Goal: Information Seeking & Learning: Learn about a topic

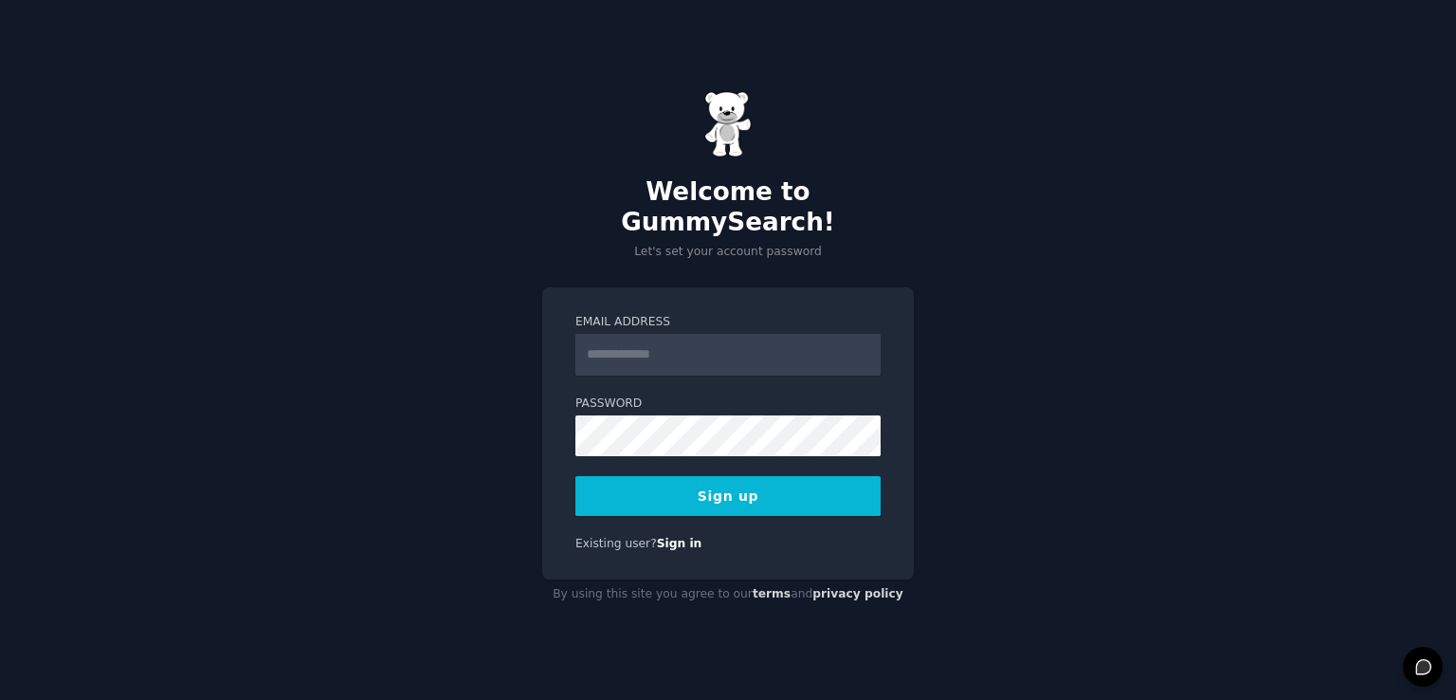
click at [669, 346] on input "Email Address" at bounding box center [727, 355] width 305 height 42
type input "**********"
click at [575, 476] on button "Sign up" at bounding box center [727, 496] width 305 height 40
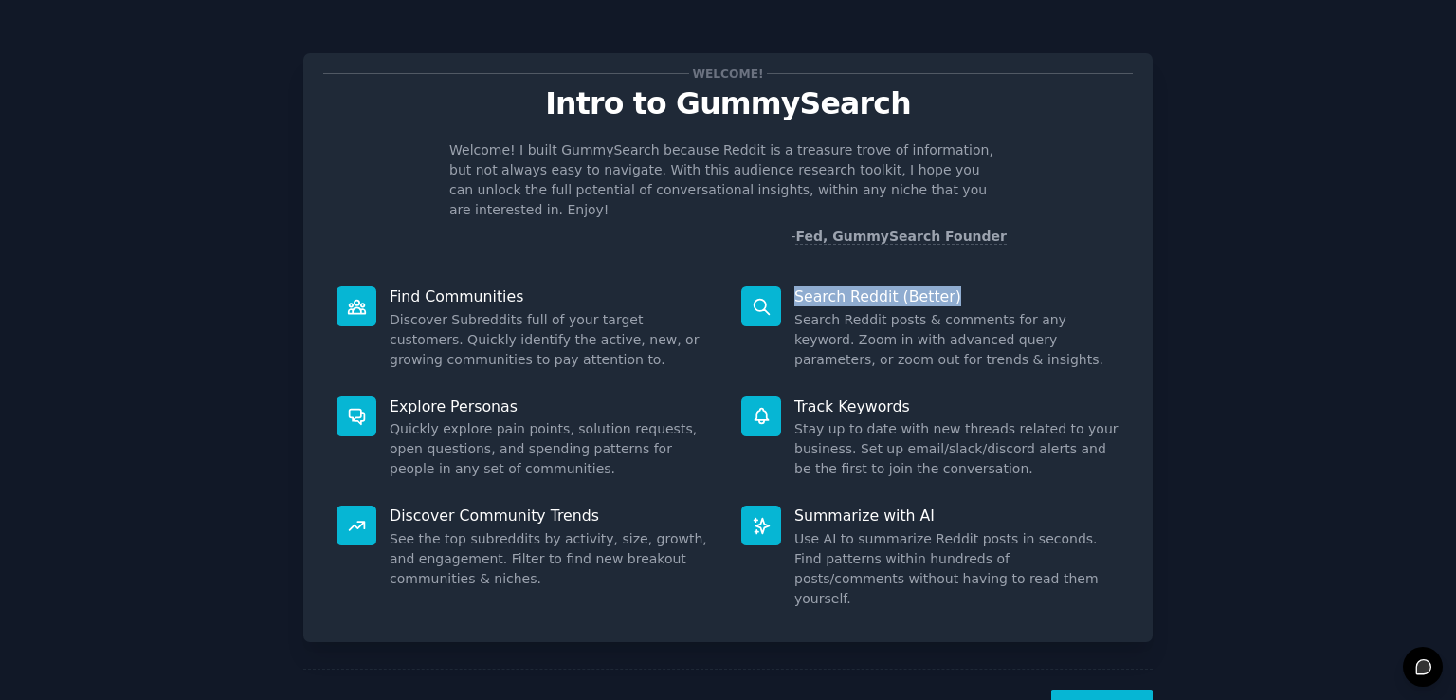
drag, startPoint x: 952, startPoint y: 273, endPoint x: 829, endPoint y: 302, distance: 125.8
click at [780, 286] on dt "Search Reddit (Better)" at bounding box center [930, 296] width 378 height 20
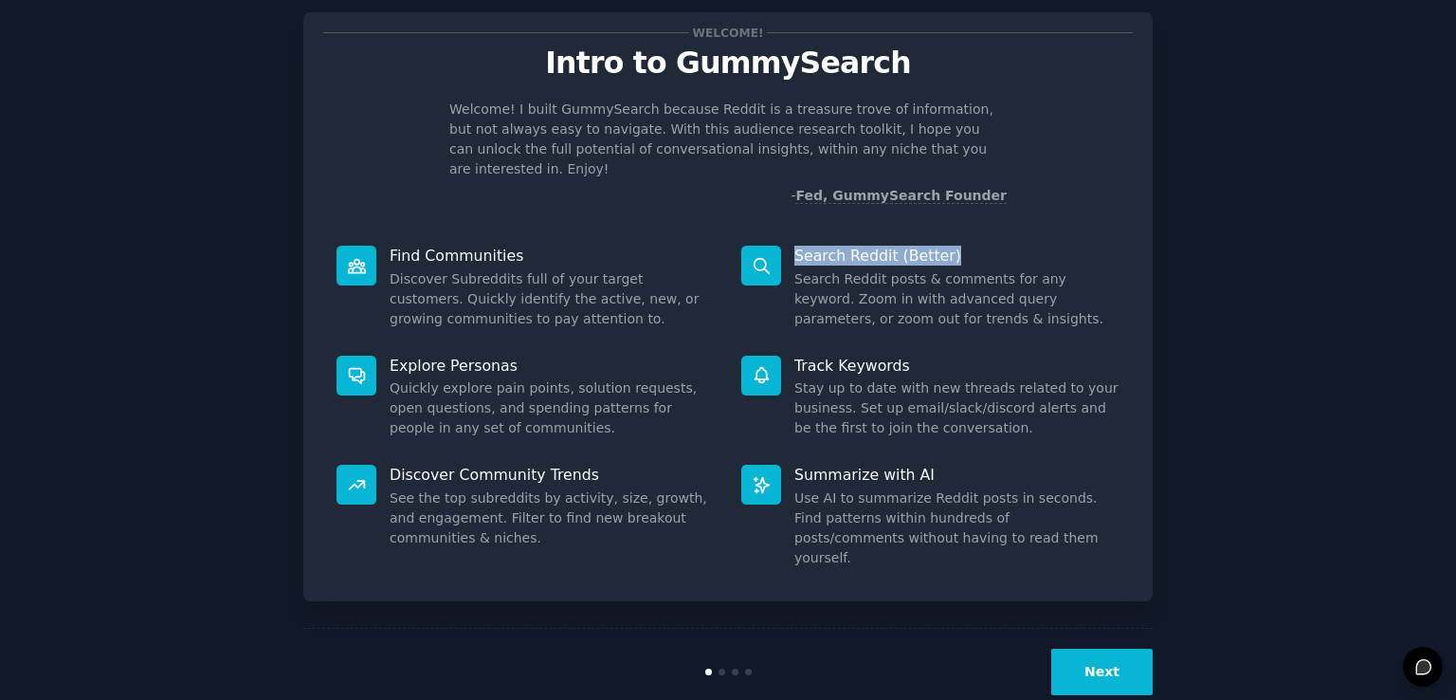
scroll to position [42, 0]
click at [1111, 647] on button "Next" at bounding box center [1101, 670] width 101 height 46
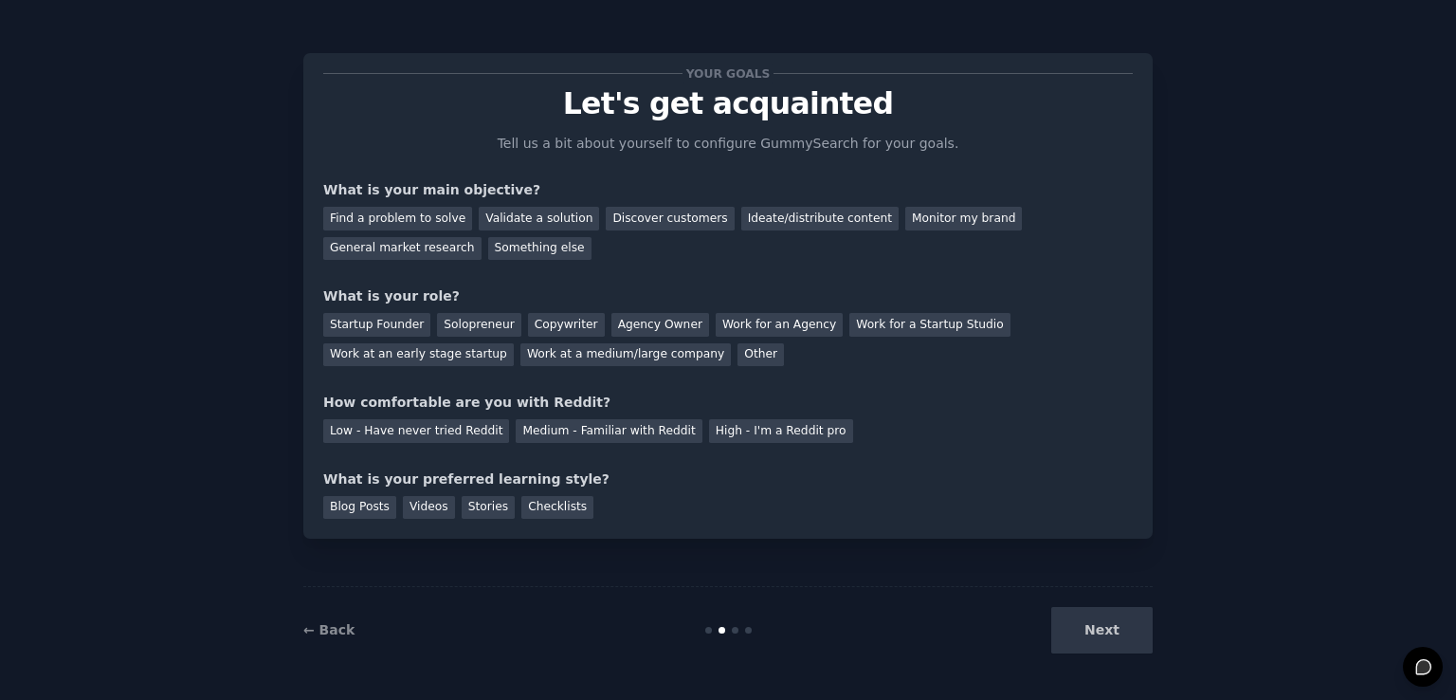
drag, startPoint x: 1089, startPoint y: 626, endPoint x: 771, endPoint y: 545, distance: 328.5
click at [1087, 626] on div "Next" at bounding box center [1010, 630] width 283 height 46
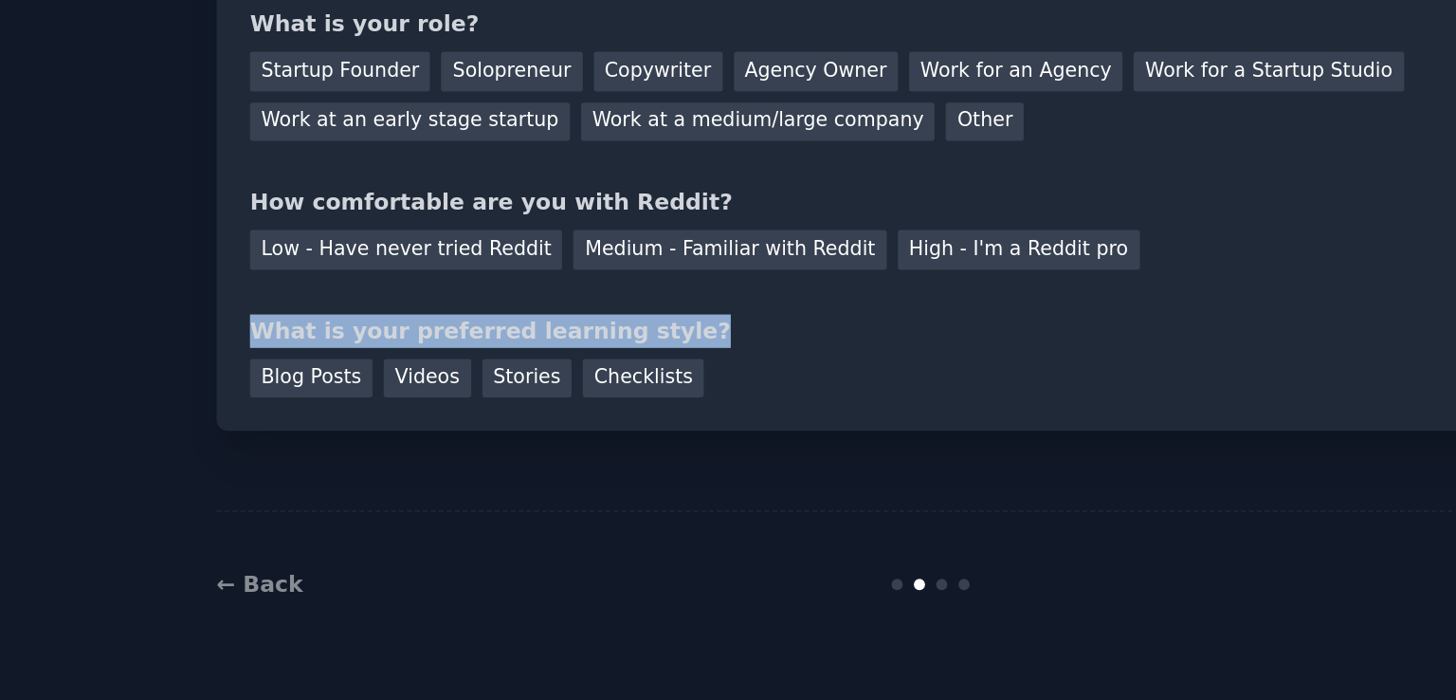
drag, startPoint x: 589, startPoint y: 476, endPoint x: 280, endPoint y: 476, distance: 309.0
click at [280, 476] on div "Your goals Let's get acquainted Tell us a bit about yourself to configure Gummy…" at bounding box center [728, 350] width 1403 height 646
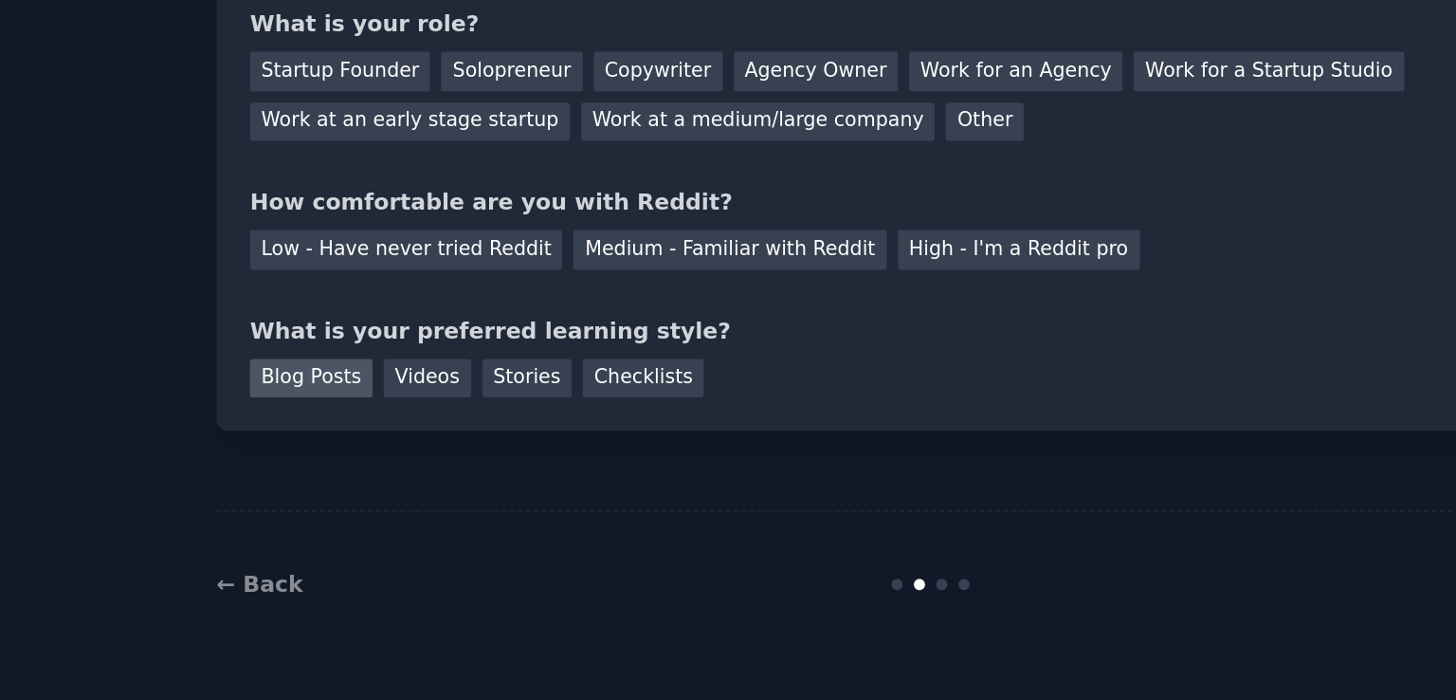
click at [355, 514] on div "Blog Posts" at bounding box center [359, 508] width 73 height 24
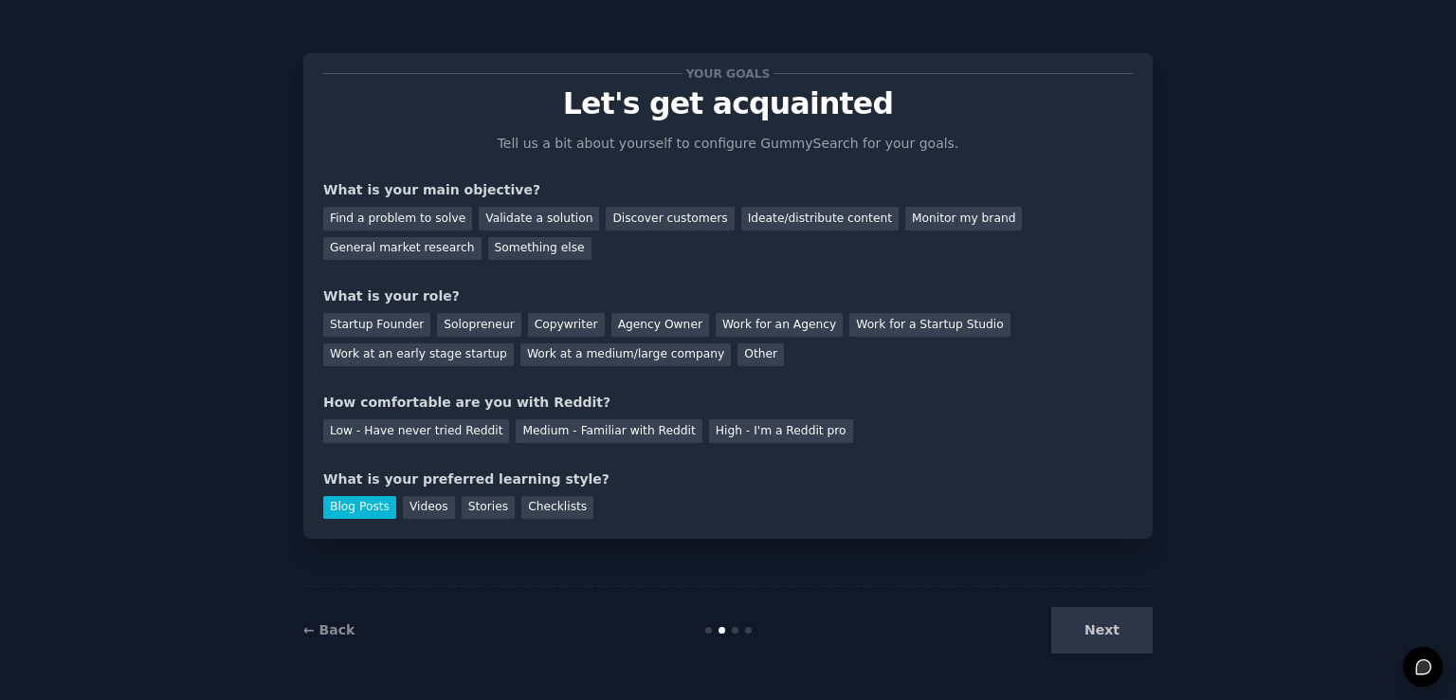
click at [1100, 623] on div "Next" at bounding box center [1010, 630] width 283 height 46
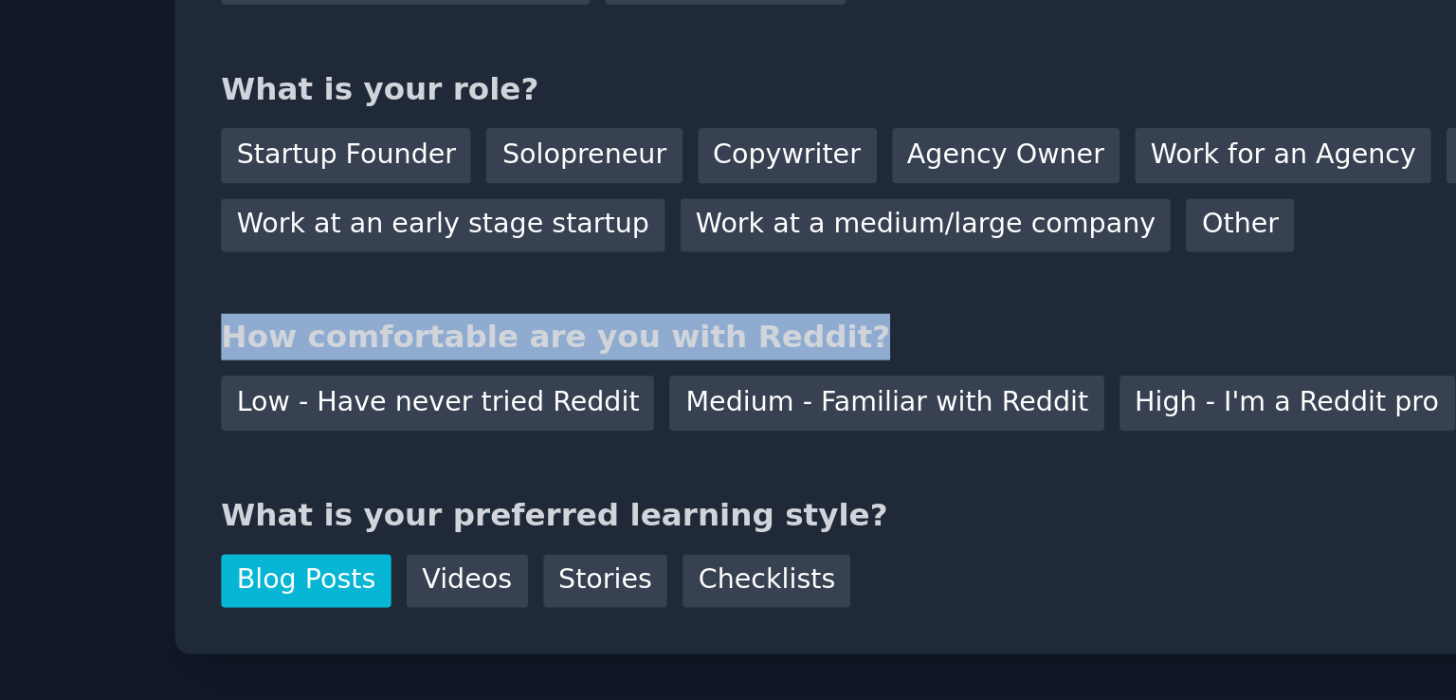
drag, startPoint x: 565, startPoint y: 398, endPoint x: 290, endPoint y: 398, distance: 274.9
click at [290, 398] on div "Your goals Let's get acquainted Tell us a bit about yourself to configure Gummy…" at bounding box center [728, 350] width 1403 height 646
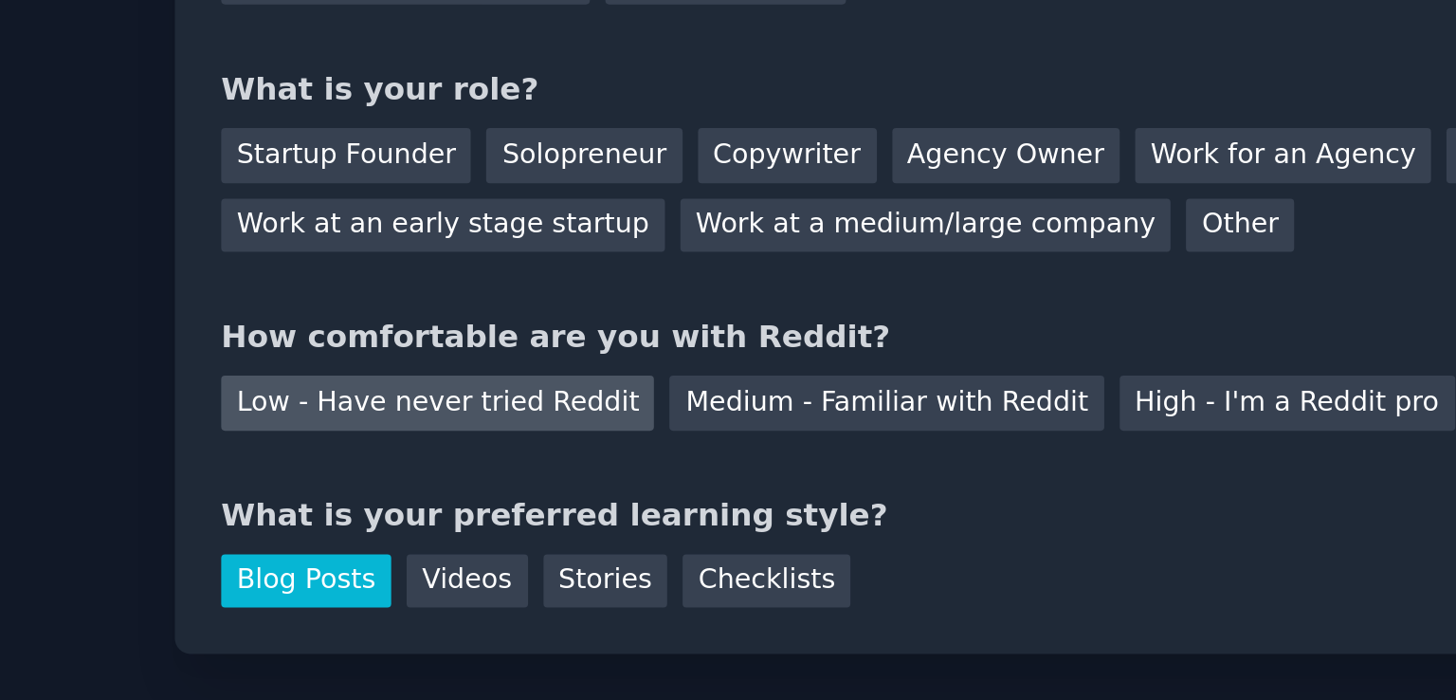
click at [441, 431] on div "Low - Have never tried Reddit" at bounding box center [416, 431] width 186 height 24
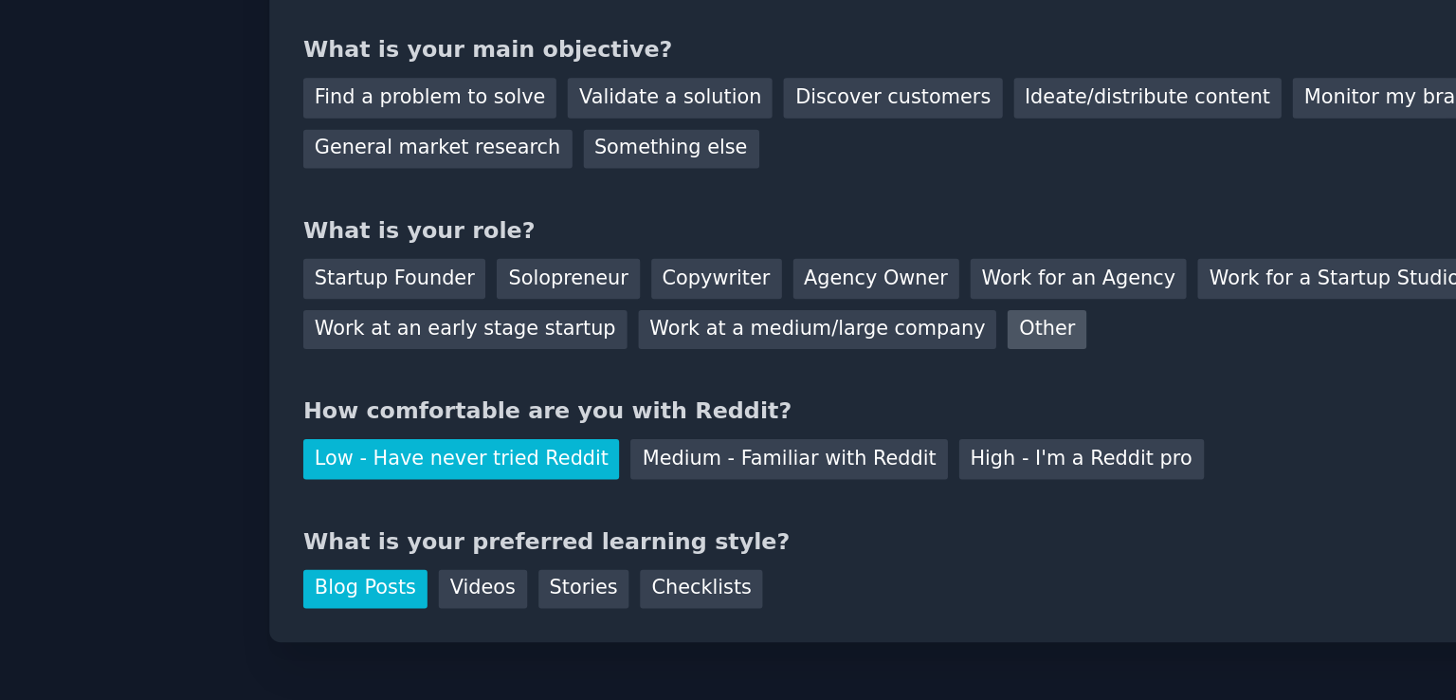
click at [737, 358] on div "Other" at bounding box center [760, 355] width 46 height 24
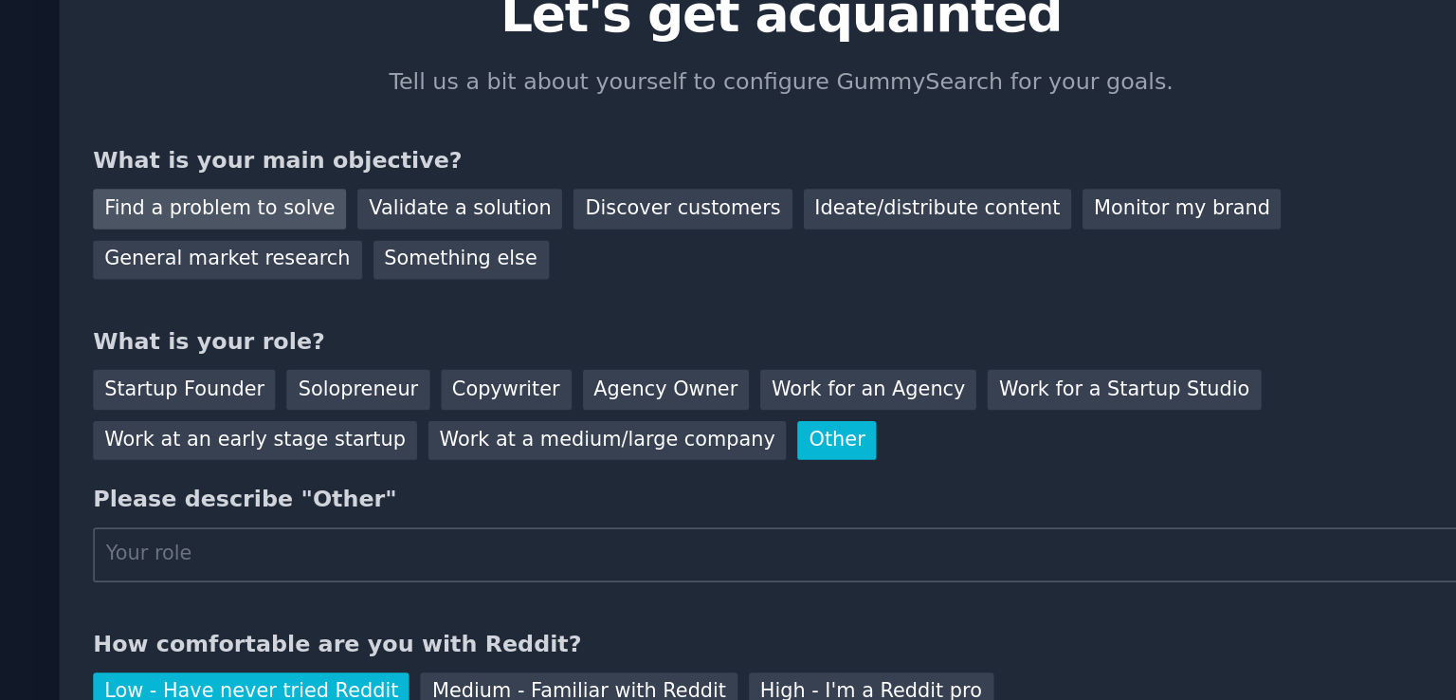
click at [404, 221] on div "Find a problem to solve" at bounding box center [397, 219] width 149 height 24
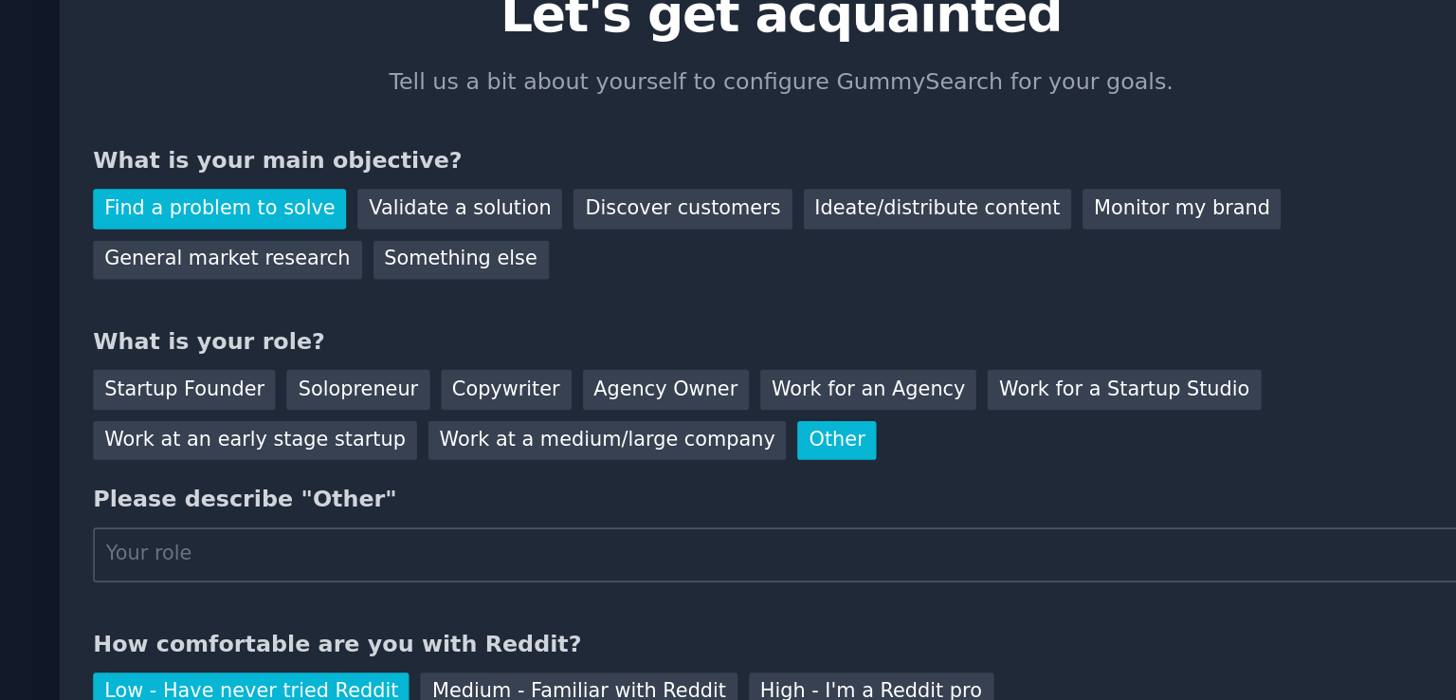
scroll to position [49, 0]
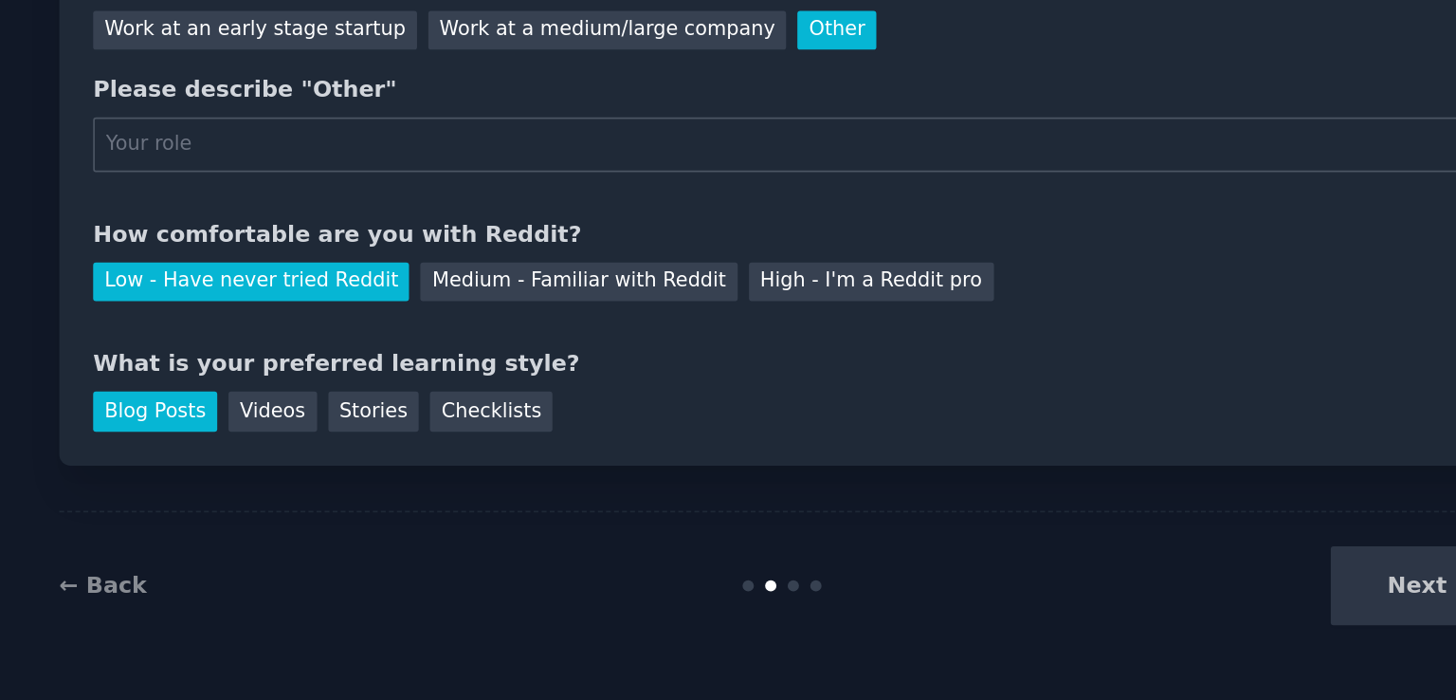
click at [1101, 631] on div "Next" at bounding box center [1010, 632] width 283 height 46
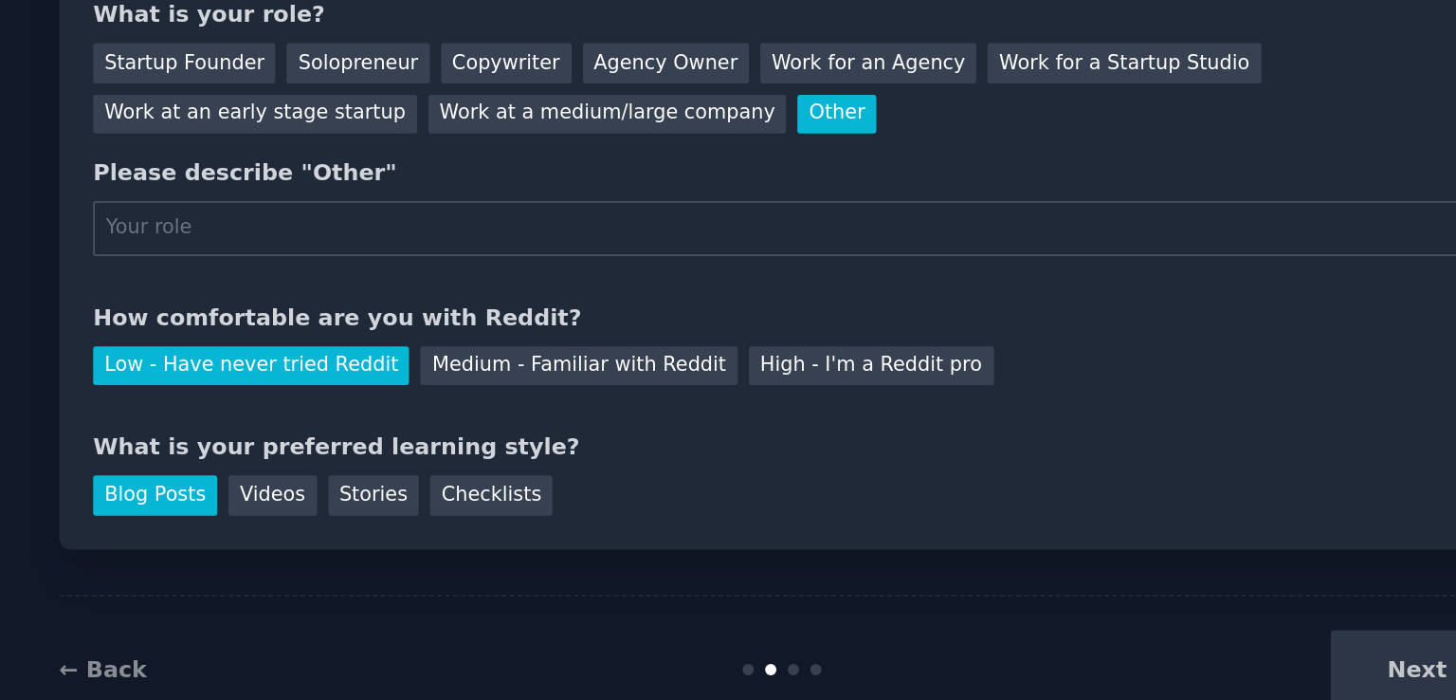
scroll to position [0, 0]
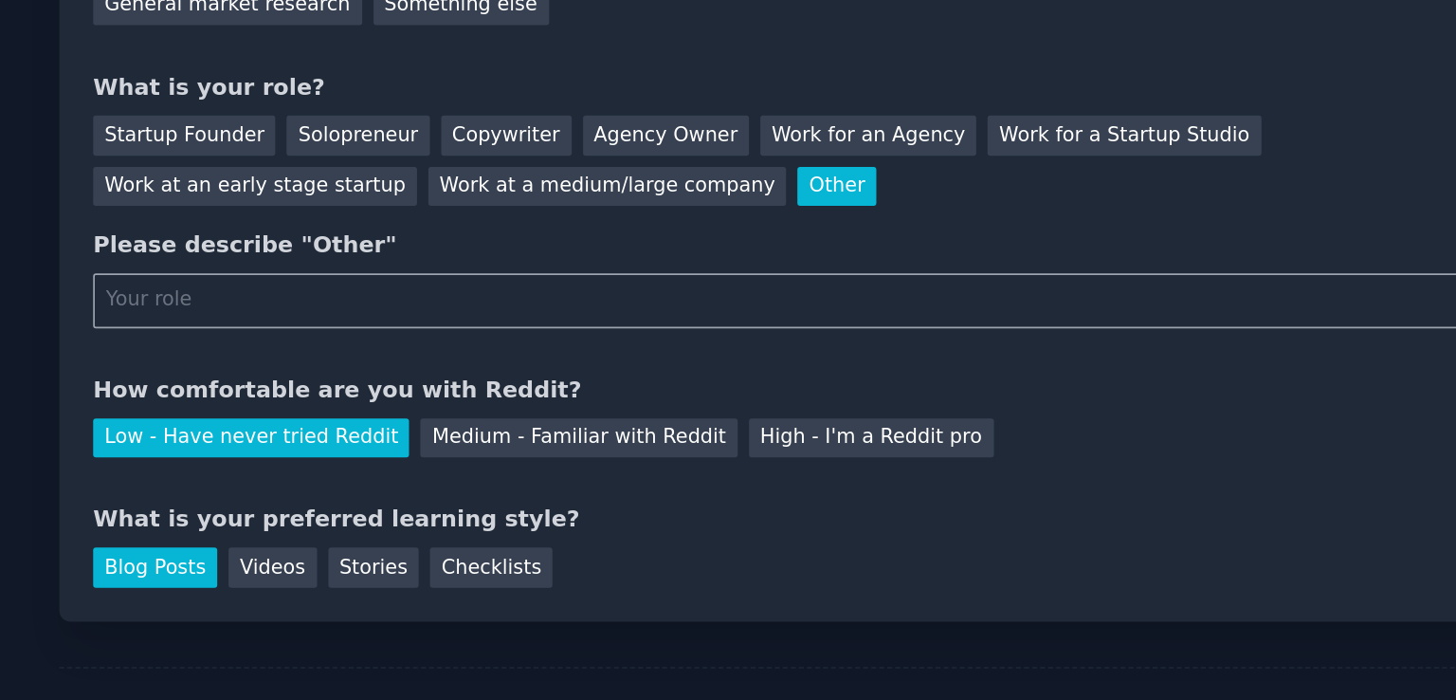
click at [539, 428] on input "text" at bounding box center [728, 422] width 810 height 32
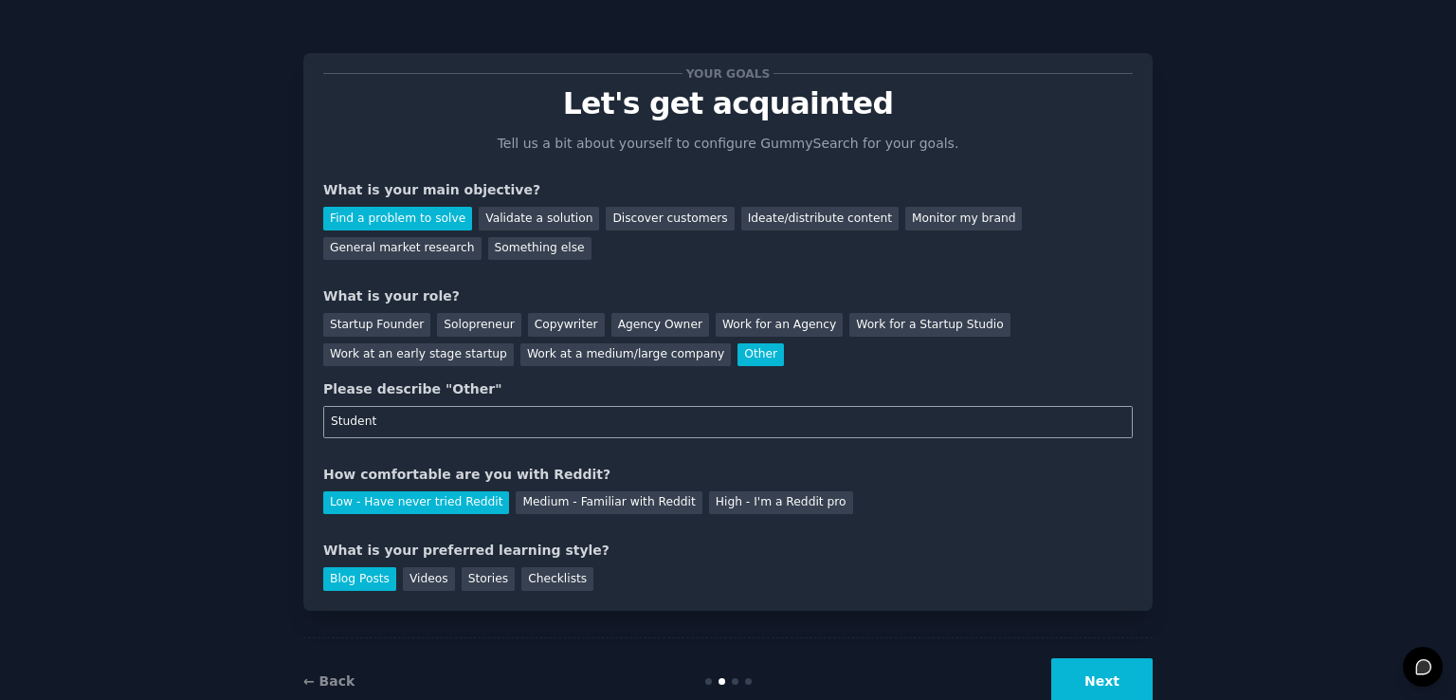
type input "Student"
click at [1099, 682] on button "Next" at bounding box center [1101, 681] width 101 height 46
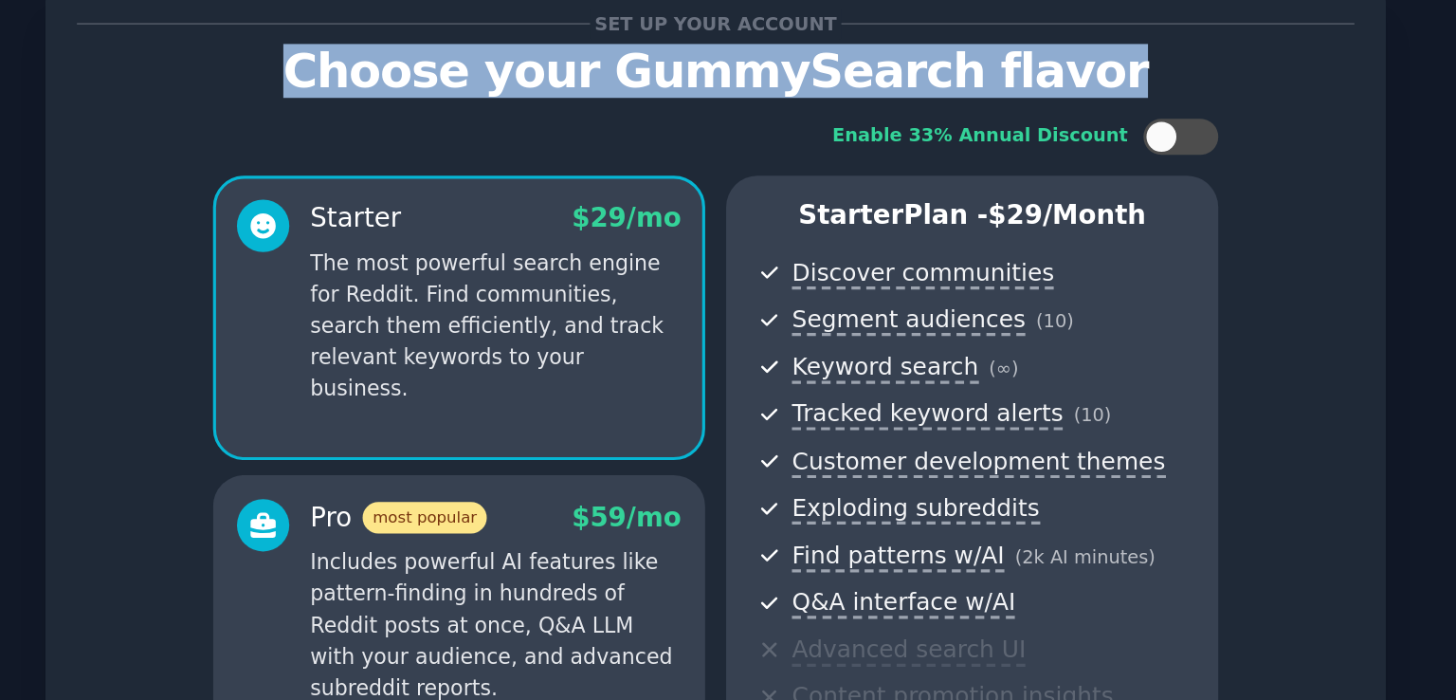
drag, startPoint x: 491, startPoint y: 104, endPoint x: 973, endPoint y: 116, distance: 481.7
click at [973, 116] on p "Choose your GummySearch flavor" at bounding box center [728, 103] width 810 height 33
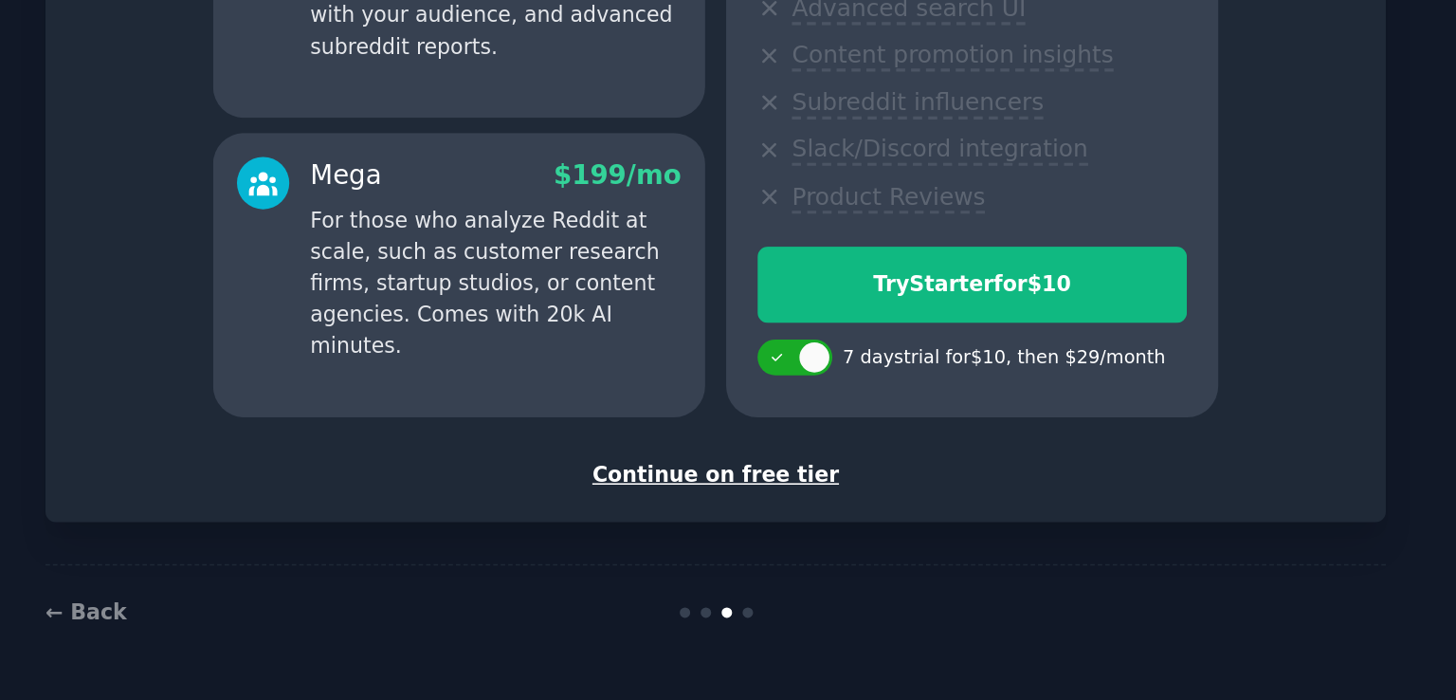
click at [729, 555] on div "Continue on free tier" at bounding box center [728, 557] width 810 height 20
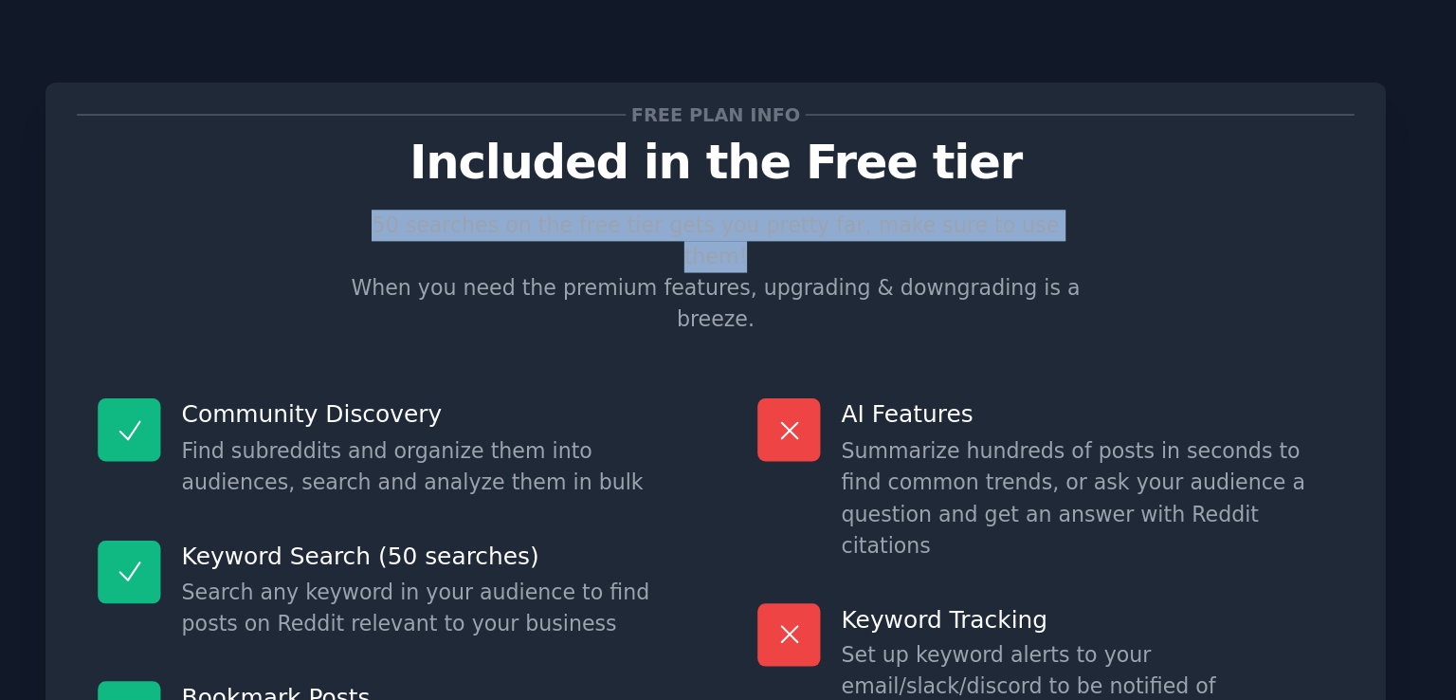
drag, startPoint x: 492, startPoint y: 138, endPoint x: 944, endPoint y: 130, distance: 452.2
click at [944, 130] on div "Free plan info Included in the Free tier 50 searches on the free tier gets you …" at bounding box center [728, 375] width 810 height 605
click at [944, 129] on div "Free plan info Included in the Free tier 50 searches on the free tier gets you …" at bounding box center [728, 375] width 810 height 605
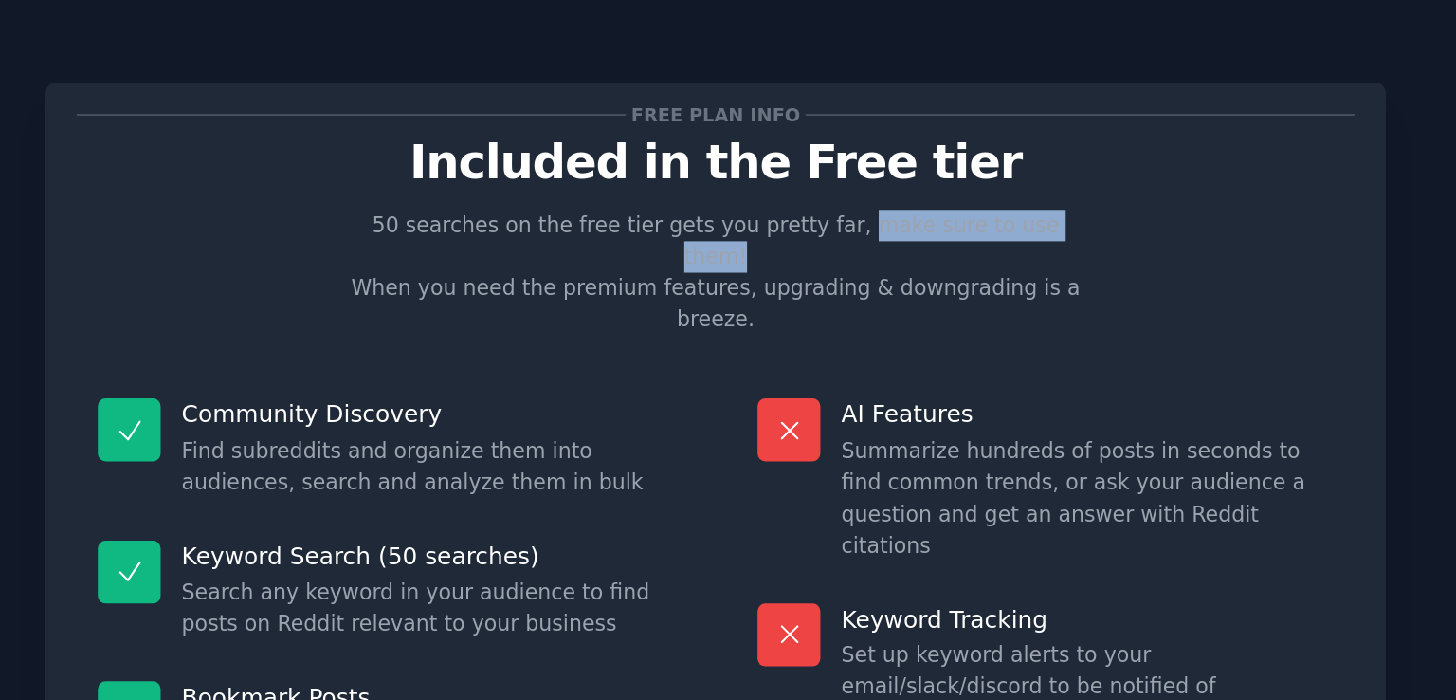
drag, startPoint x: 802, startPoint y: 146, endPoint x: 967, endPoint y: 145, distance: 164.9
click at [967, 145] on div "Free plan info Included in the Free tier 50 searches on the free tier gets you …" at bounding box center [728, 375] width 810 height 605
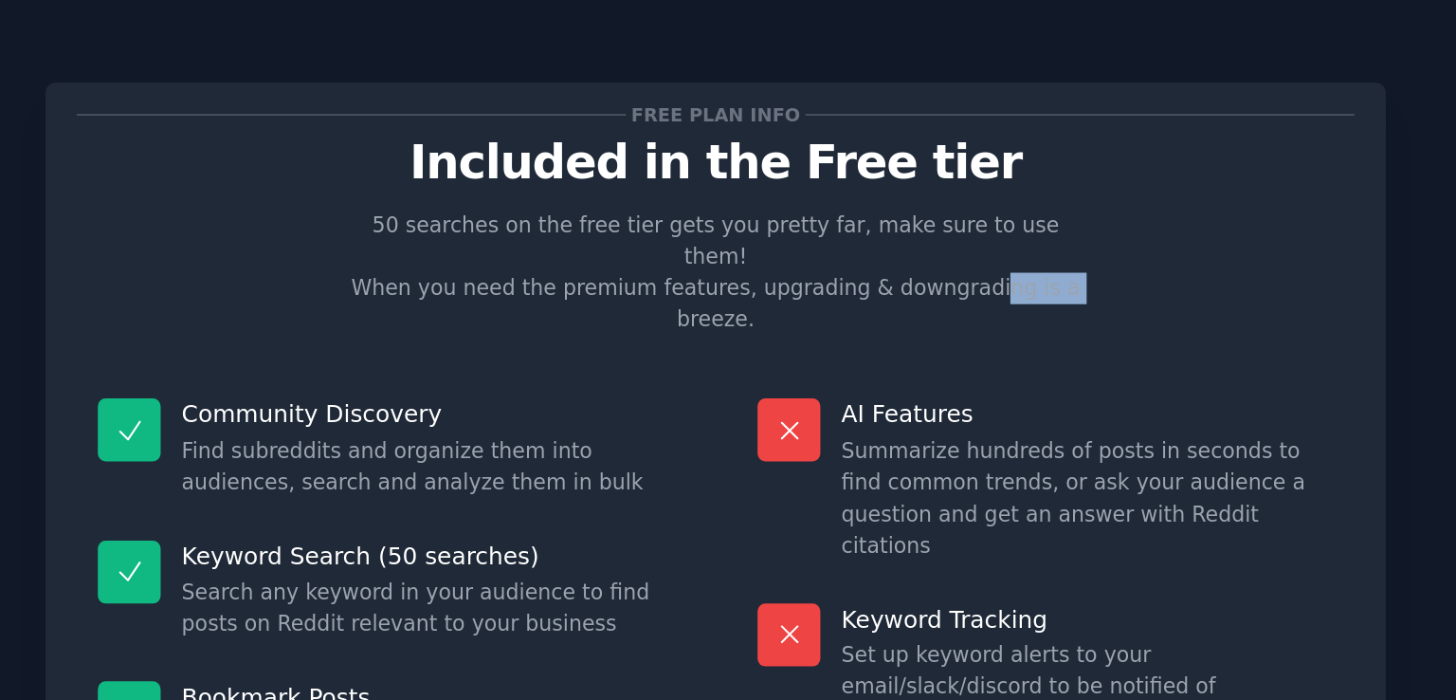
drag, startPoint x: 516, startPoint y: 173, endPoint x: 908, endPoint y: 178, distance: 392.5
click at [907, 173] on p "50 searches on the free tier gets you pretty far, make sure to use them! When y…" at bounding box center [728, 174] width 478 height 80
click at [909, 181] on p "50 searches on the free tier gets you pretty far, make sure to use them! When y…" at bounding box center [728, 174] width 478 height 80
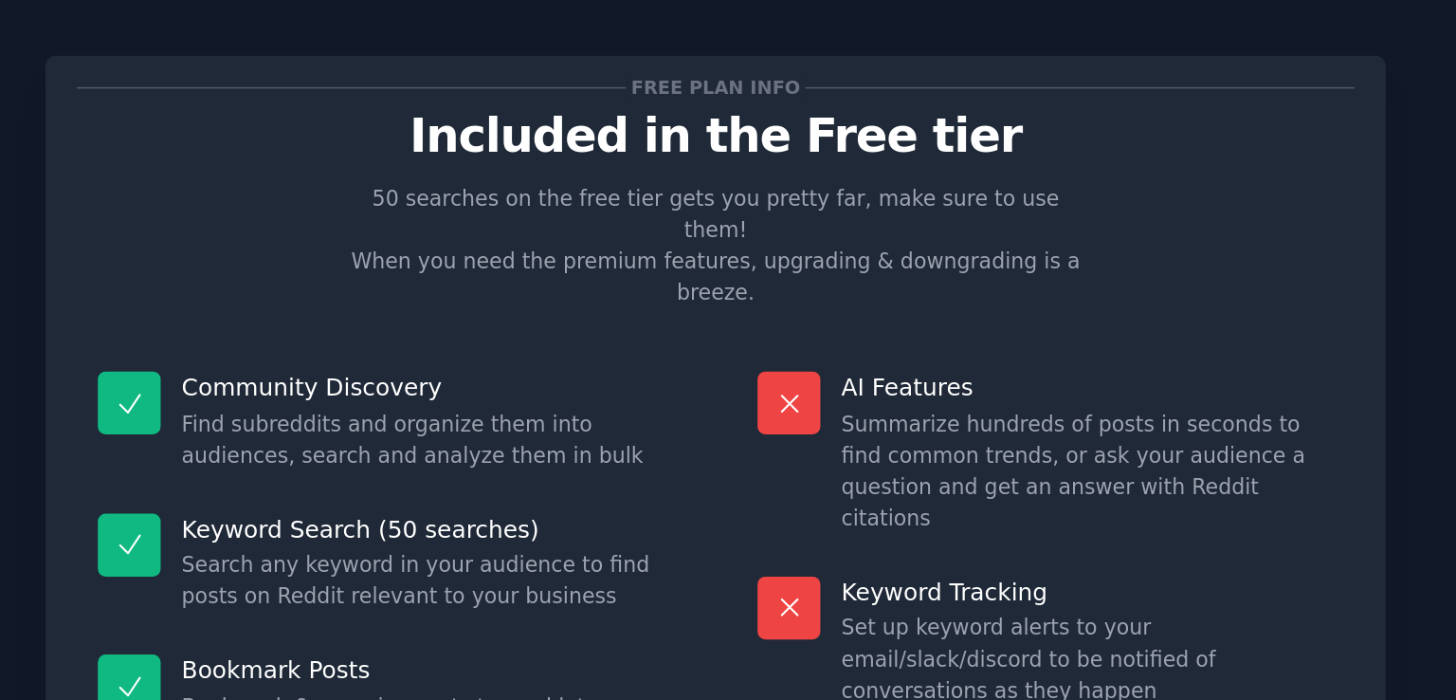
scroll to position [79, 0]
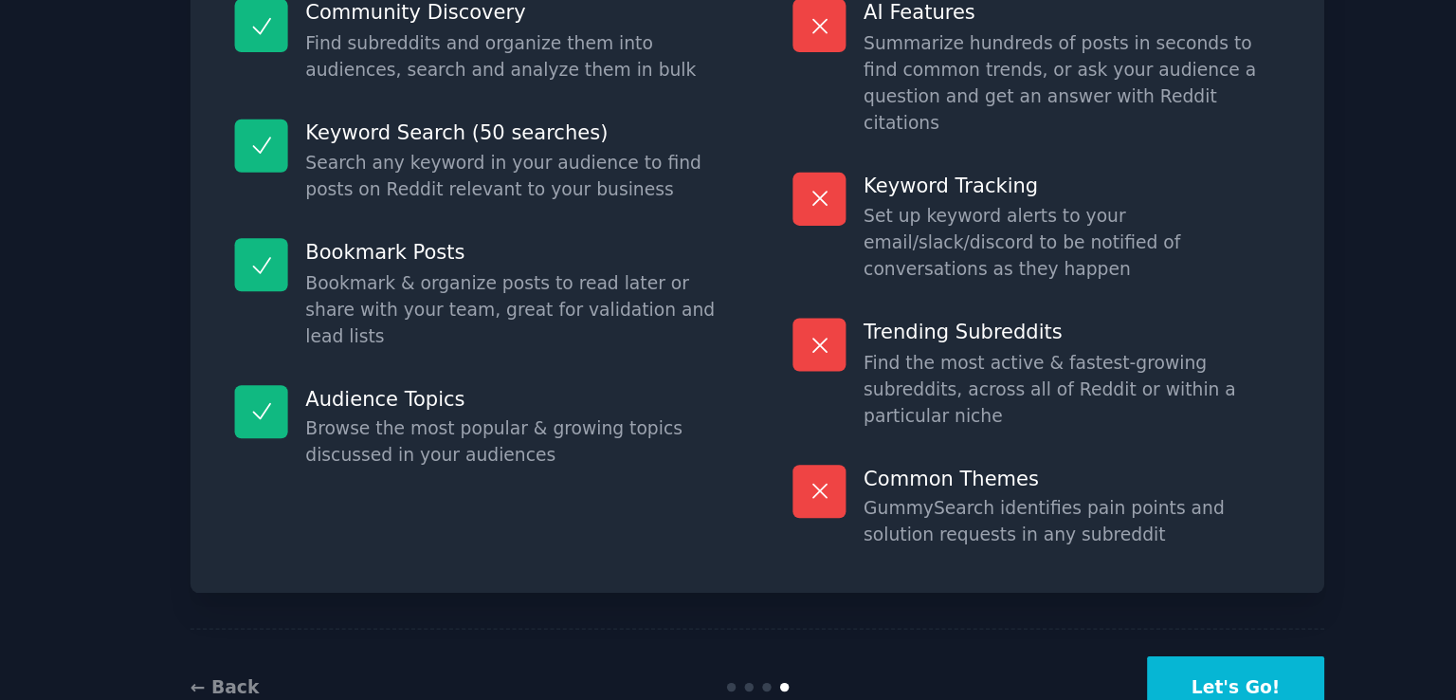
click at [1109, 666] on button "Let's Go!" at bounding box center [1086, 689] width 133 height 46
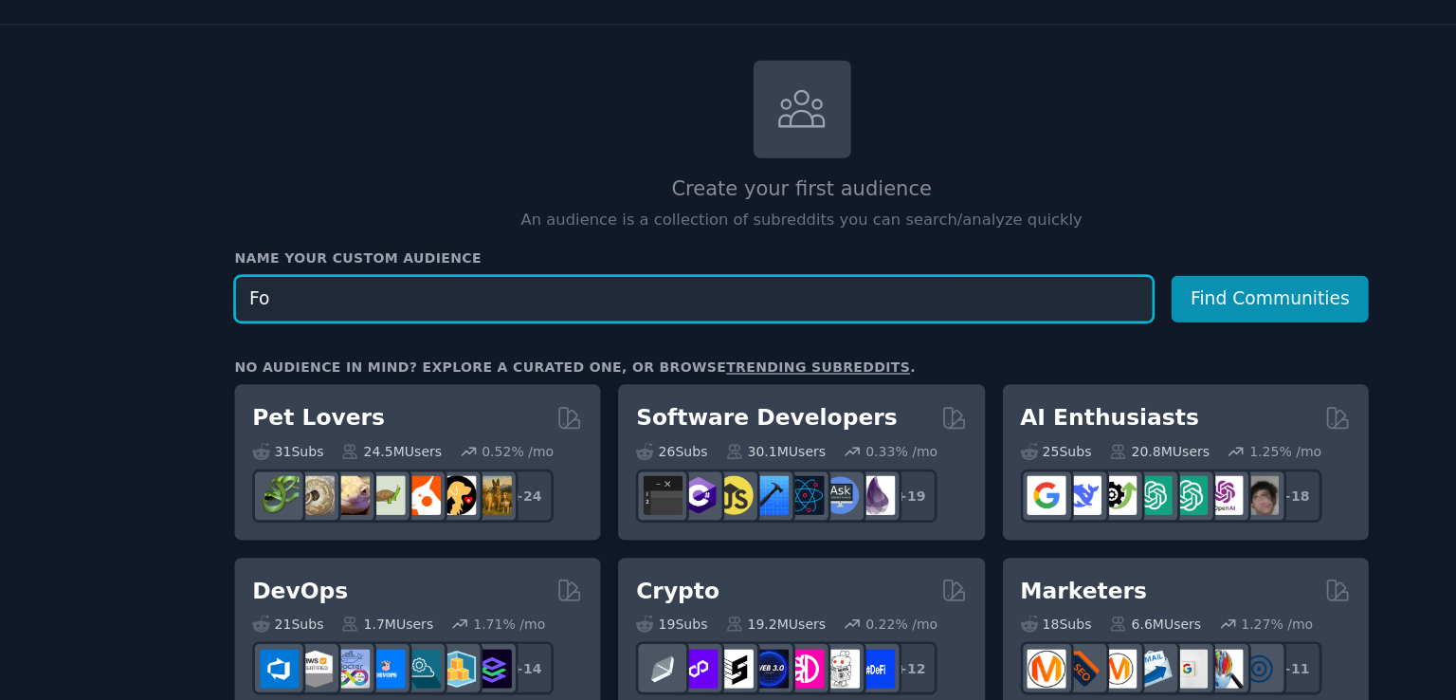
type input "F"
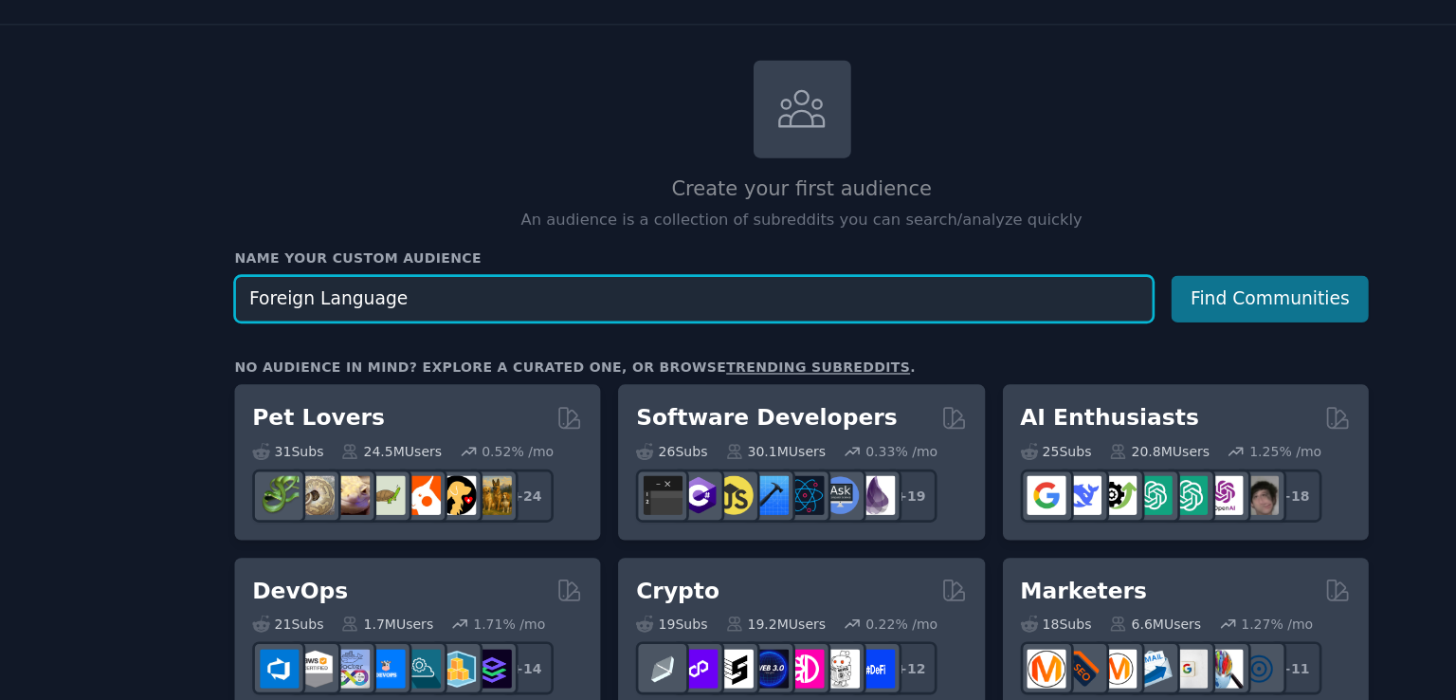
type input "Foreign Language"
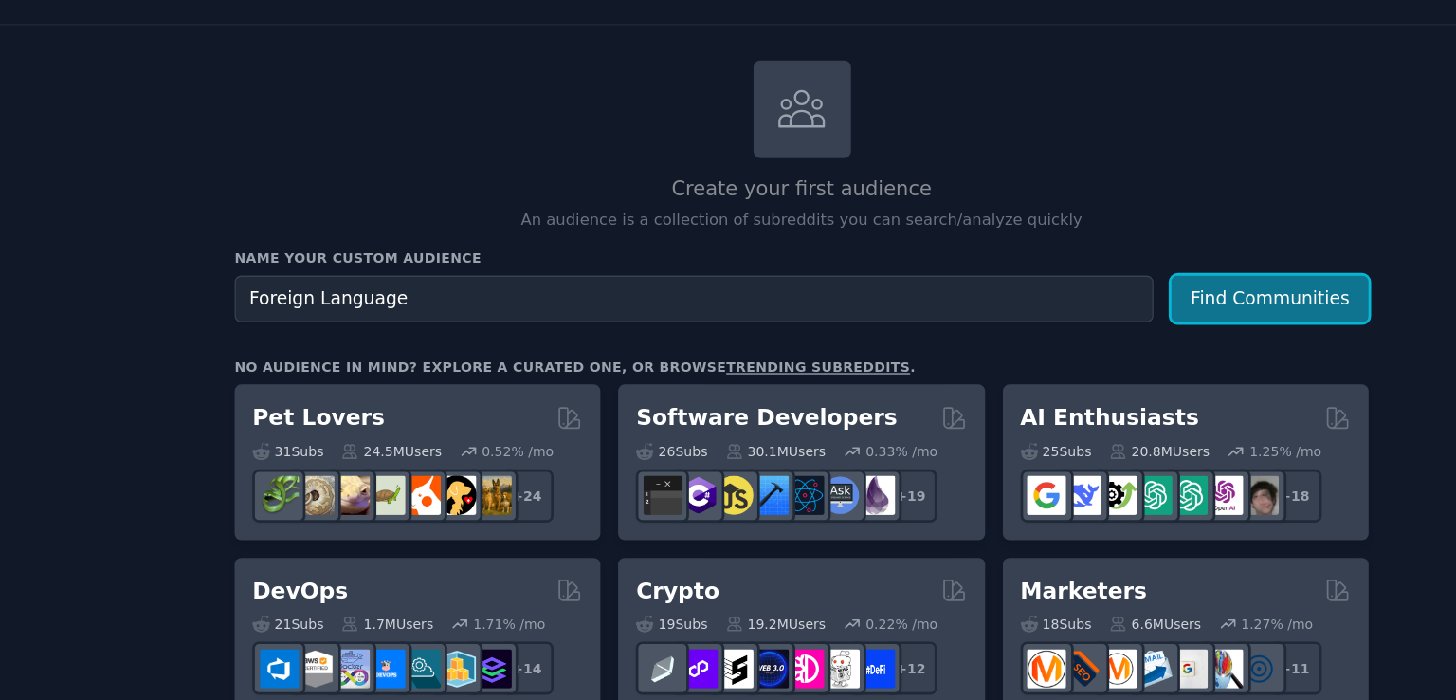
click at [1100, 299] on button "Find Communities" at bounding box center [1112, 299] width 148 height 35
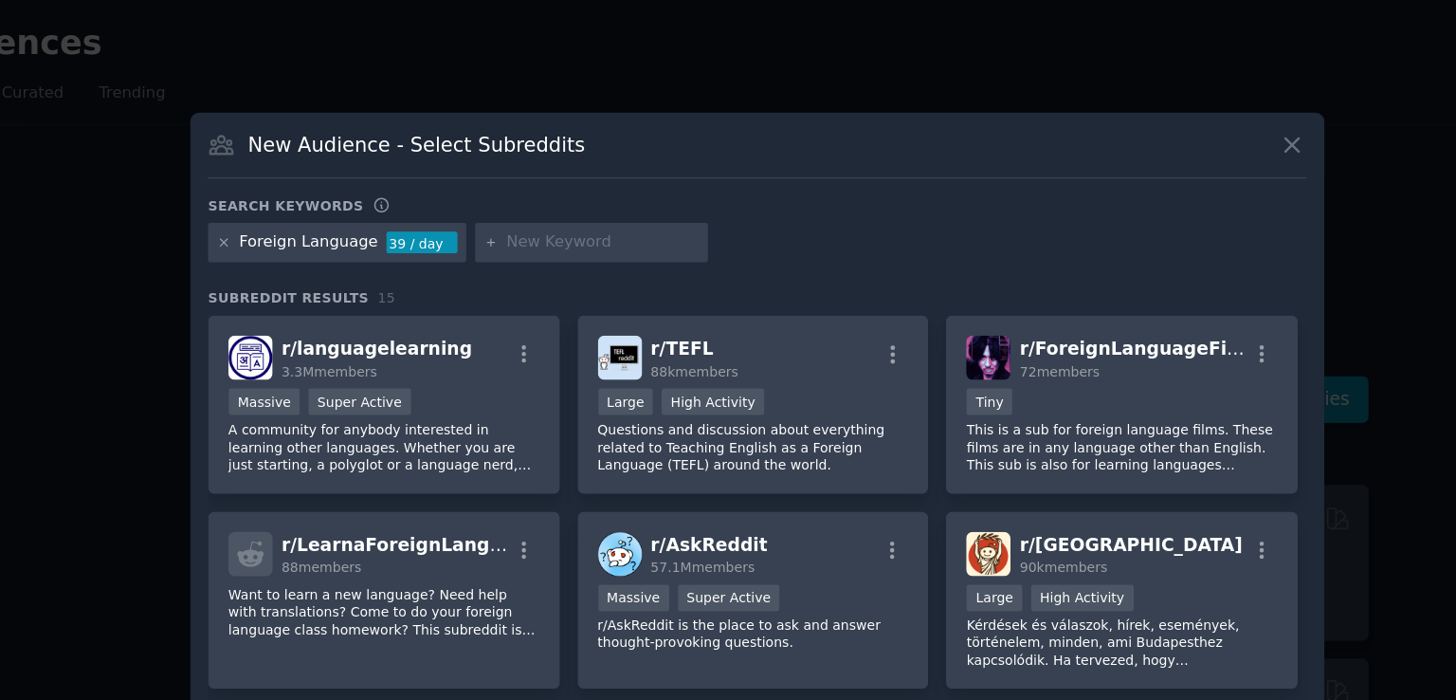
click at [600, 180] on input "text" at bounding box center [612, 181] width 144 height 17
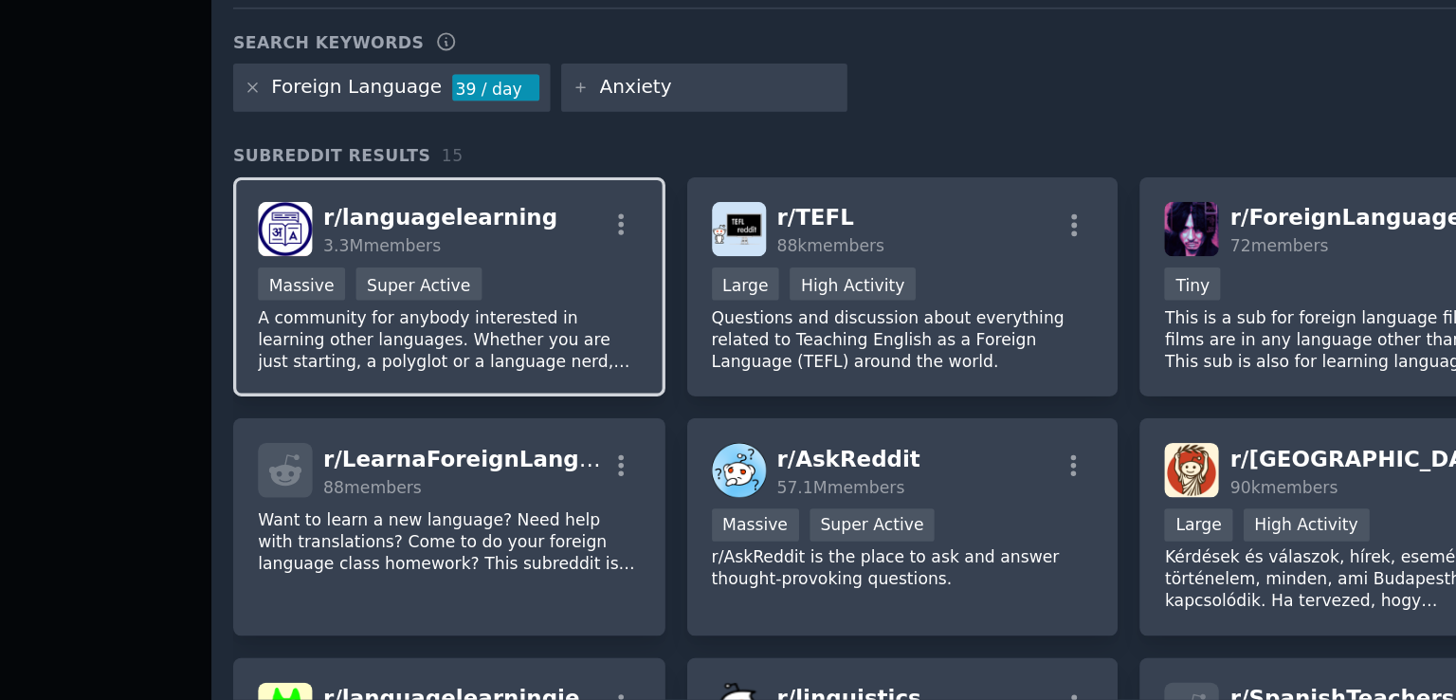
type input "Anxiety"
click at [489, 283] on div "r/ languagelearning 3.3M members >= 95th percentile for submissions / day Massi…" at bounding box center [449, 303] width 264 height 134
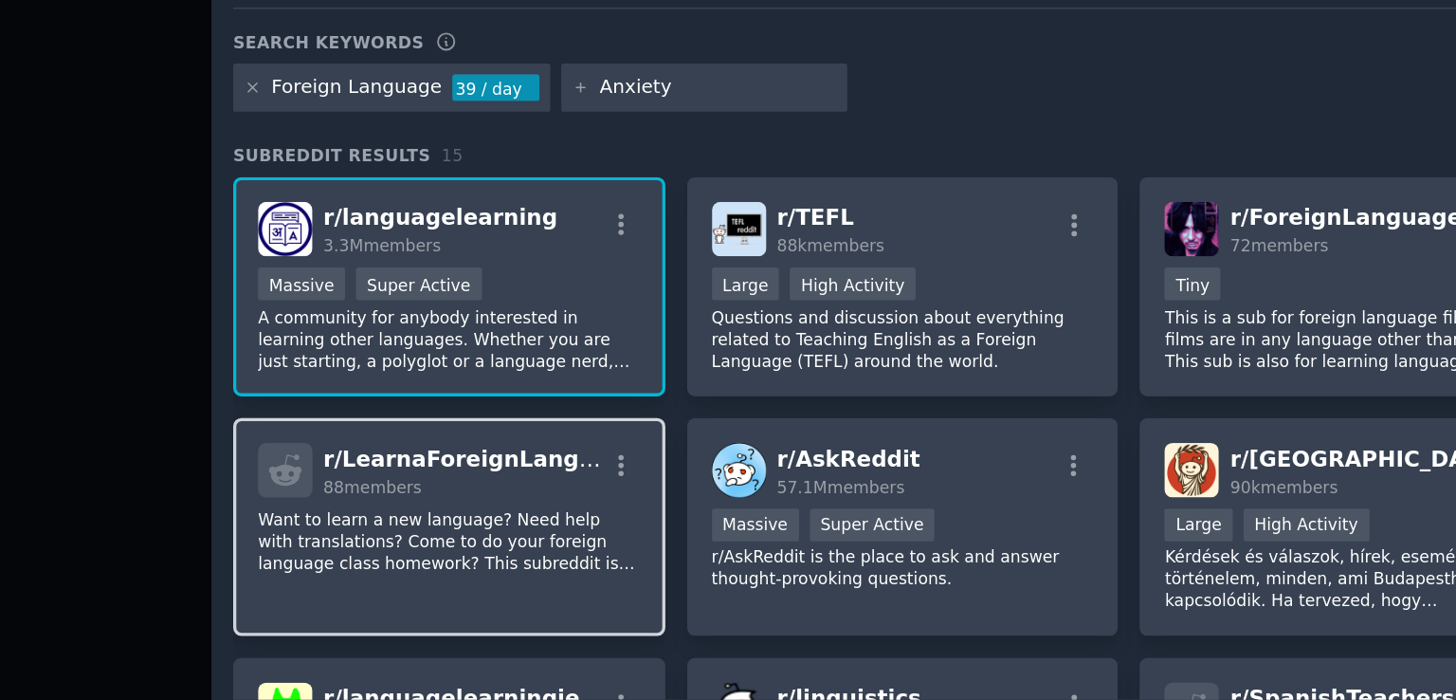
click at [500, 405] on span "r/ LearnaForeignLanguage" at bounding box center [468, 407] width 192 height 15
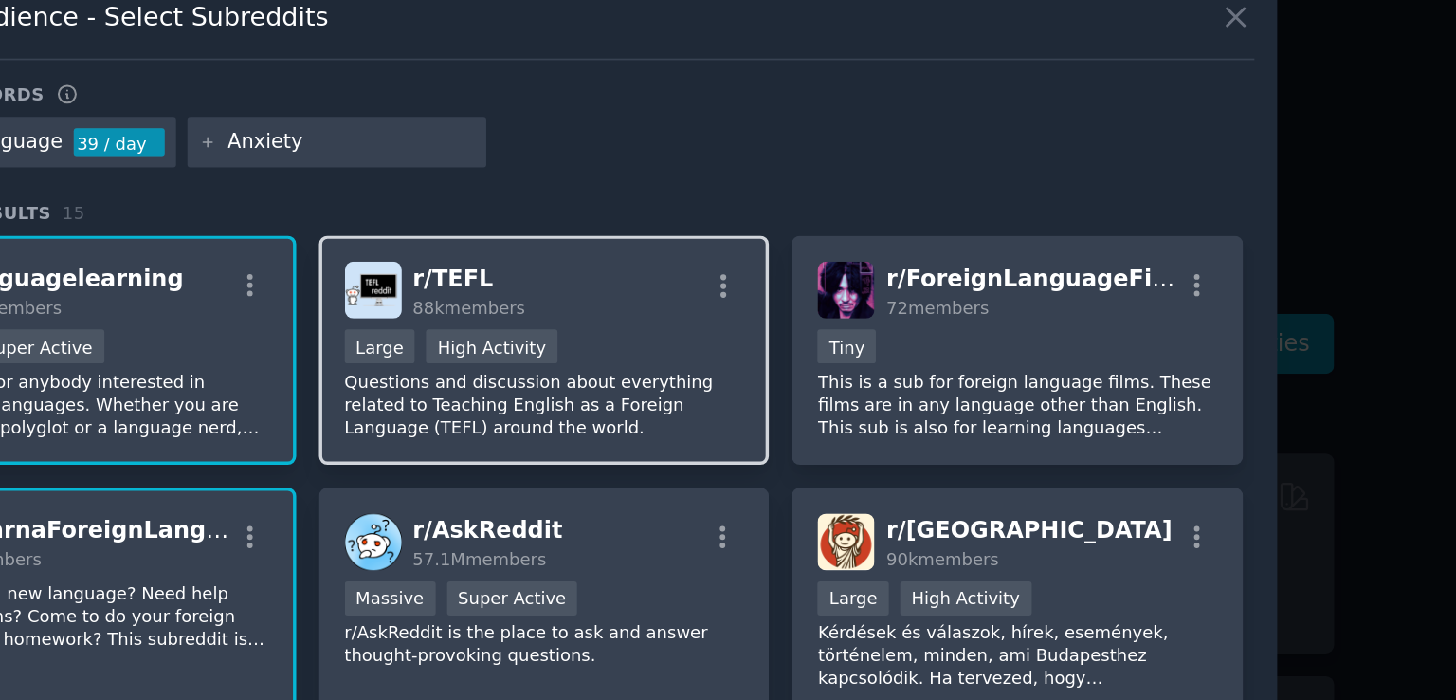
click at [751, 264] on div "r/ TEFL 88k members" at bounding box center [725, 267] width 233 height 33
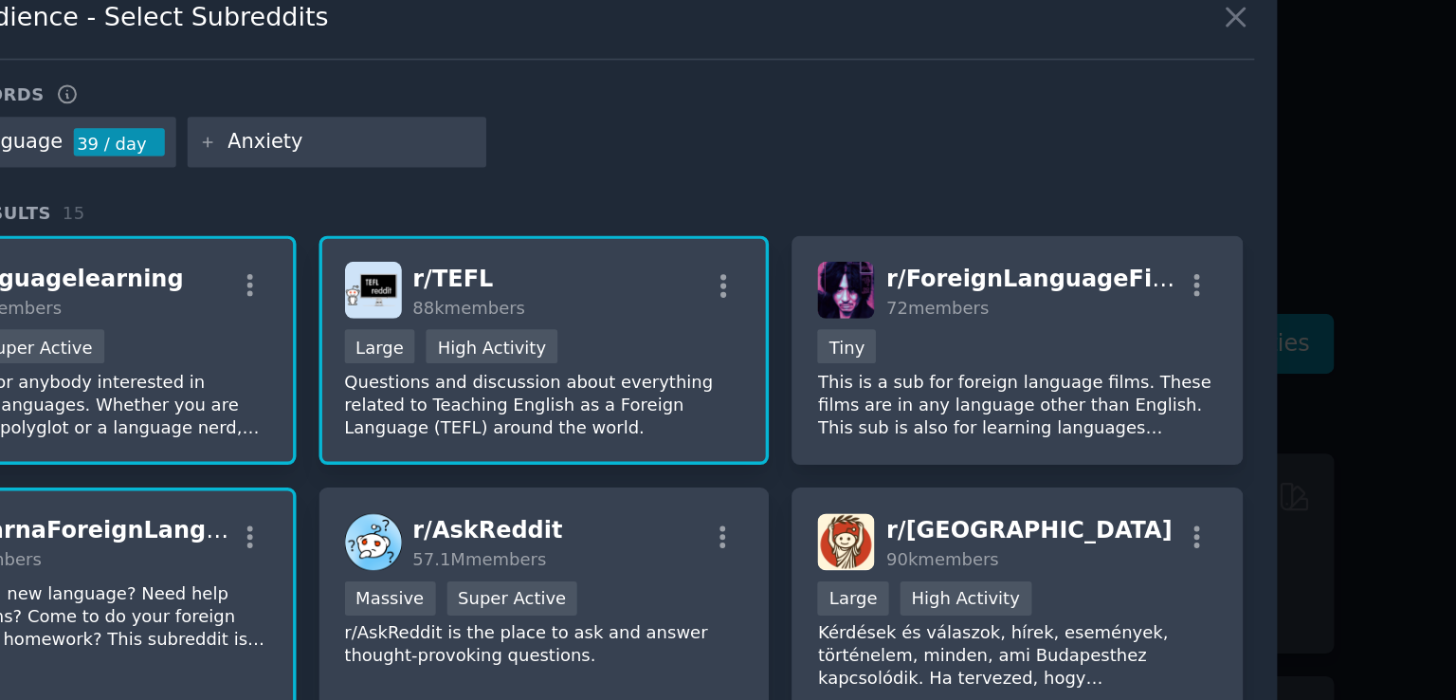
click at [795, 267] on div "r/ TEFL 88k members" at bounding box center [725, 267] width 233 height 33
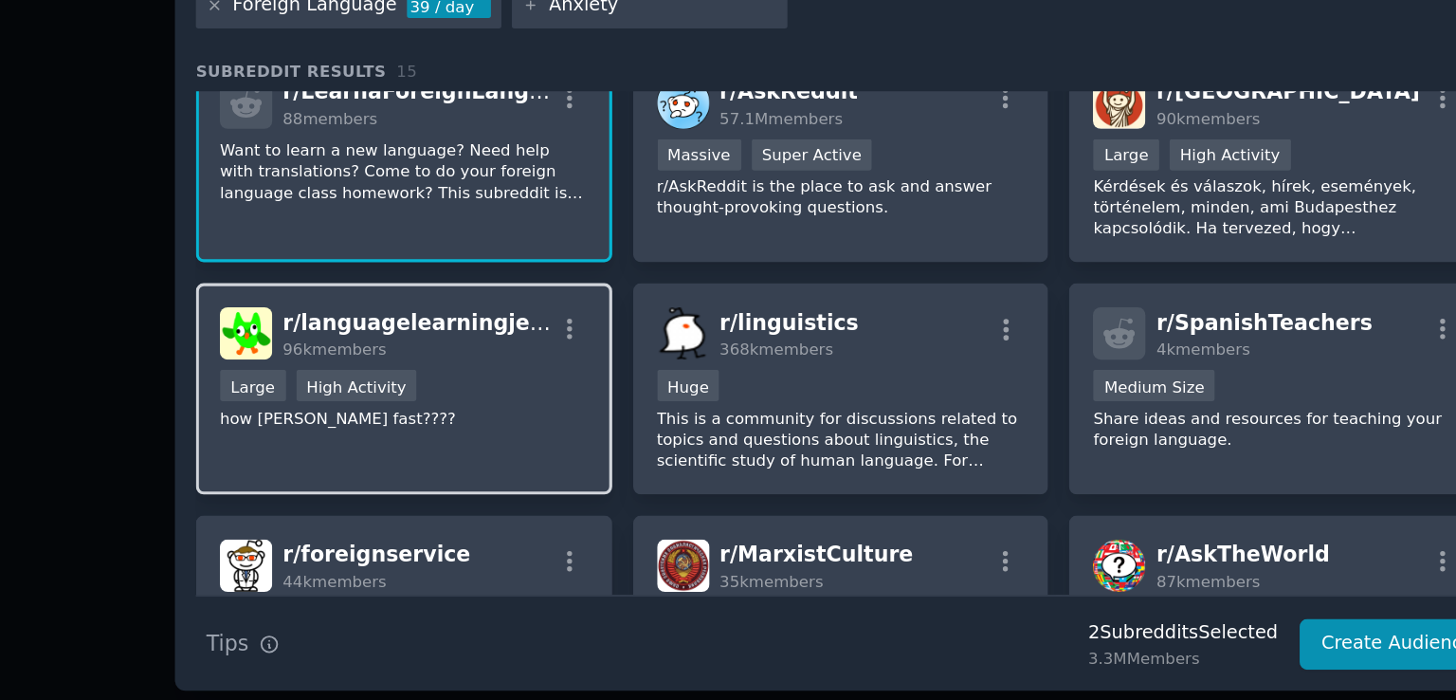
scroll to position [173, 0]
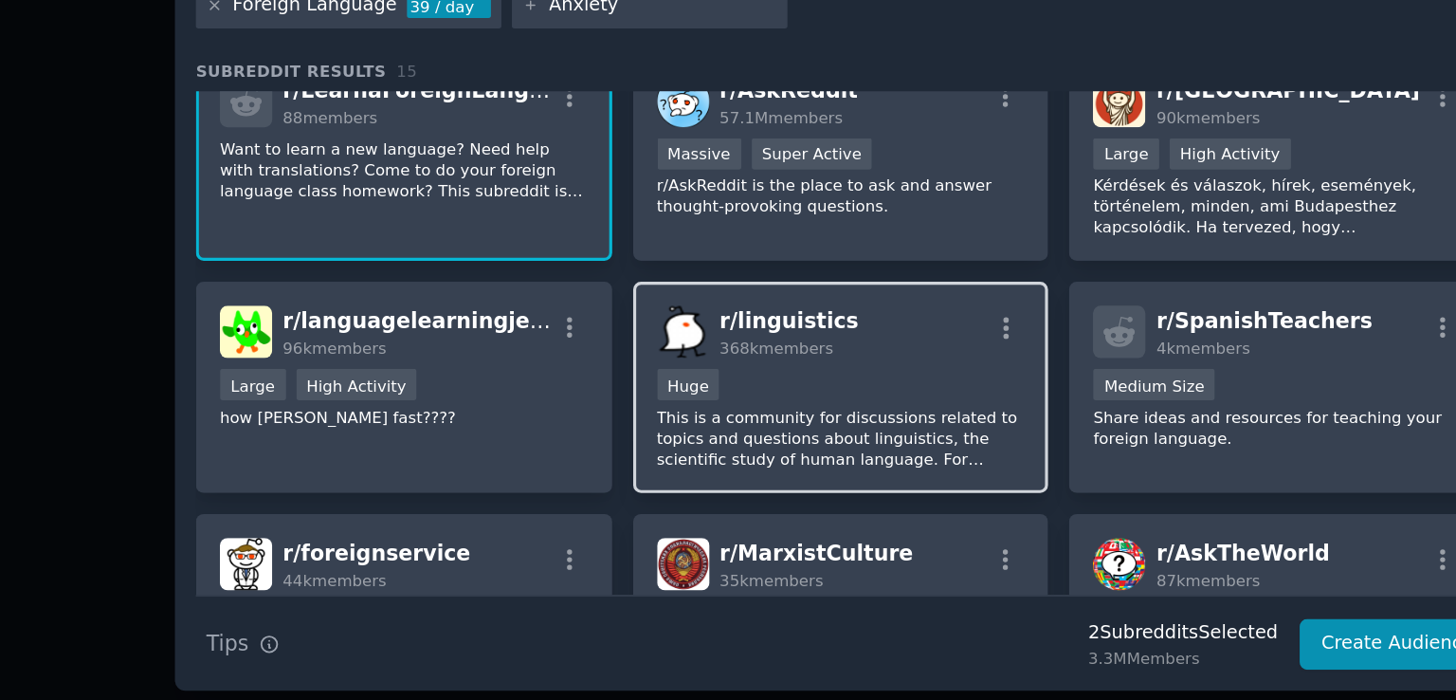
click at [795, 388] on div "r/ linguistics 368k members" at bounding box center [725, 388] width 233 height 33
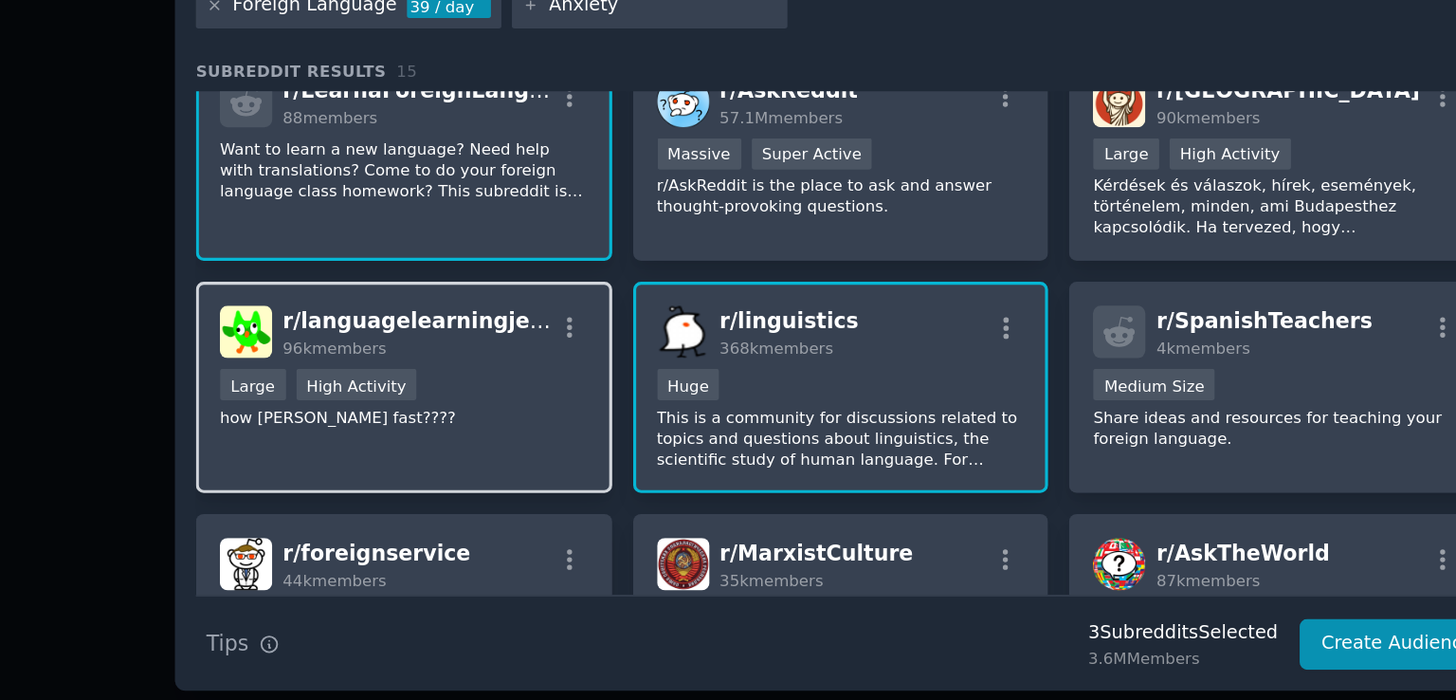
click at [519, 442] on p "how [PERSON_NAME] fast????" at bounding box center [448, 441] width 233 height 13
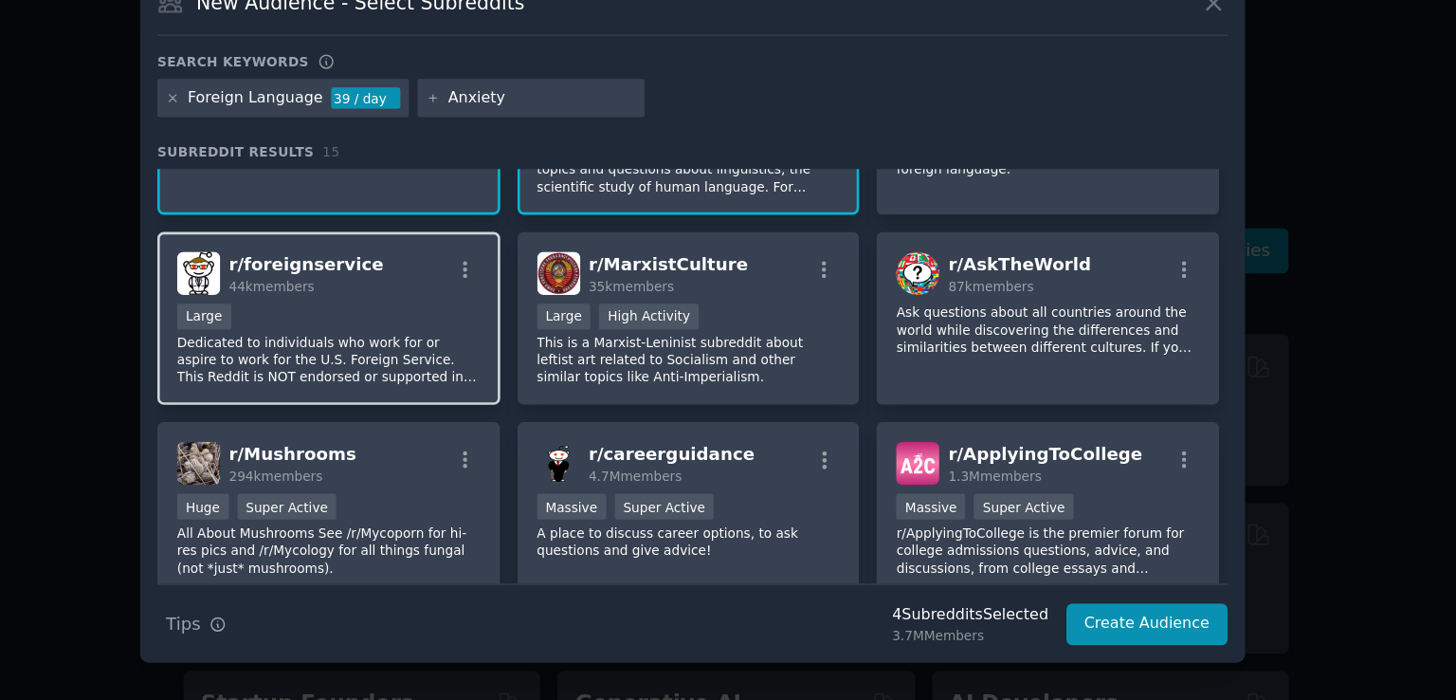
scroll to position [394, 0]
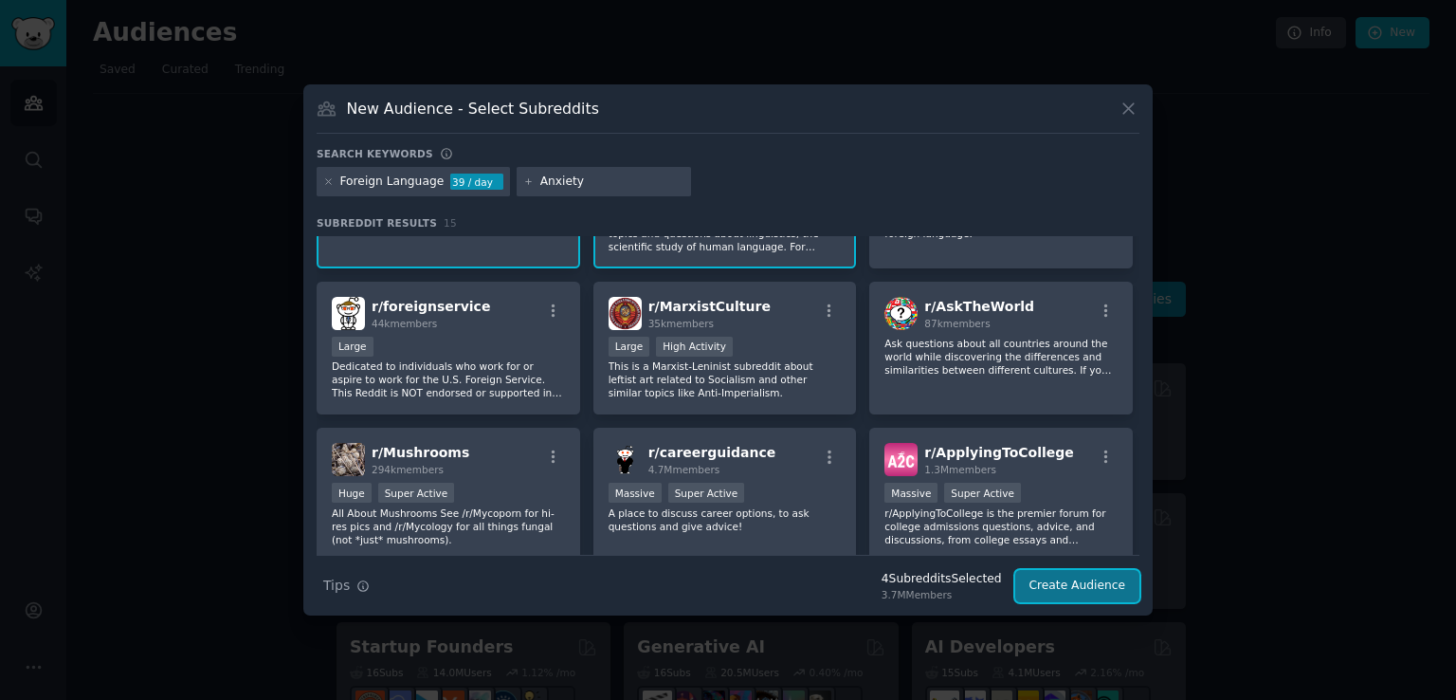
click at [1092, 580] on button "Create Audience" at bounding box center [1077, 586] width 125 height 32
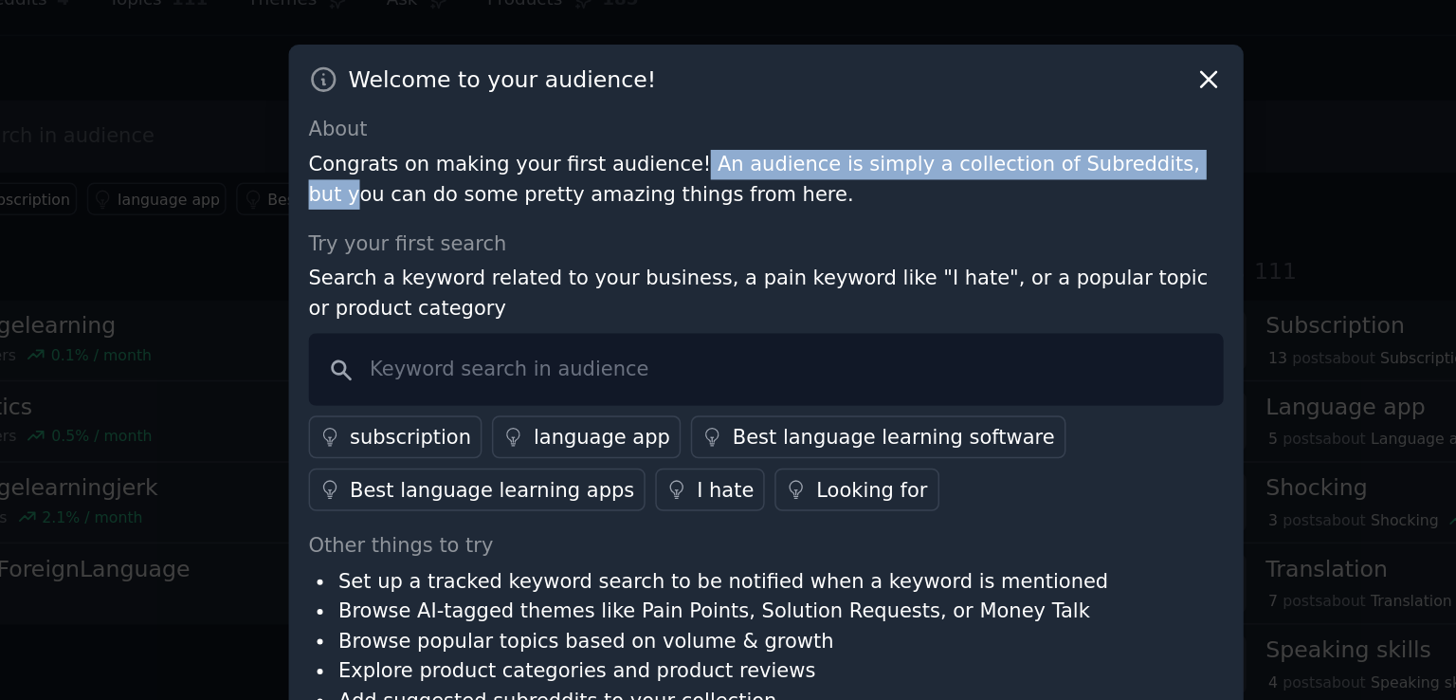
drag, startPoint x: 671, startPoint y: 179, endPoint x: 1011, endPoint y: 176, distance: 340.3
click at [1011, 176] on p "Congrats on making your first audience! An audience is simply a collection of S…" at bounding box center [728, 190] width 610 height 40
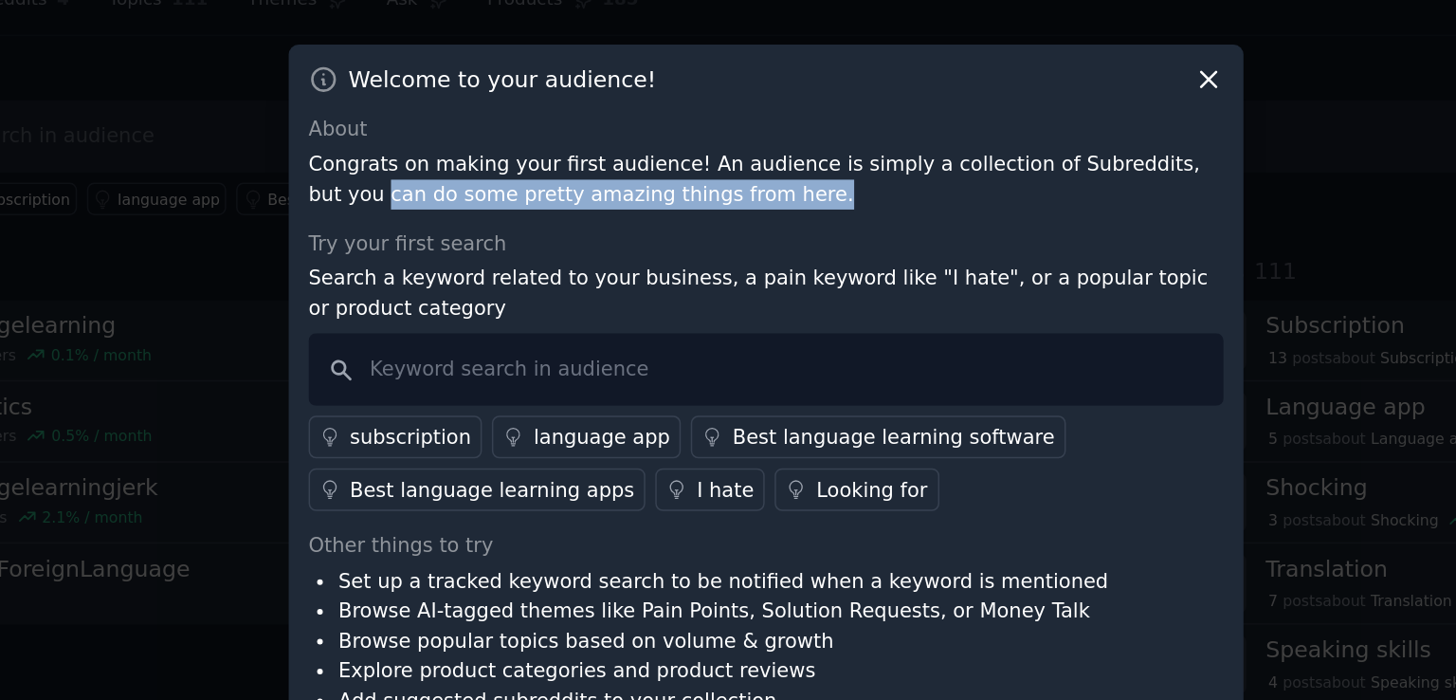
drag, startPoint x: 412, startPoint y: 207, endPoint x: 724, endPoint y: 203, distance: 311.9
click at [724, 203] on div "Welcome to your audience! About Congrats on making your first audience! An audi…" at bounding box center [727, 350] width 637 height 500
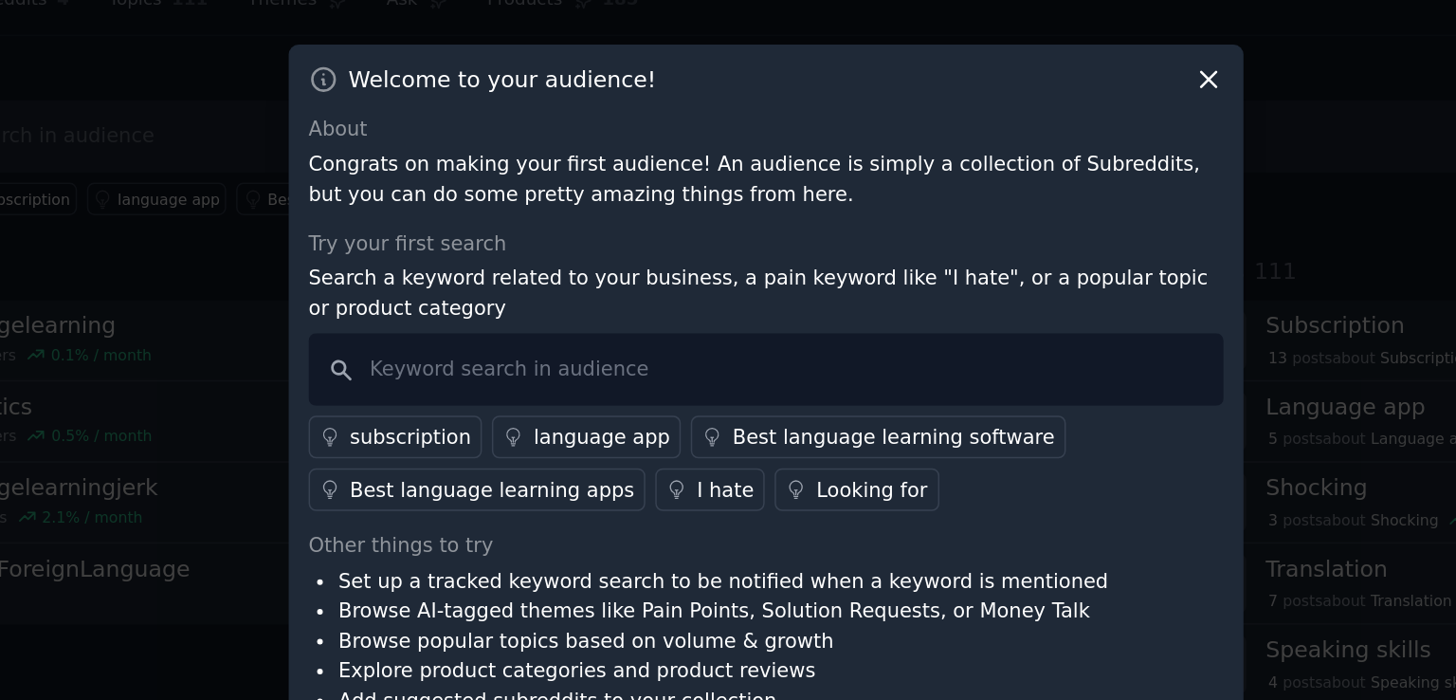
click at [687, 215] on div "About Congrats on making your first audience! An audience is simply a collectio…" at bounding box center [728, 366] width 610 height 441
drag, startPoint x: 412, startPoint y: 242, endPoint x: 560, endPoint y: 235, distance: 148.0
click at [560, 235] on div "Welcome to your audience! About Congrats on making your first audience! An audi…" at bounding box center [727, 350] width 637 height 500
click at [560, 235] on div "Try your first search" at bounding box center [728, 233] width 610 height 20
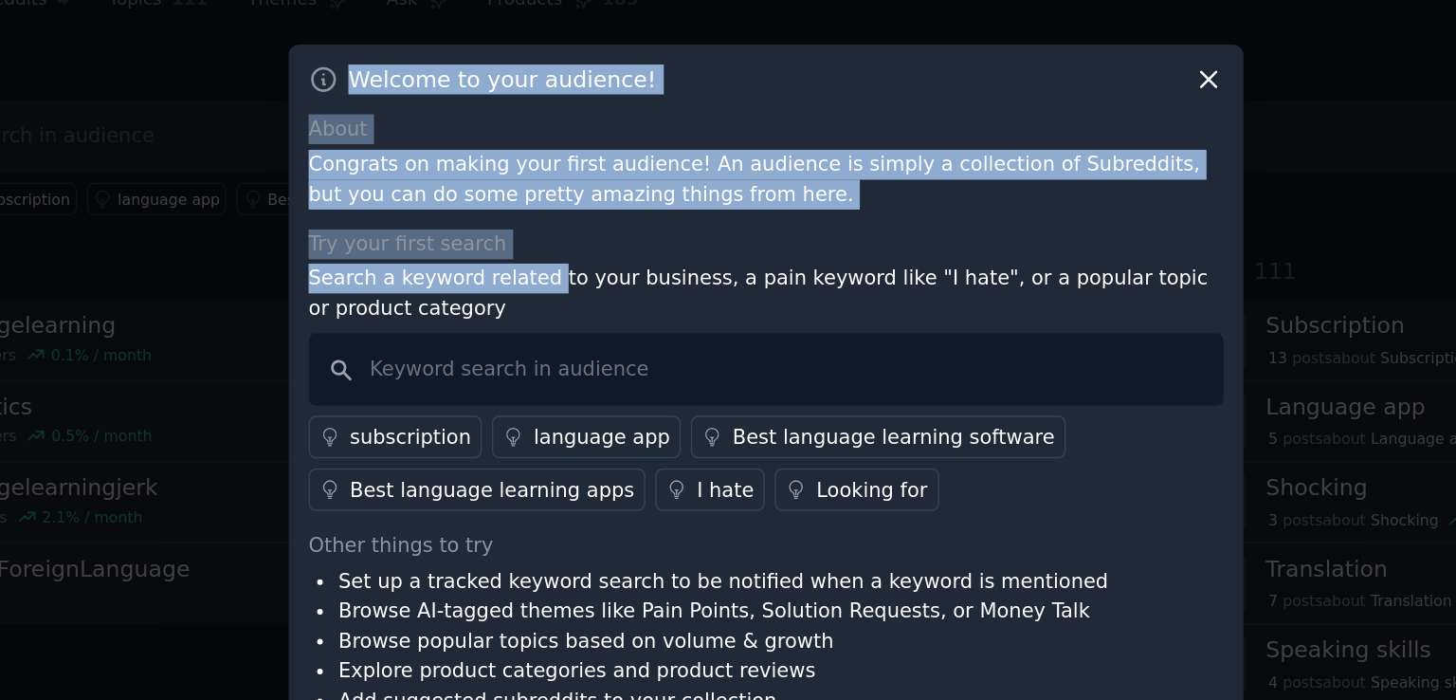
drag, startPoint x: 407, startPoint y: 259, endPoint x: 589, endPoint y: 263, distance: 182.0
click at [584, 262] on div "​ Welcome to your audience! About Congrats on making your first audience! An au…" at bounding box center [728, 350] width 1443 height 700
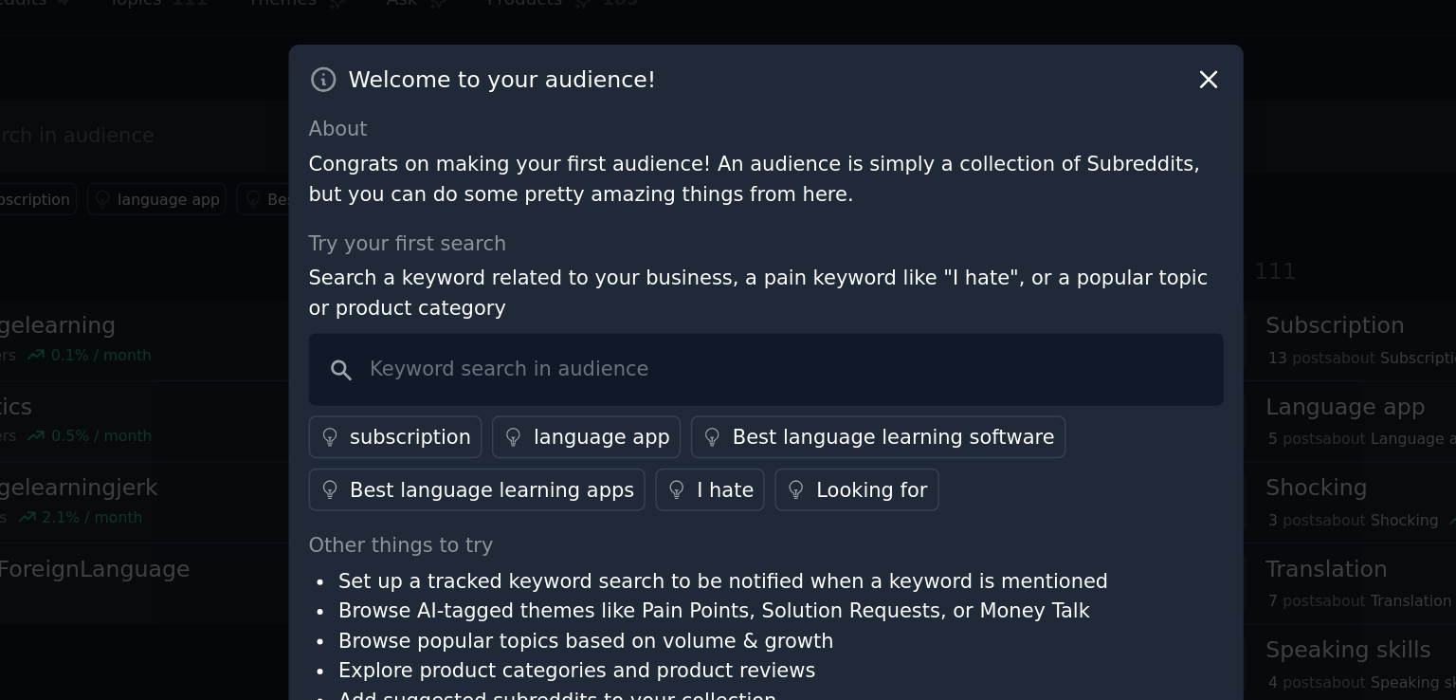
click at [619, 266] on p "Search a keyword related to your business, a pain keyword like "I hate", or a p…" at bounding box center [728, 266] width 610 height 40
drag, startPoint x: 689, startPoint y: 256, endPoint x: 810, endPoint y: 257, distance: 121.3
click at [810, 257] on p "Search a keyword related to your business, a pain keyword like "I hate", or a p…" at bounding box center [728, 266] width 610 height 40
drag, startPoint x: 865, startPoint y: 259, endPoint x: 1014, endPoint y: 259, distance: 148.8
click at [1014, 259] on p "Search a keyword related to your business, a pain keyword like "I hate", or a p…" at bounding box center [728, 266] width 610 height 40
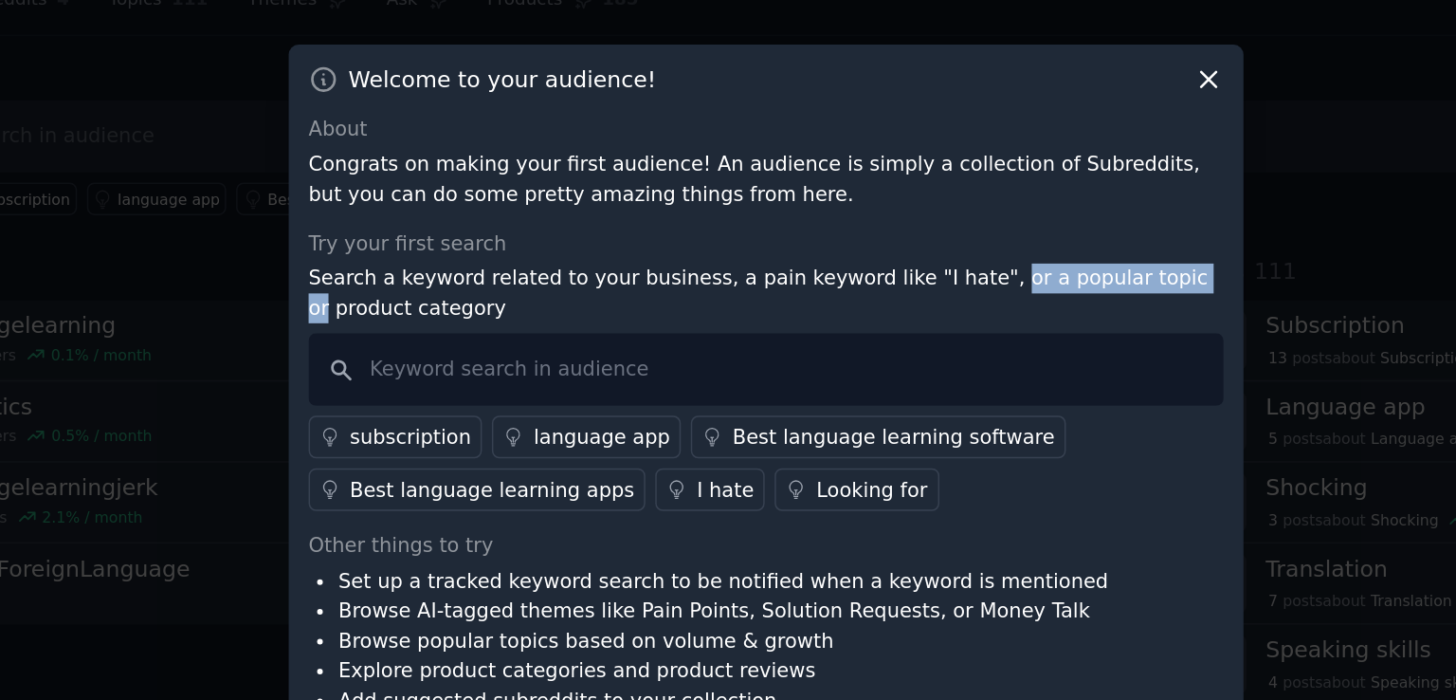
click at [888, 264] on p "Search a keyword related to your business, a pain keyword like "I hate", or a p…" at bounding box center [728, 266] width 610 height 40
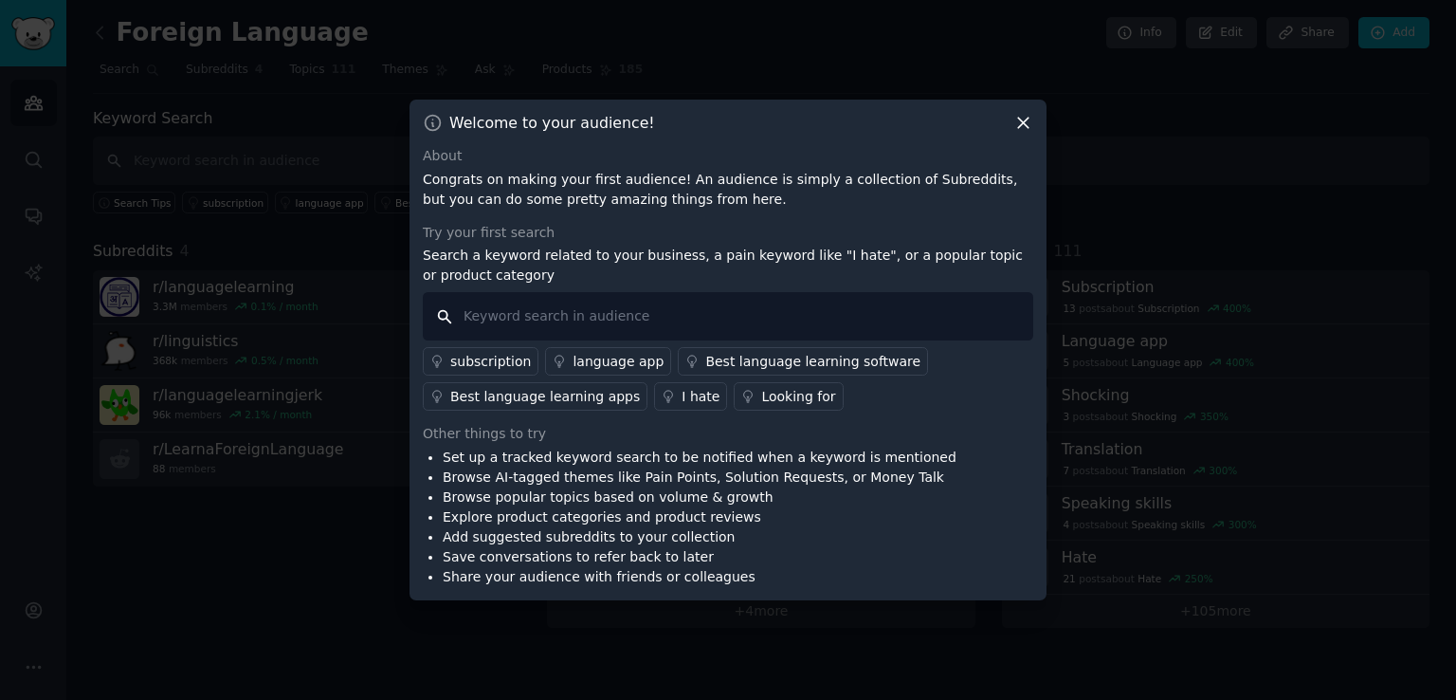
click at [620, 309] on input "text" at bounding box center [728, 316] width 610 height 48
type input "speaking"
click at [1027, 119] on icon at bounding box center [1023, 123] width 10 height 10
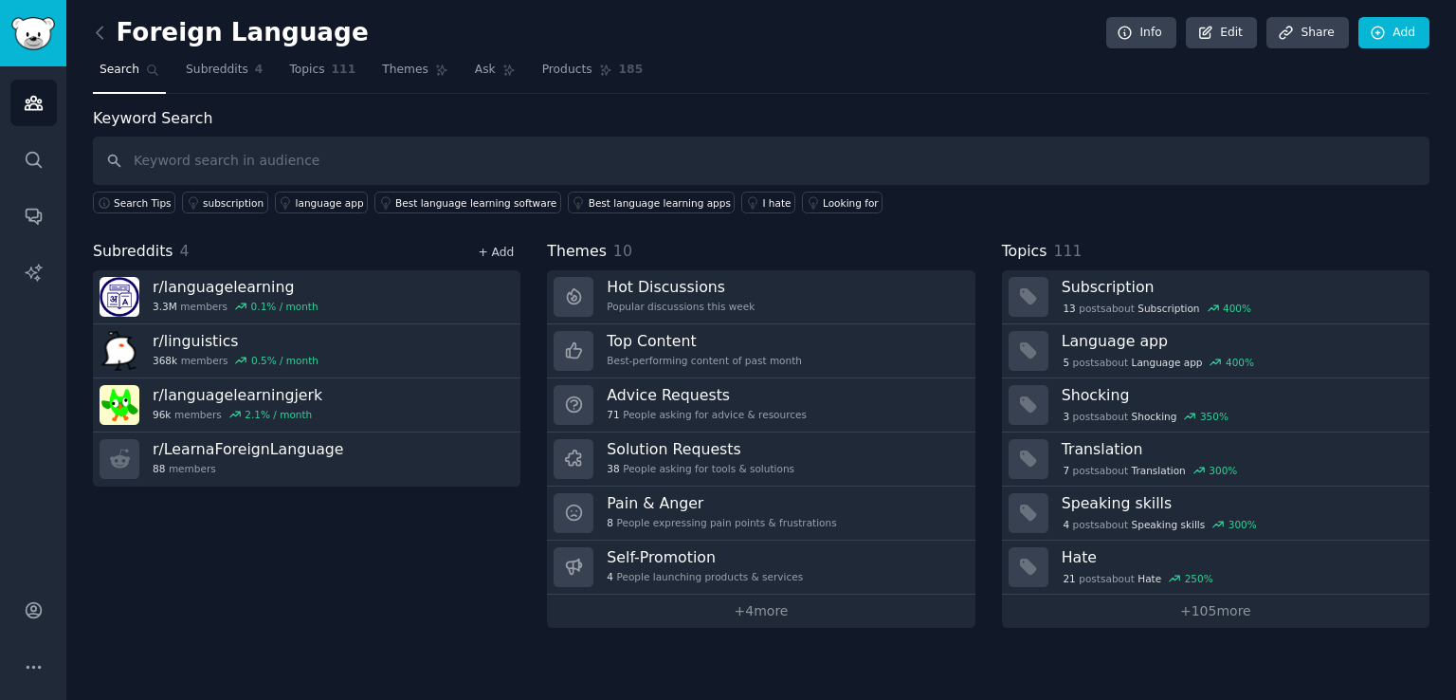
click at [509, 253] on link "+ Add" at bounding box center [496, 252] width 36 height 13
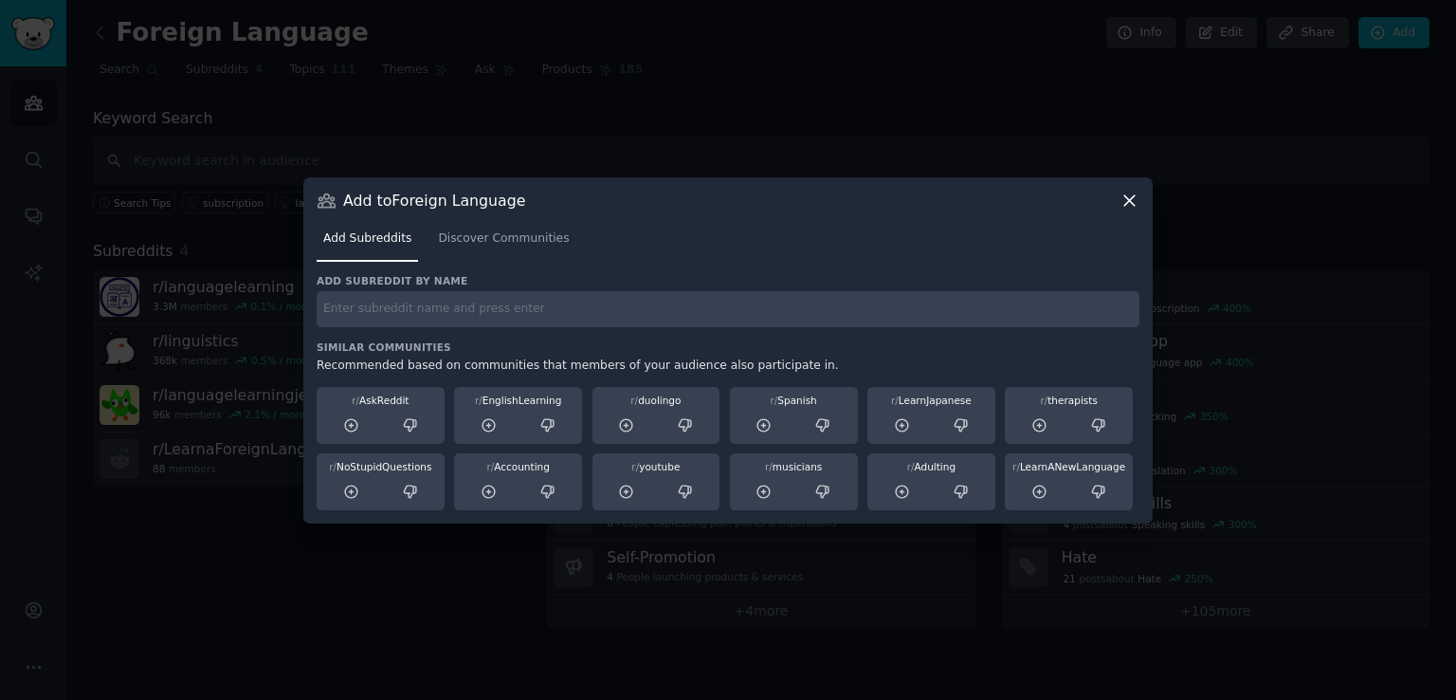
click at [532, 311] on input "text" at bounding box center [728, 309] width 823 height 37
type input "Anxiety"
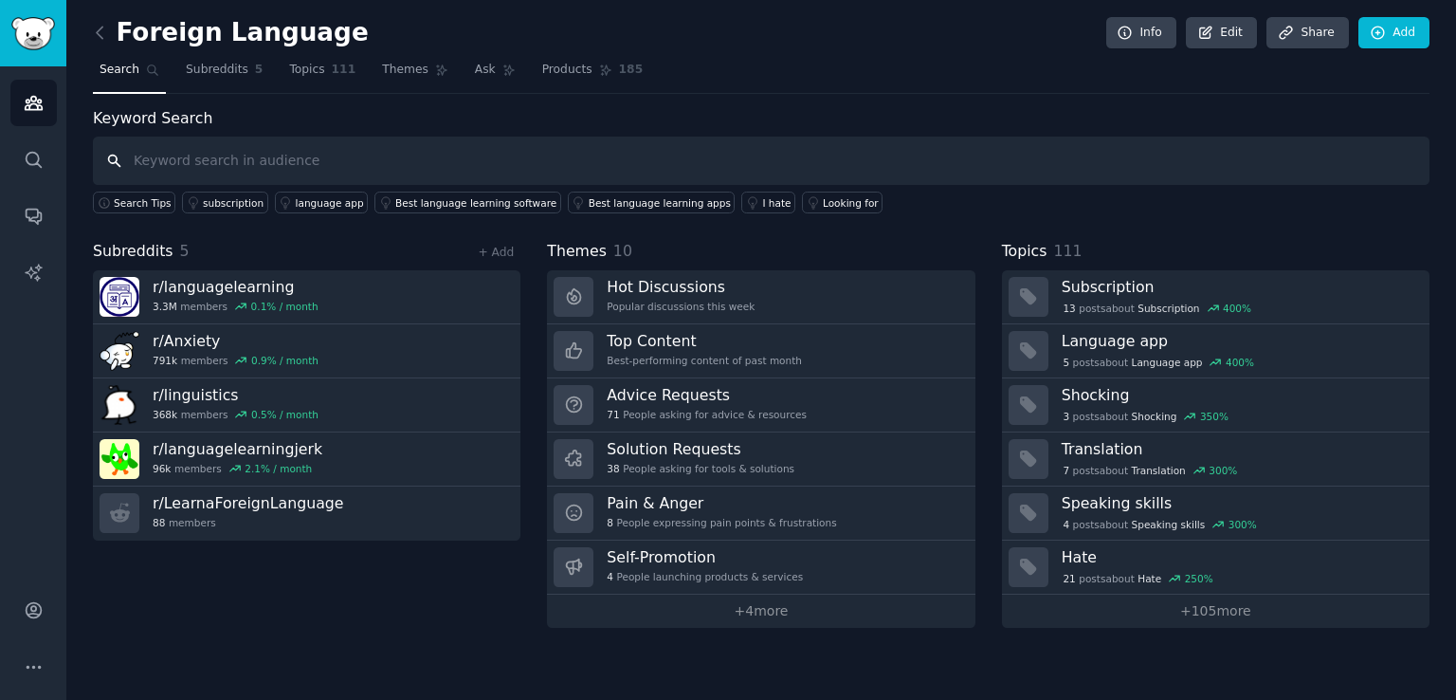
click at [358, 156] on input "text" at bounding box center [761, 160] width 1337 height 48
type input "s"
click at [506, 168] on input "text" at bounding box center [761, 160] width 1337 height 48
type input "speak"
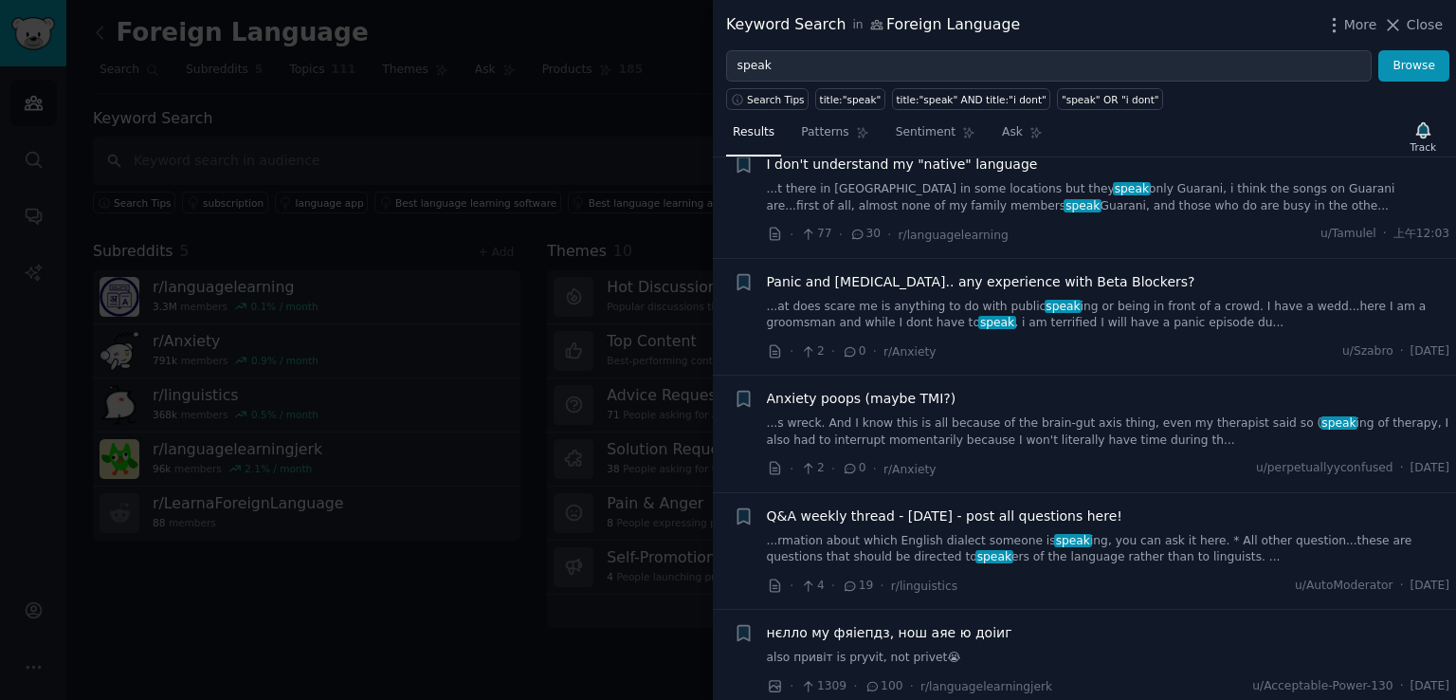
scroll to position [1422, 0]
click at [1408, 25] on span "Close" at bounding box center [1425, 25] width 36 height 20
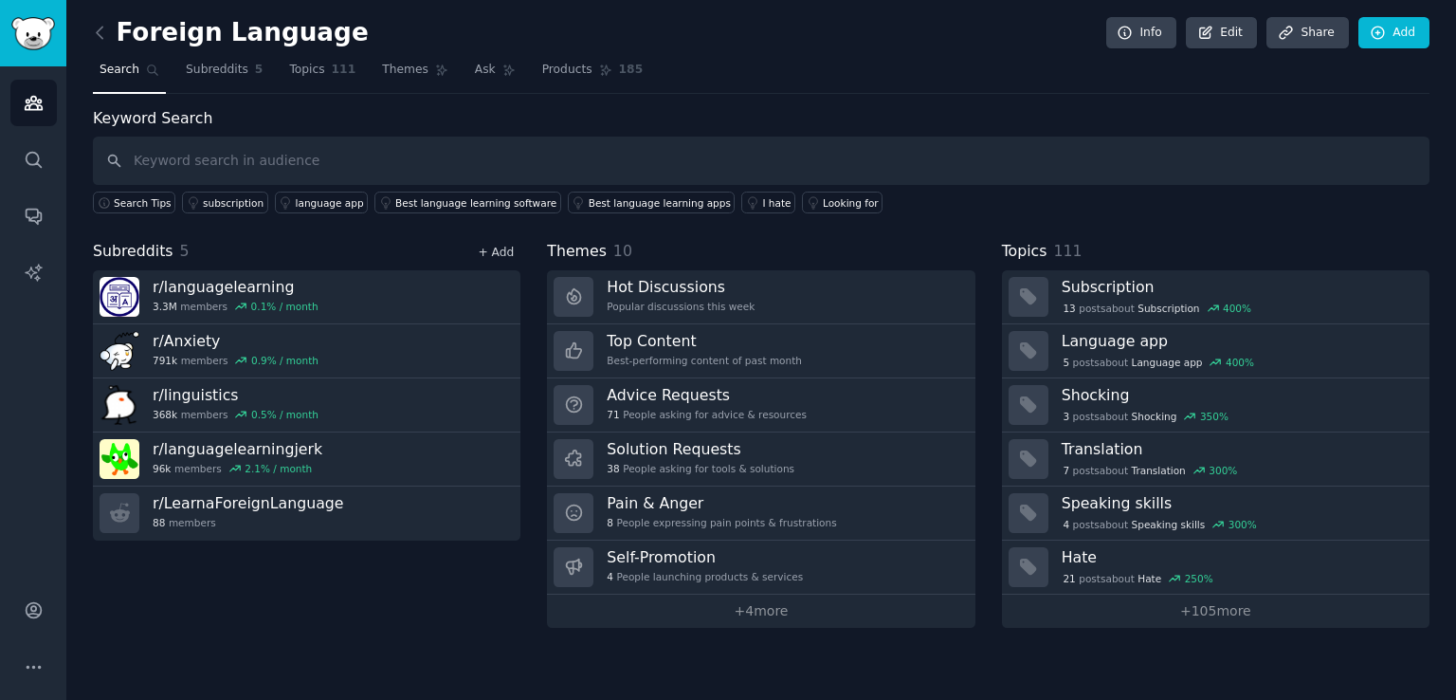
click at [482, 251] on link "+ Add" at bounding box center [496, 252] width 36 height 13
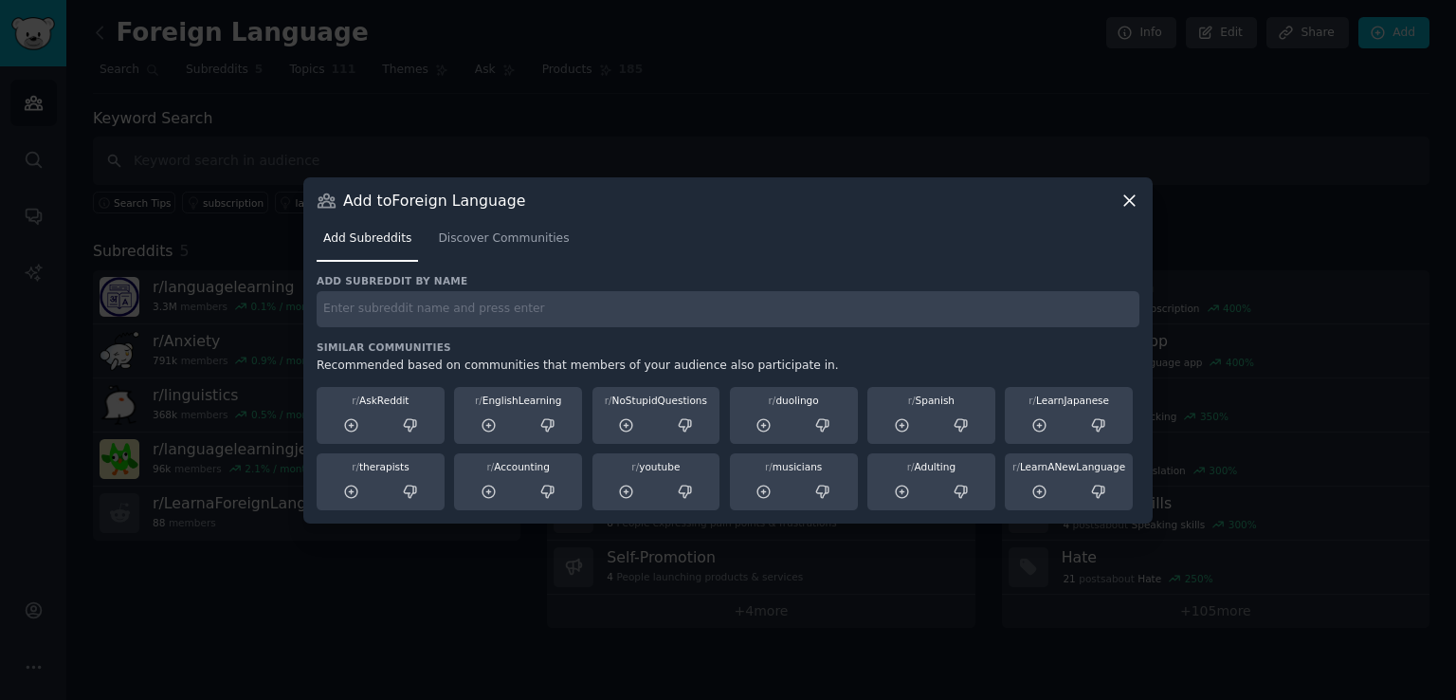
click at [511, 321] on input "text" at bounding box center [728, 309] width 823 height 37
type input "ㄐㄥ"
type input "r/EnglsihLearning"
click at [491, 426] on icon at bounding box center [489, 425] width 17 height 17
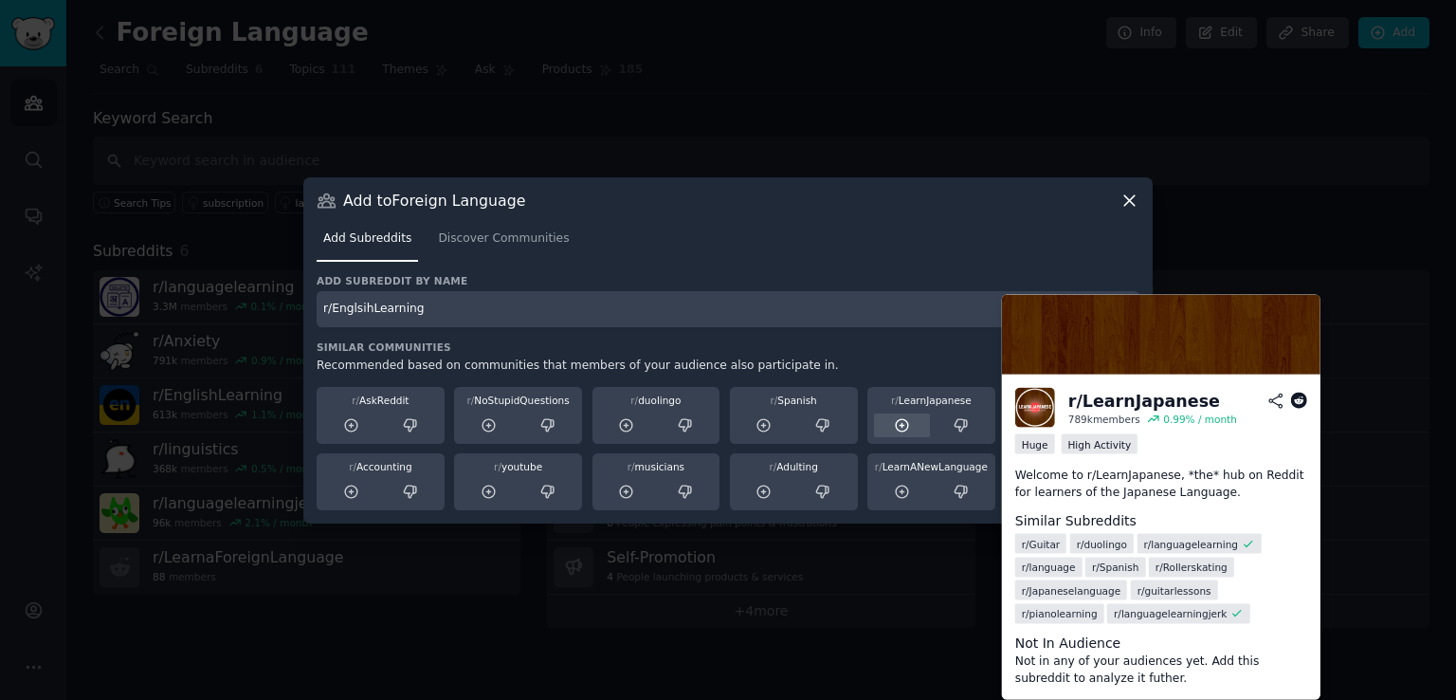
click at [904, 419] on icon at bounding box center [902, 425] width 12 height 12
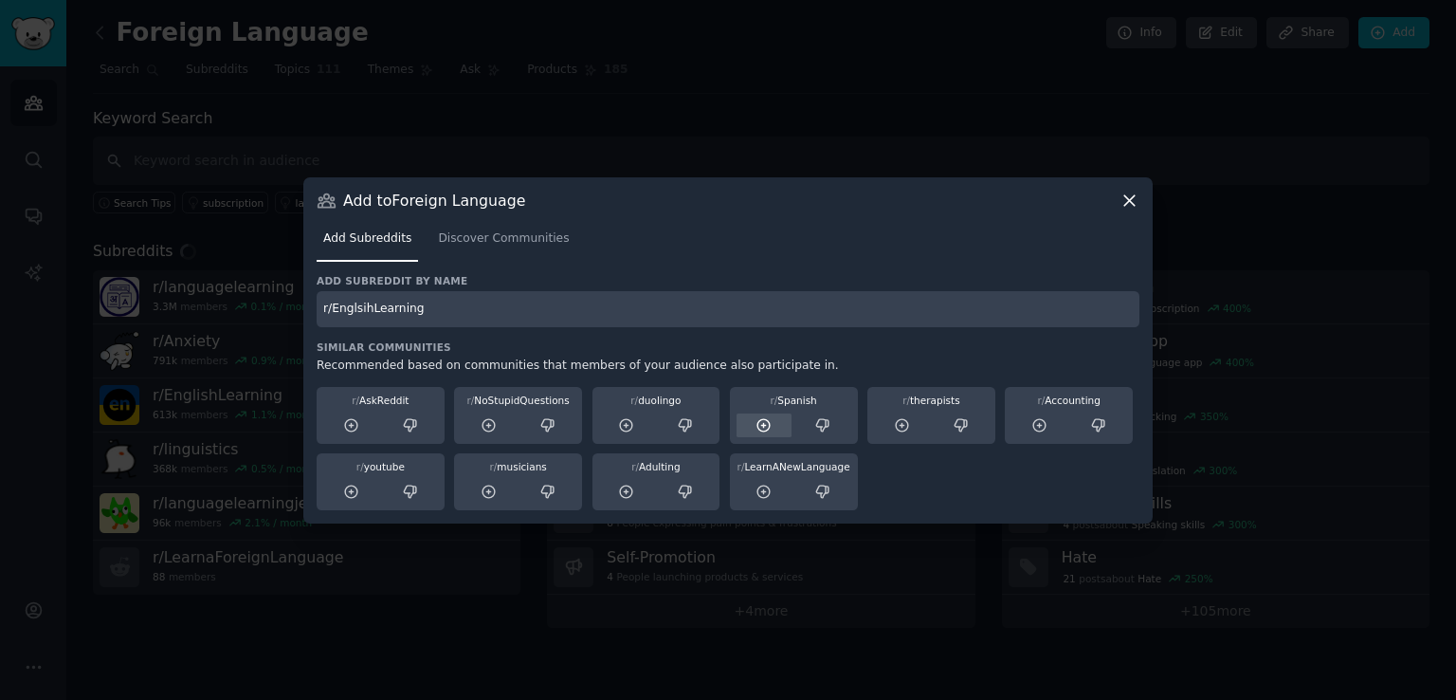
click at [765, 430] on icon at bounding box center [764, 425] width 12 height 12
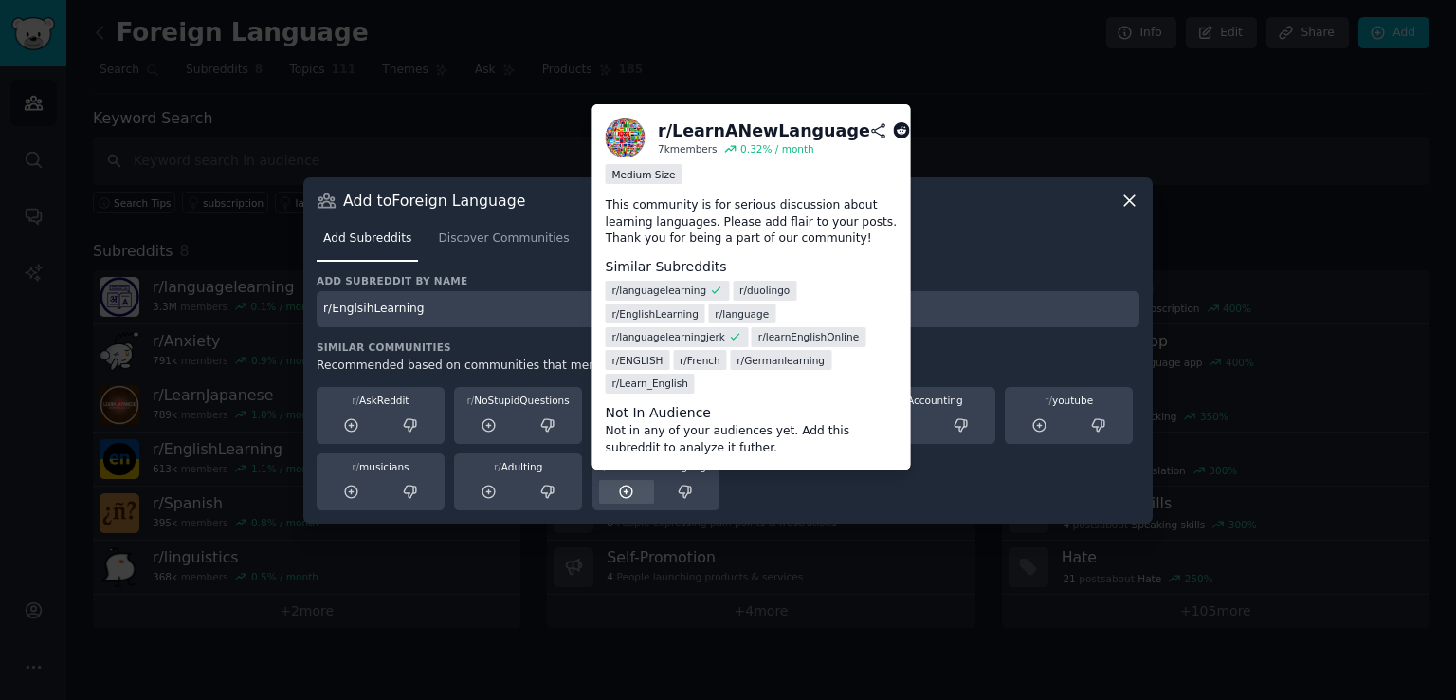
click at [622, 493] on icon at bounding box center [626, 491] width 17 height 17
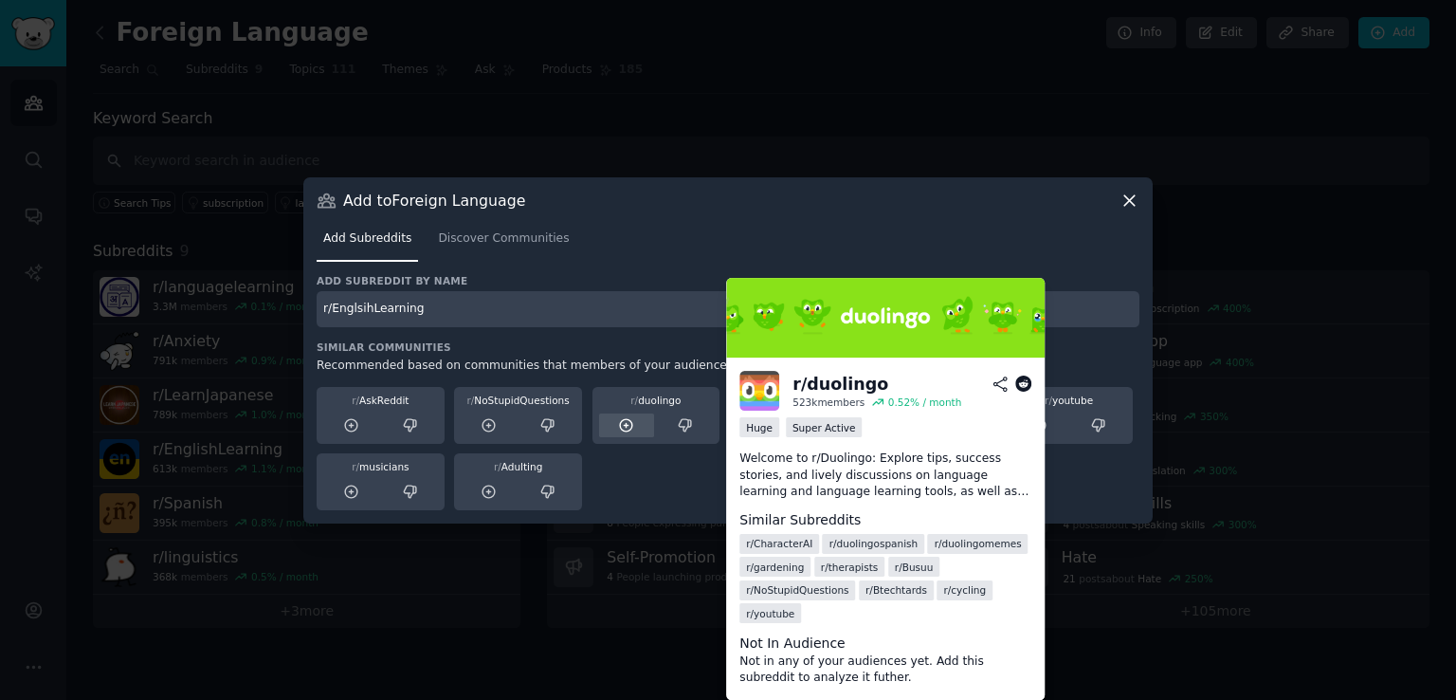
click at [619, 428] on icon at bounding box center [626, 425] width 17 height 17
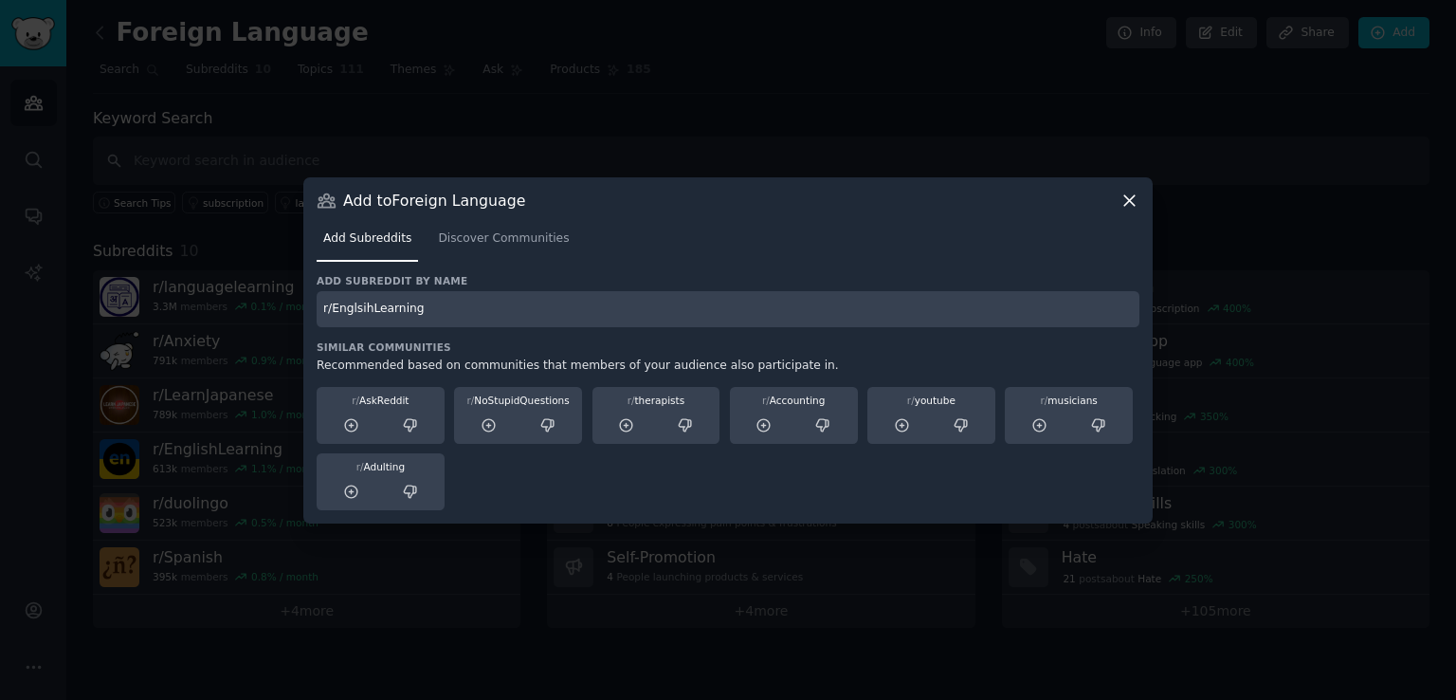
click at [1130, 206] on icon at bounding box center [1129, 201] width 20 height 20
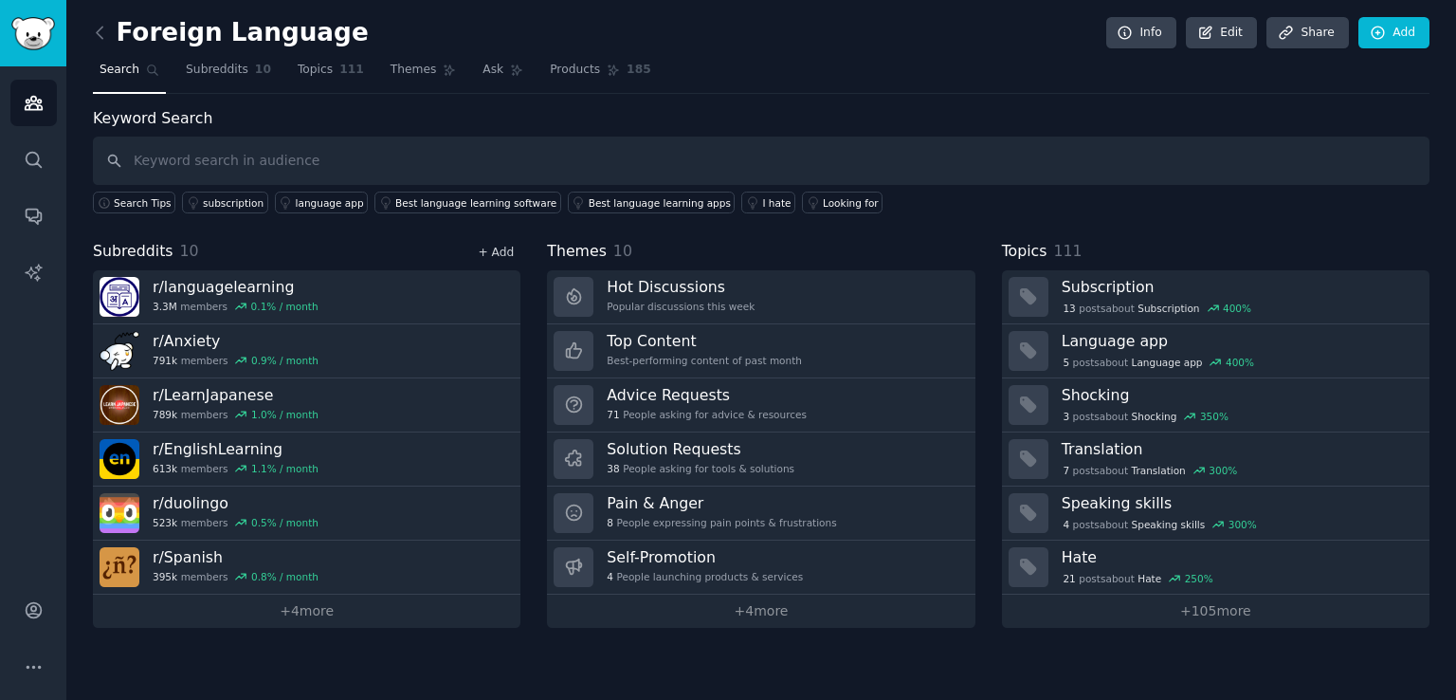
click at [492, 246] on link "+ Add" at bounding box center [496, 252] width 36 height 13
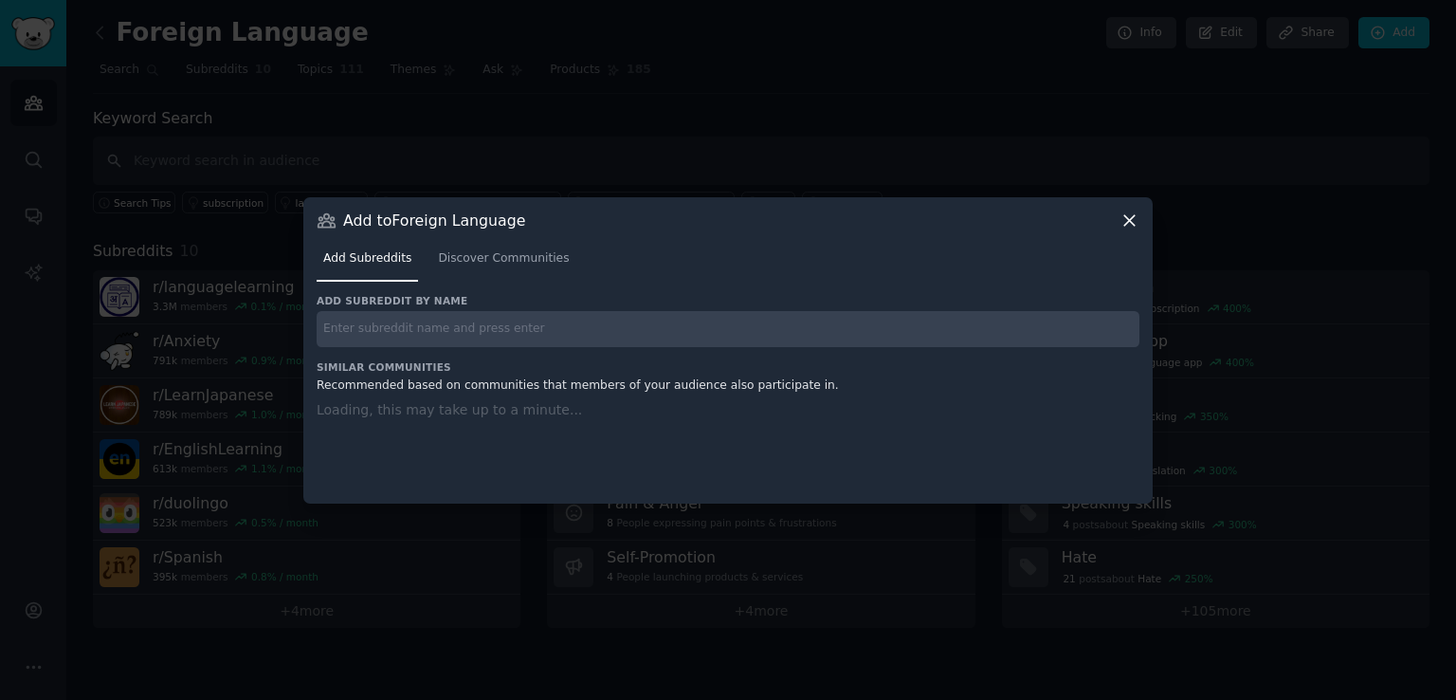
click at [588, 326] on input "text" at bounding box center [728, 329] width 823 height 37
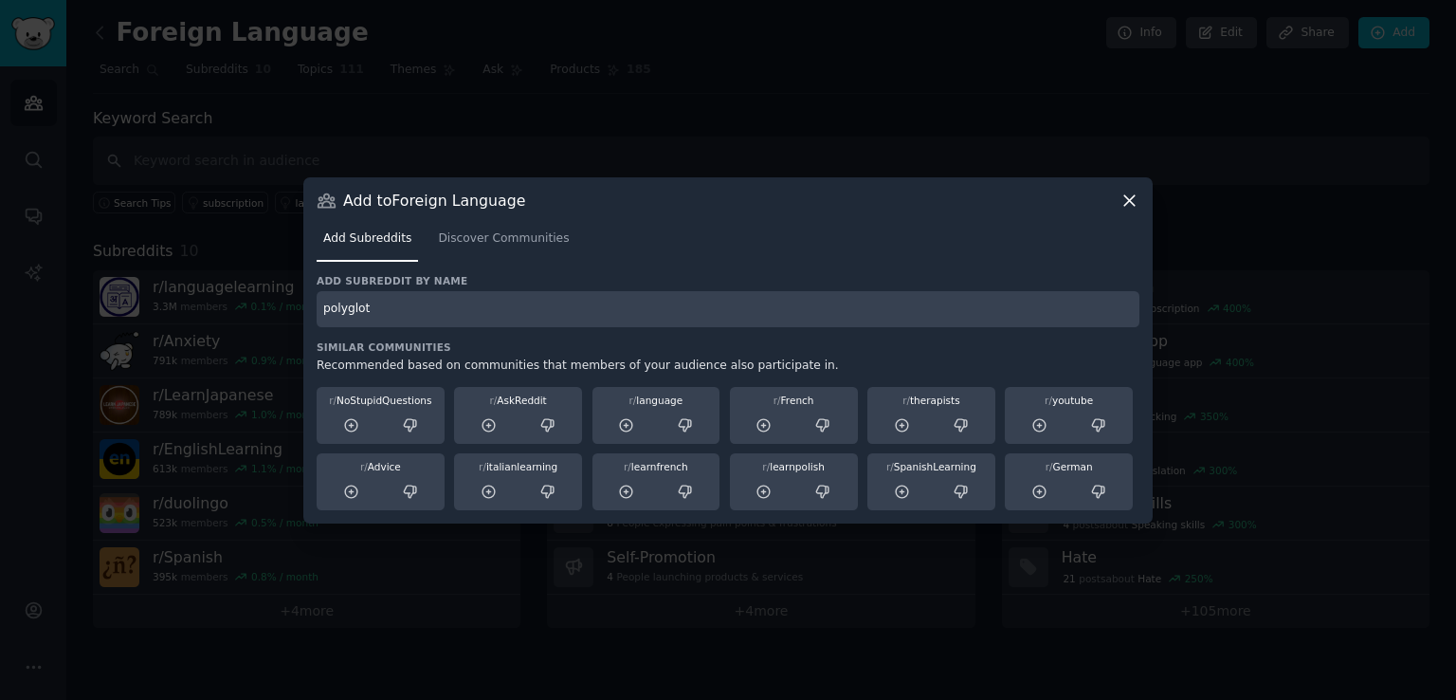
type input "polyglot"
click at [395, 331] on div "Add subreddit by name polyglot Similar Communities Recommended based on communi…" at bounding box center [728, 392] width 823 height 236
click at [402, 311] on input "polyglot" at bounding box center [728, 309] width 823 height 37
click at [439, 309] on input "polyglot" at bounding box center [728, 309] width 823 height 37
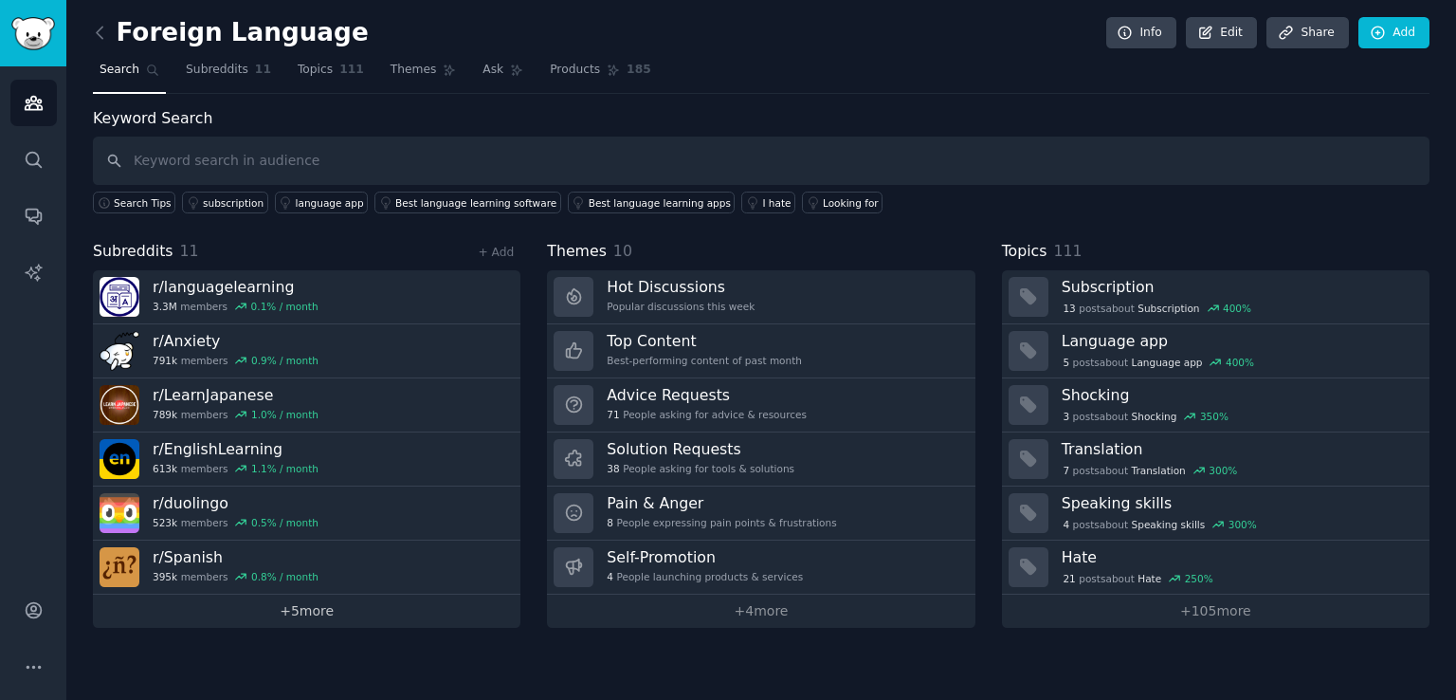
click at [315, 608] on link "+ 5 more" at bounding box center [307, 610] width 428 height 33
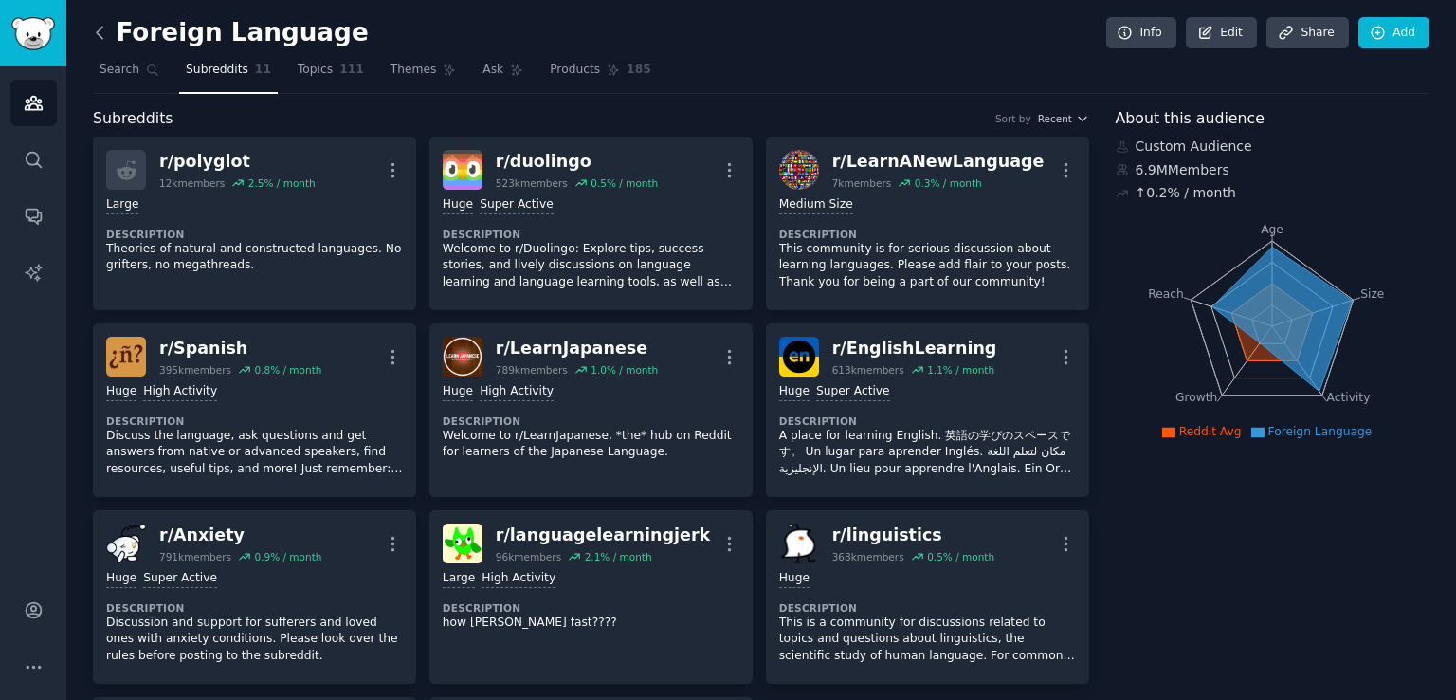
click at [94, 31] on icon at bounding box center [100, 33] width 20 height 20
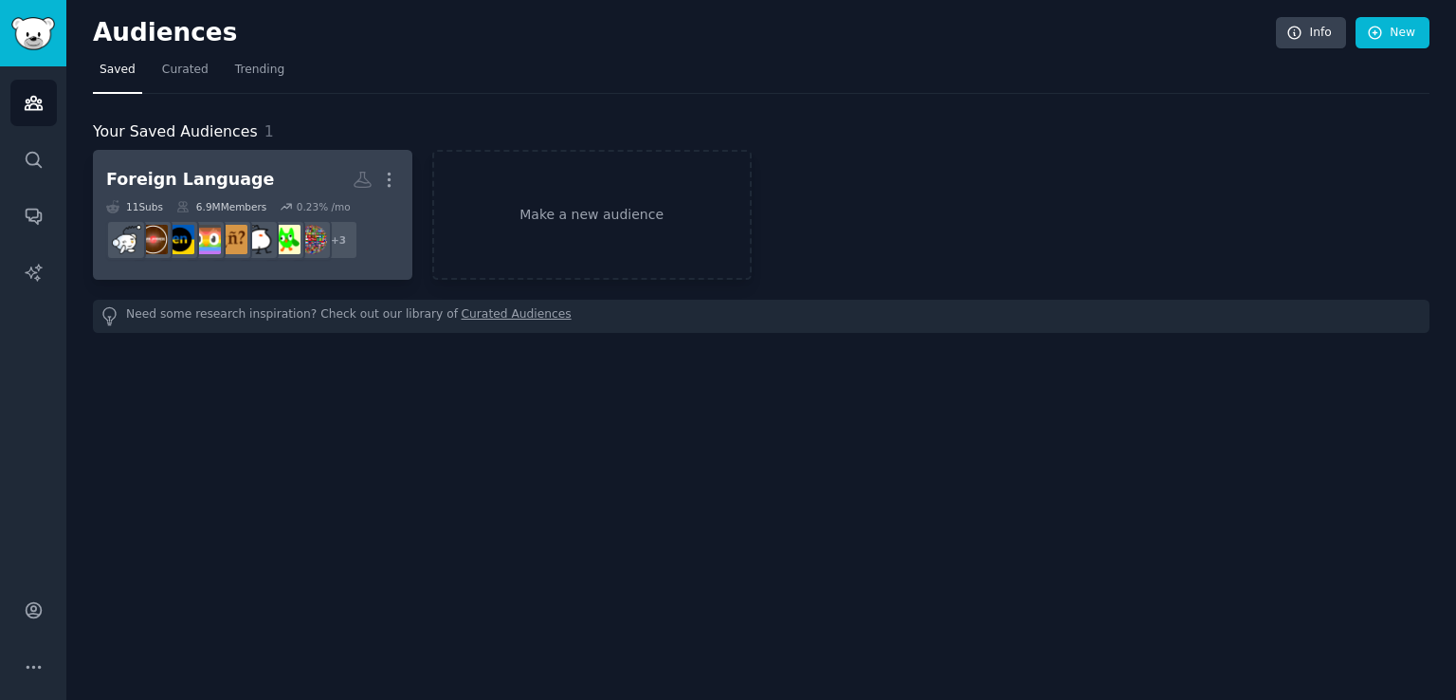
click at [297, 173] on h2 "Foreign Language More" at bounding box center [252, 179] width 293 height 33
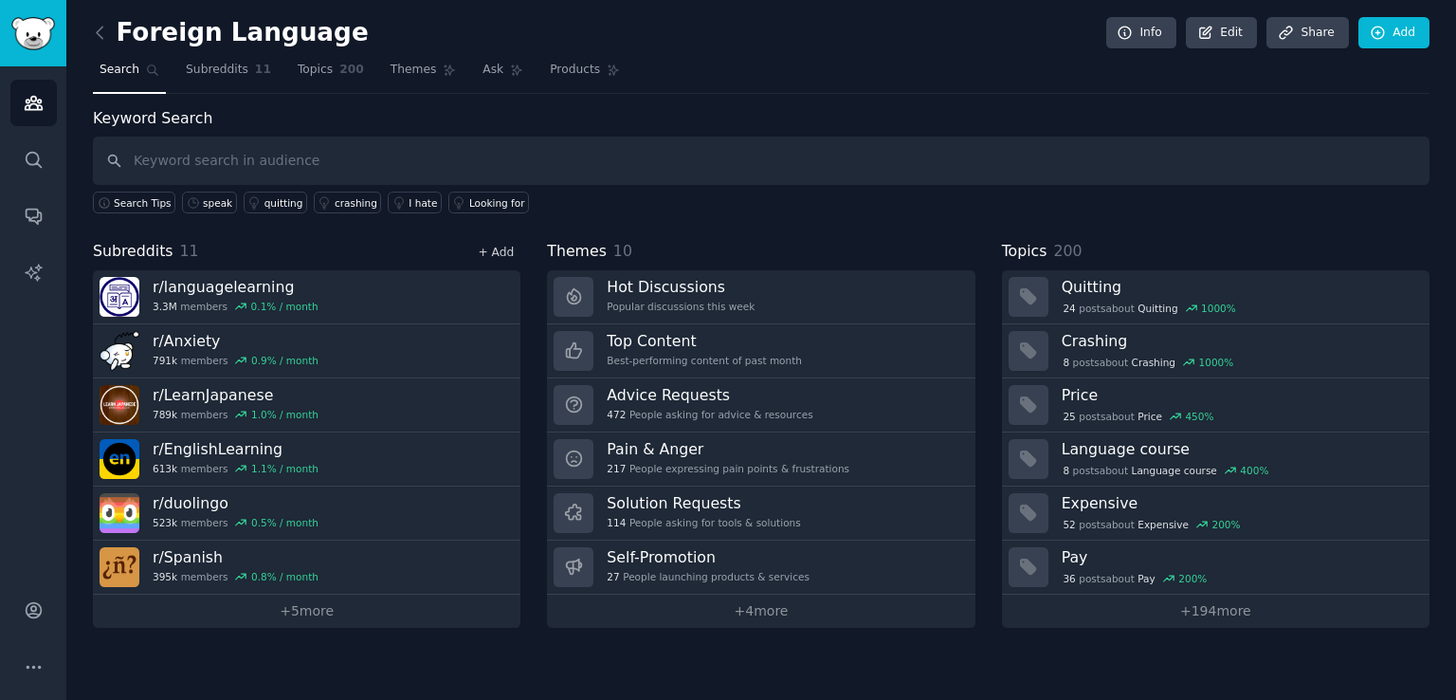
click at [504, 246] on link "+ Add" at bounding box center [496, 252] width 36 height 13
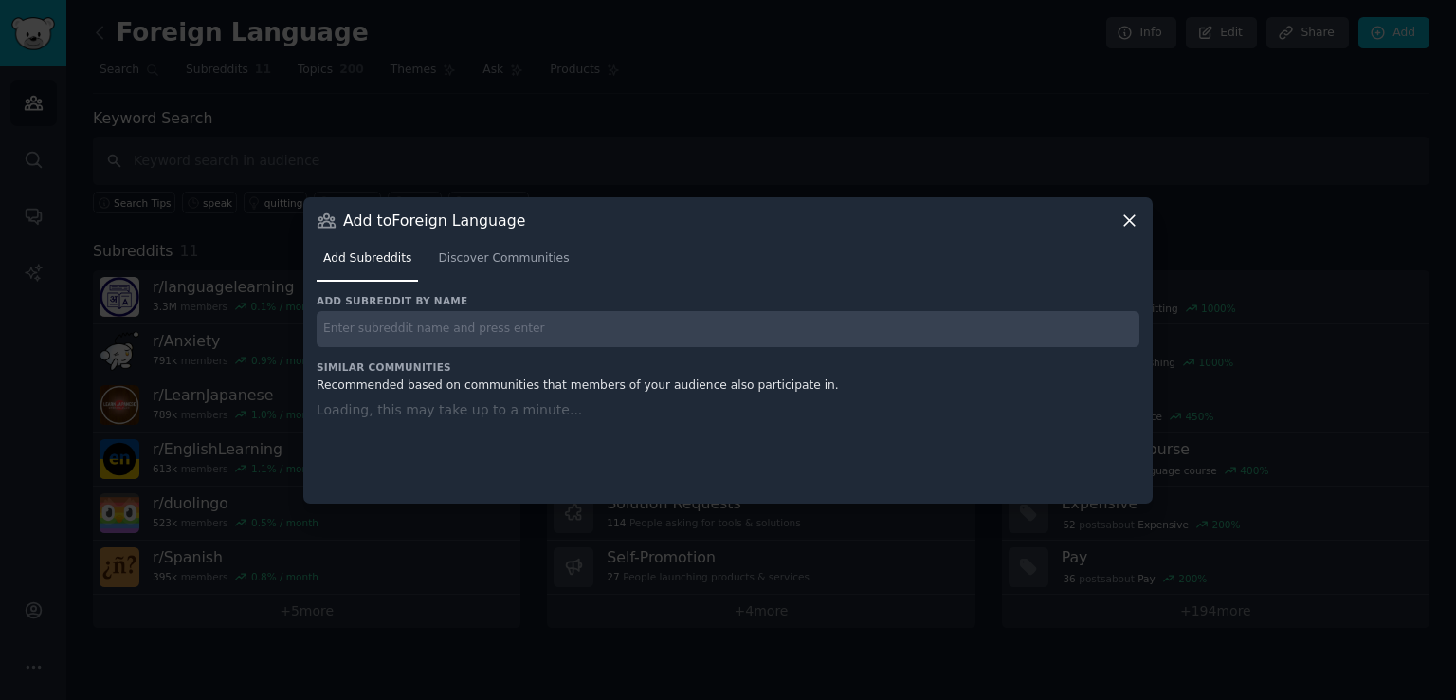
click at [603, 338] on input "text" at bounding box center [728, 329] width 823 height 37
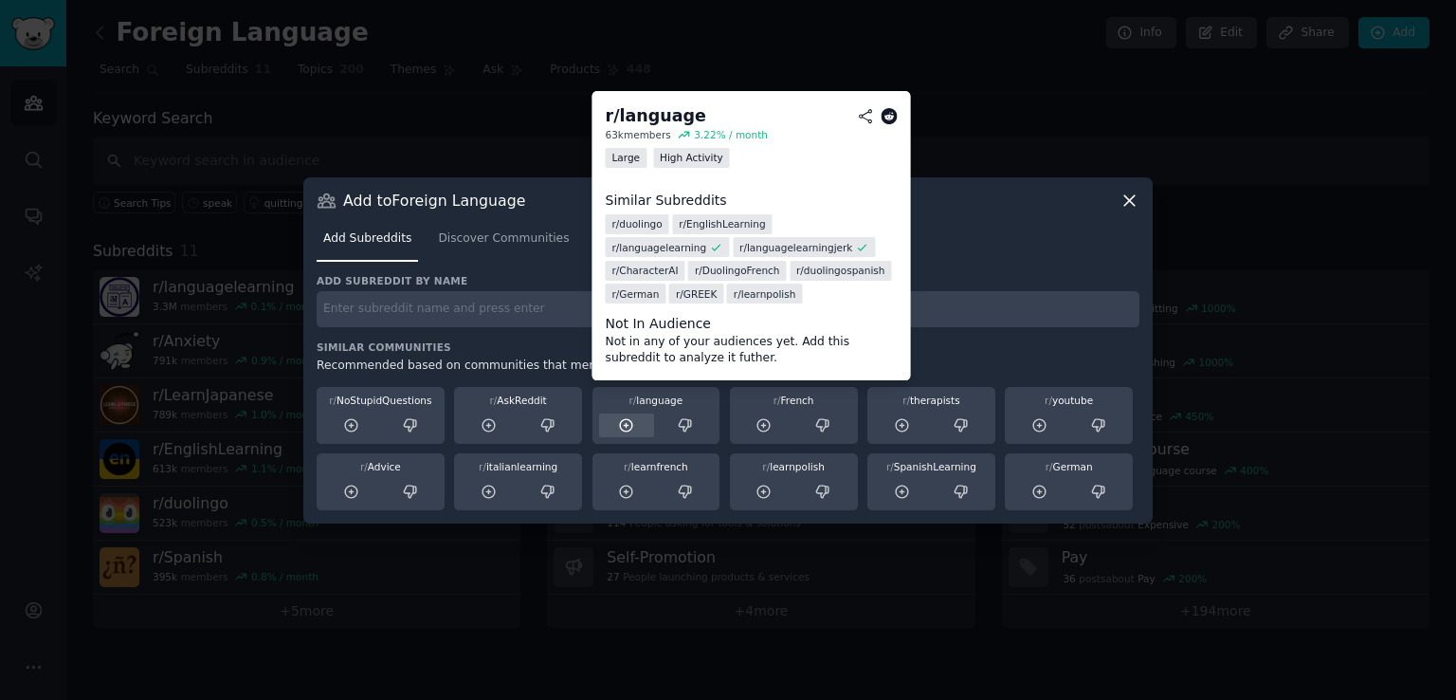
click at [633, 432] on icon at bounding box center [626, 425] width 17 height 17
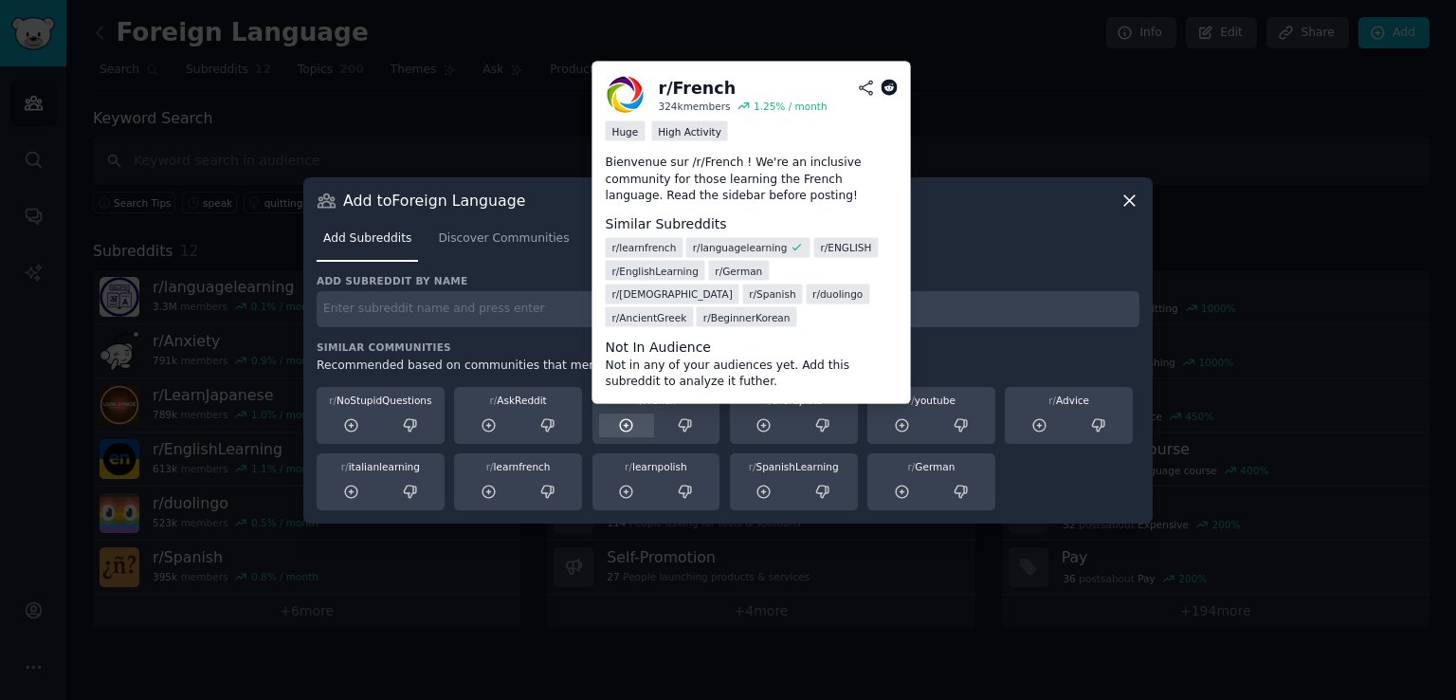
click at [629, 433] on div at bounding box center [627, 425] width 56 height 24
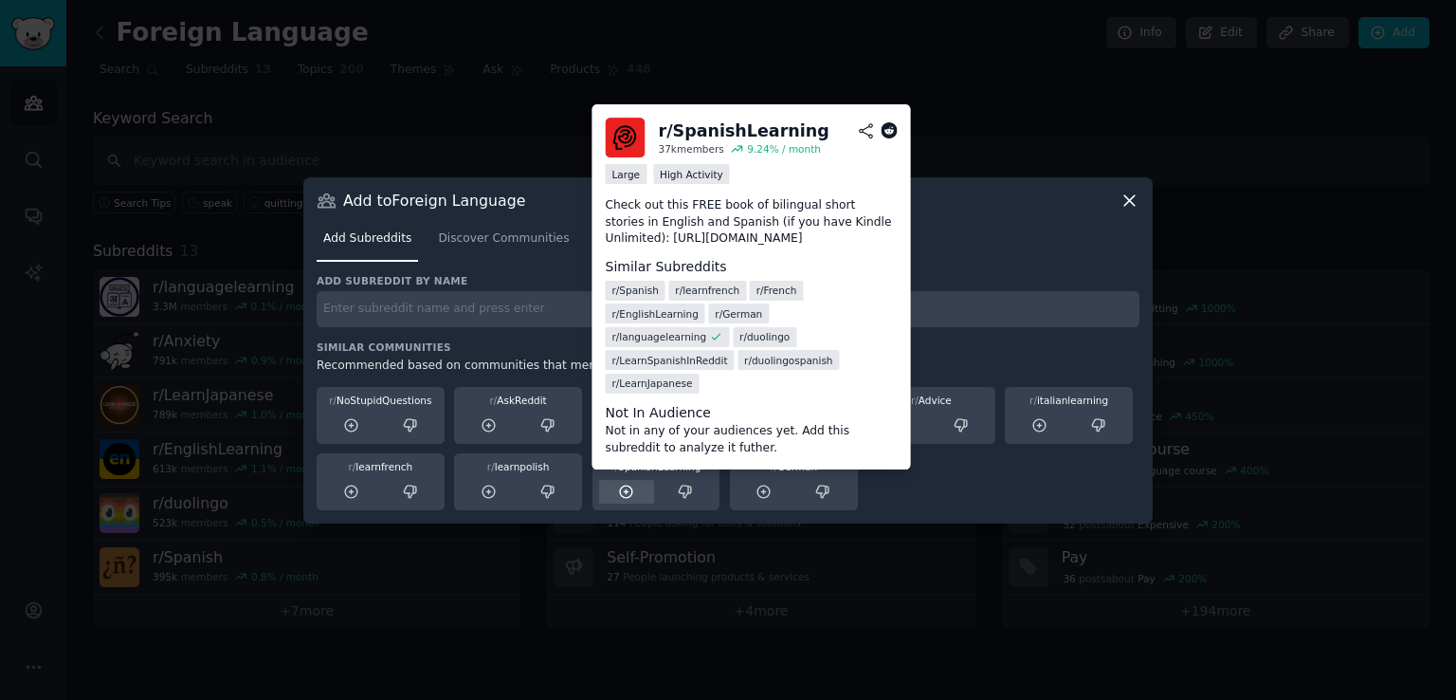
click at [628, 496] on icon at bounding box center [626, 491] width 12 height 12
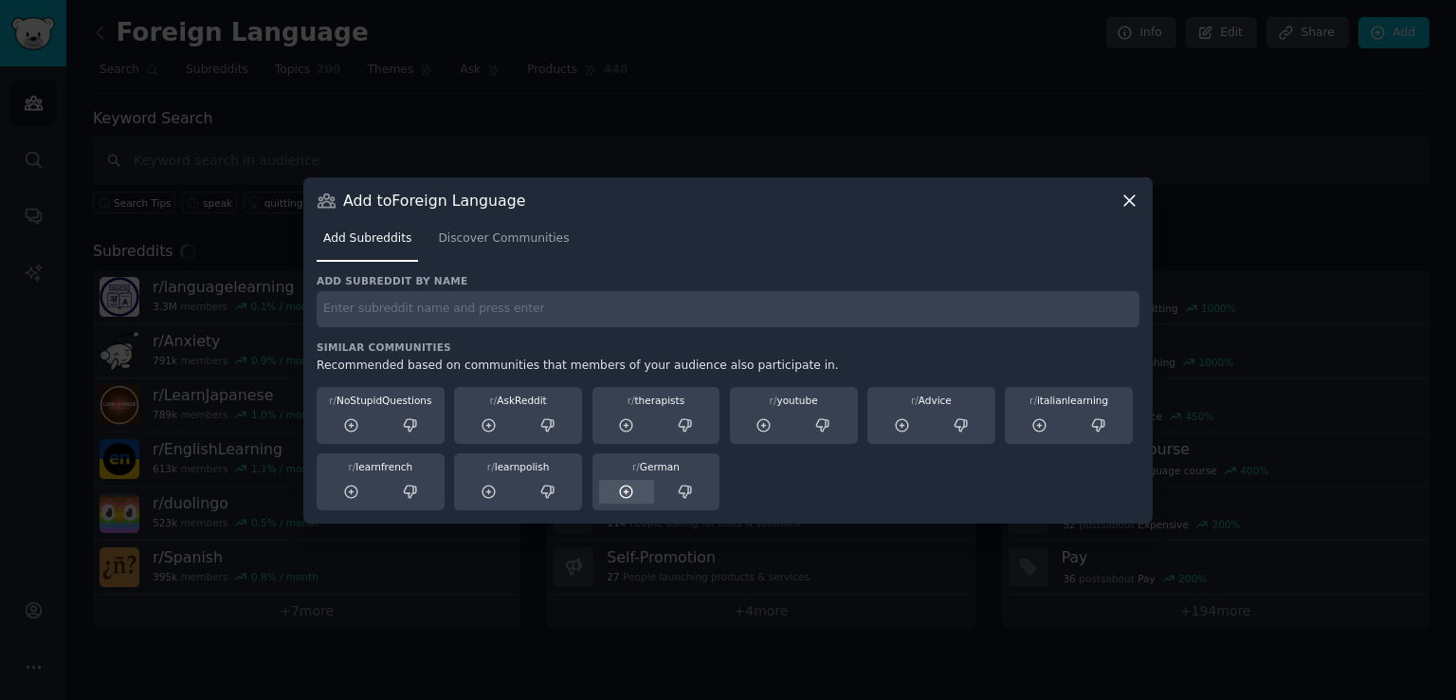
click at [634, 496] on div at bounding box center [627, 492] width 56 height 24
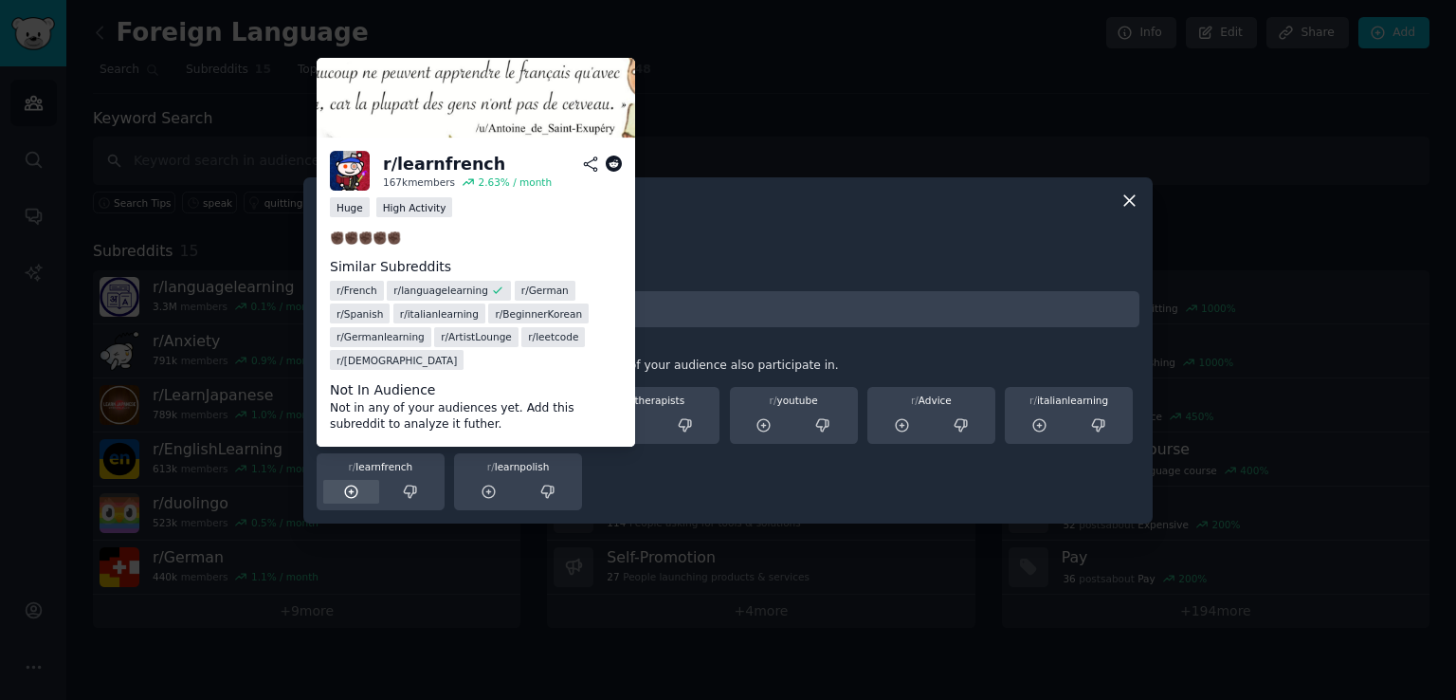
click at [355, 496] on icon at bounding box center [351, 491] width 17 height 17
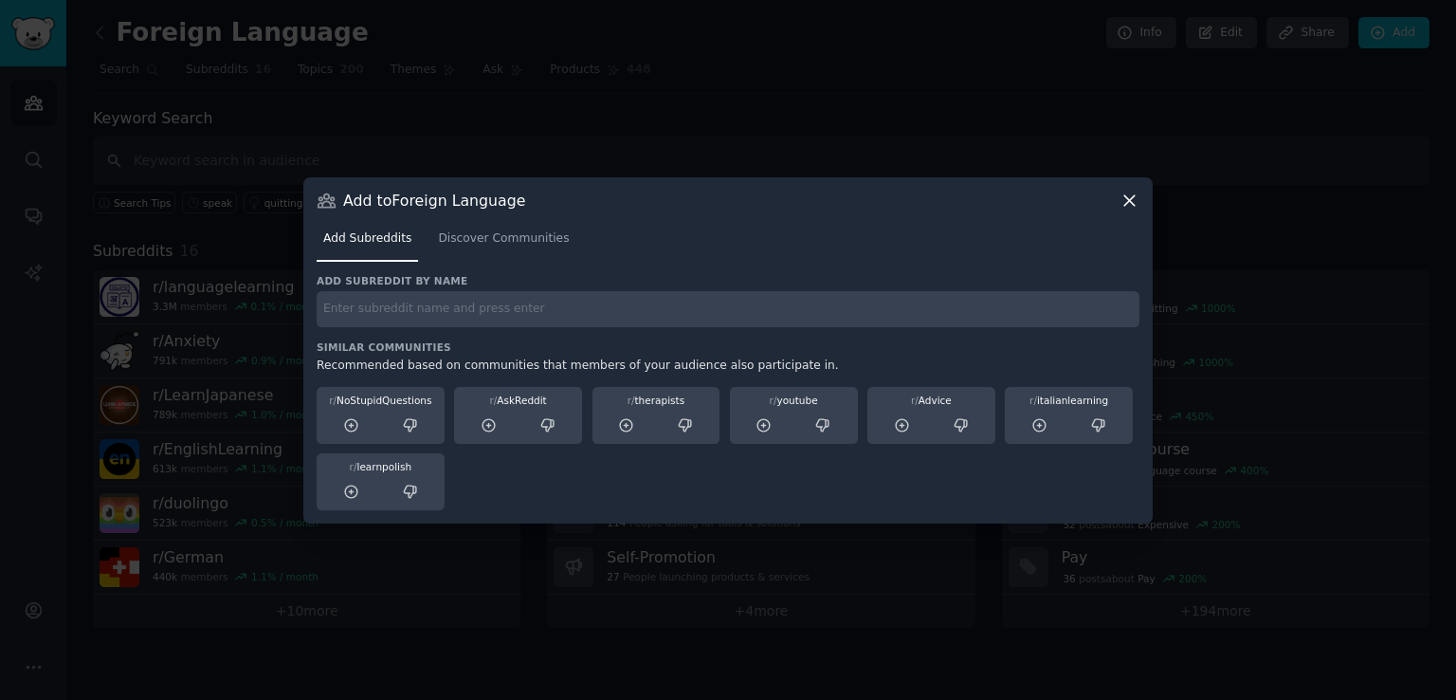
click at [446, 315] on input "text" at bounding box center [728, 309] width 823 height 37
type input "duolingo"
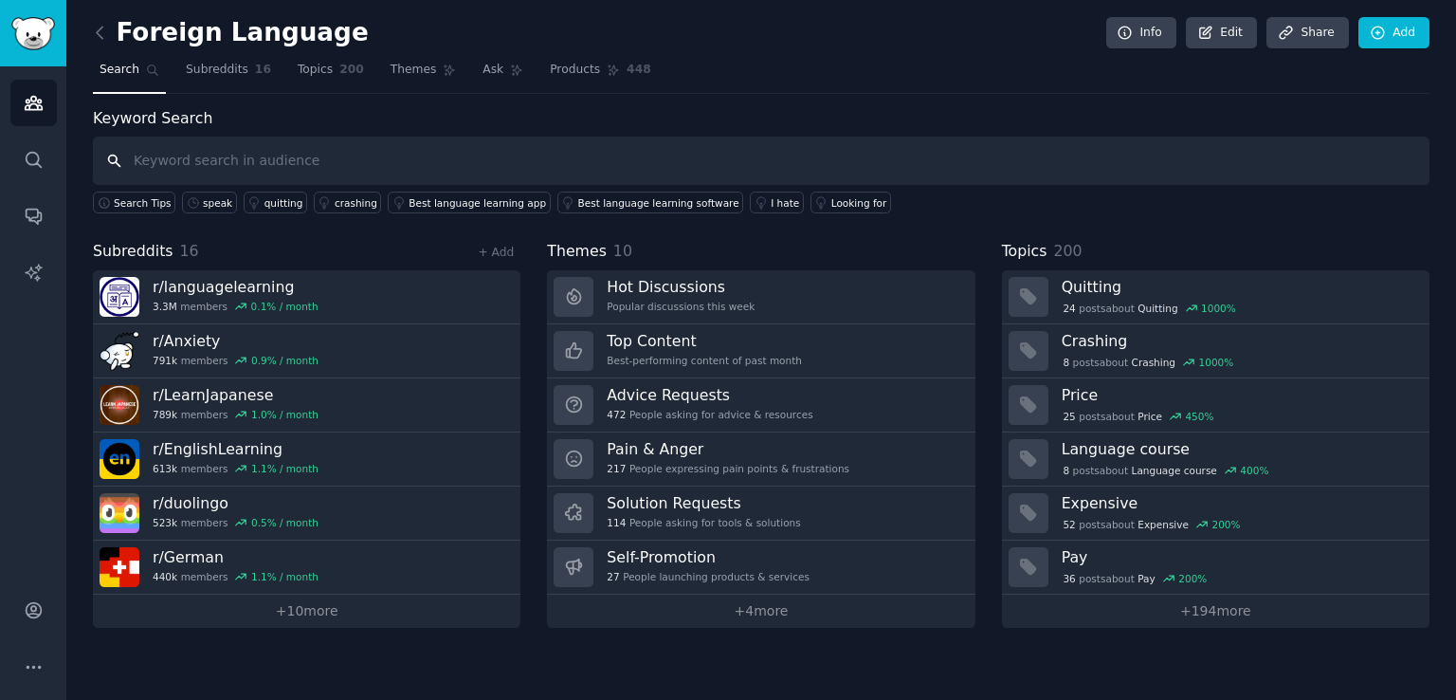
click at [370, 161] on input "text" at bounding box center [761, 160] width 1337 height 48
type input "anxiety"
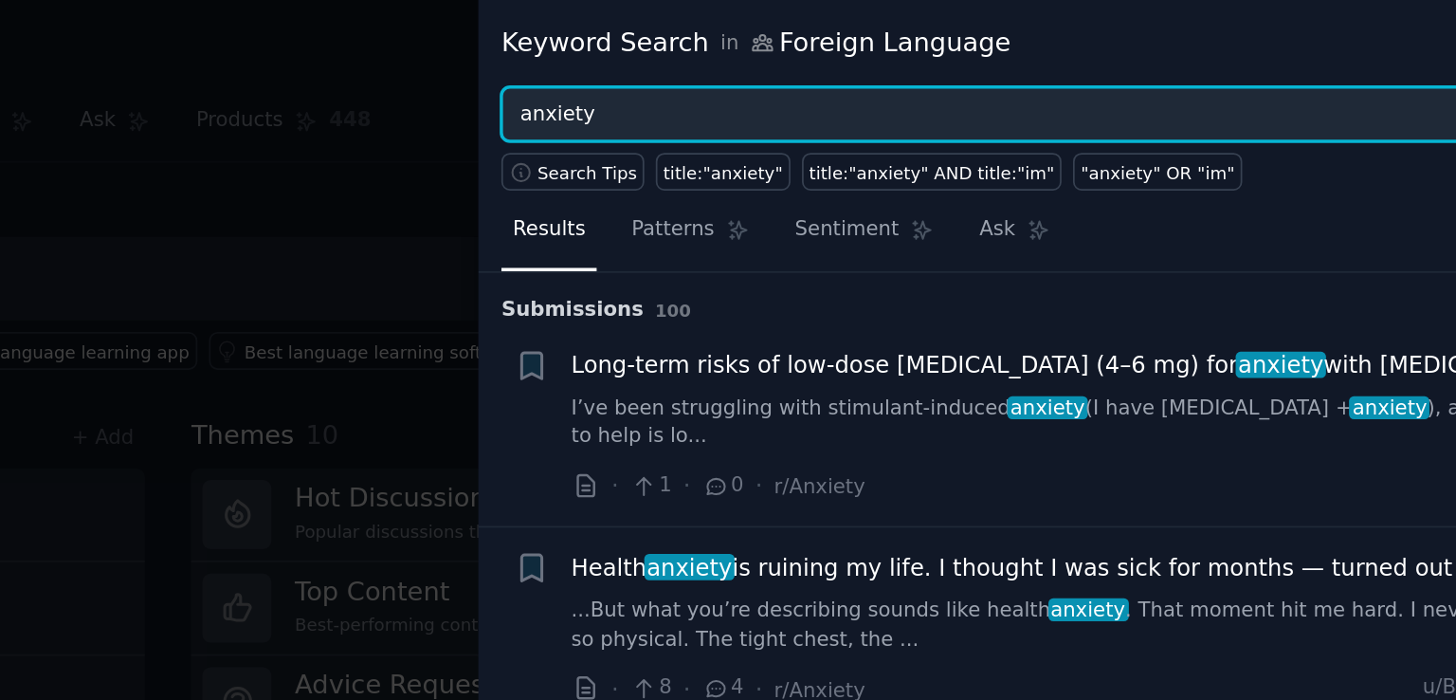
click at [915, 65] on input "anxiety" at bounding box center [1049, 66] width 646 height 32
paste input "((speak OR speaking OR talk OR conversation OR pronunciation OR accent OR fluen…"
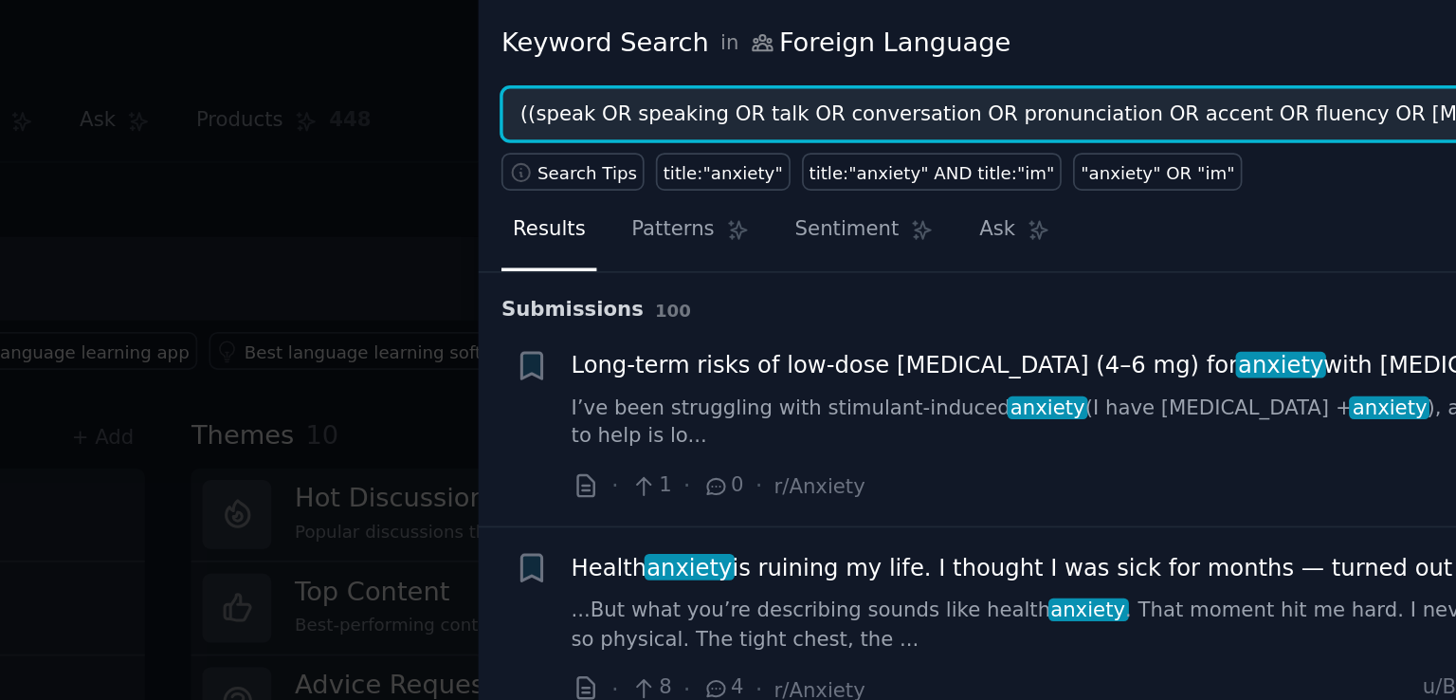
scroll to position [0, 565]
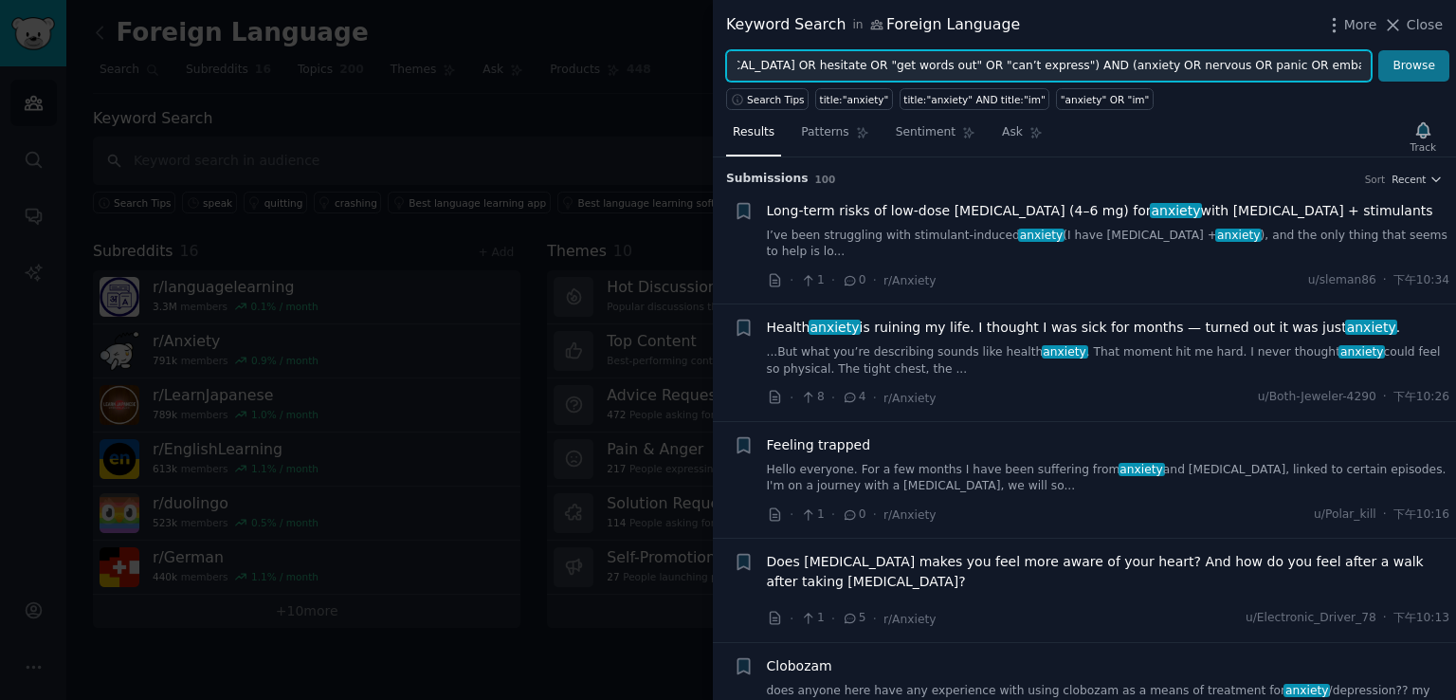
type input "((speak OR speaking OR talk OR conversation OR pronunciation OR accent OR fluen…"
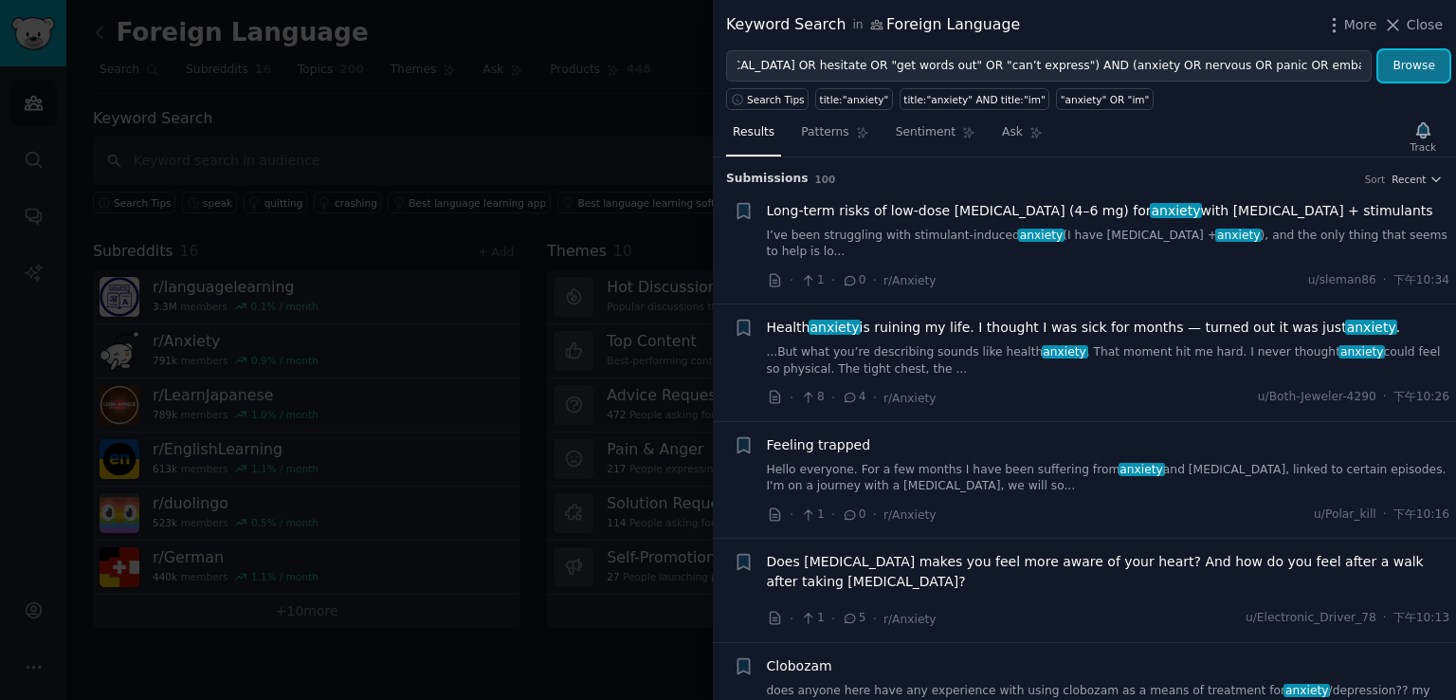
scroll to position [0, 0]
click at [1432, 65] on button "Browse" at bounding box center [1413, 66] width 71 height 32
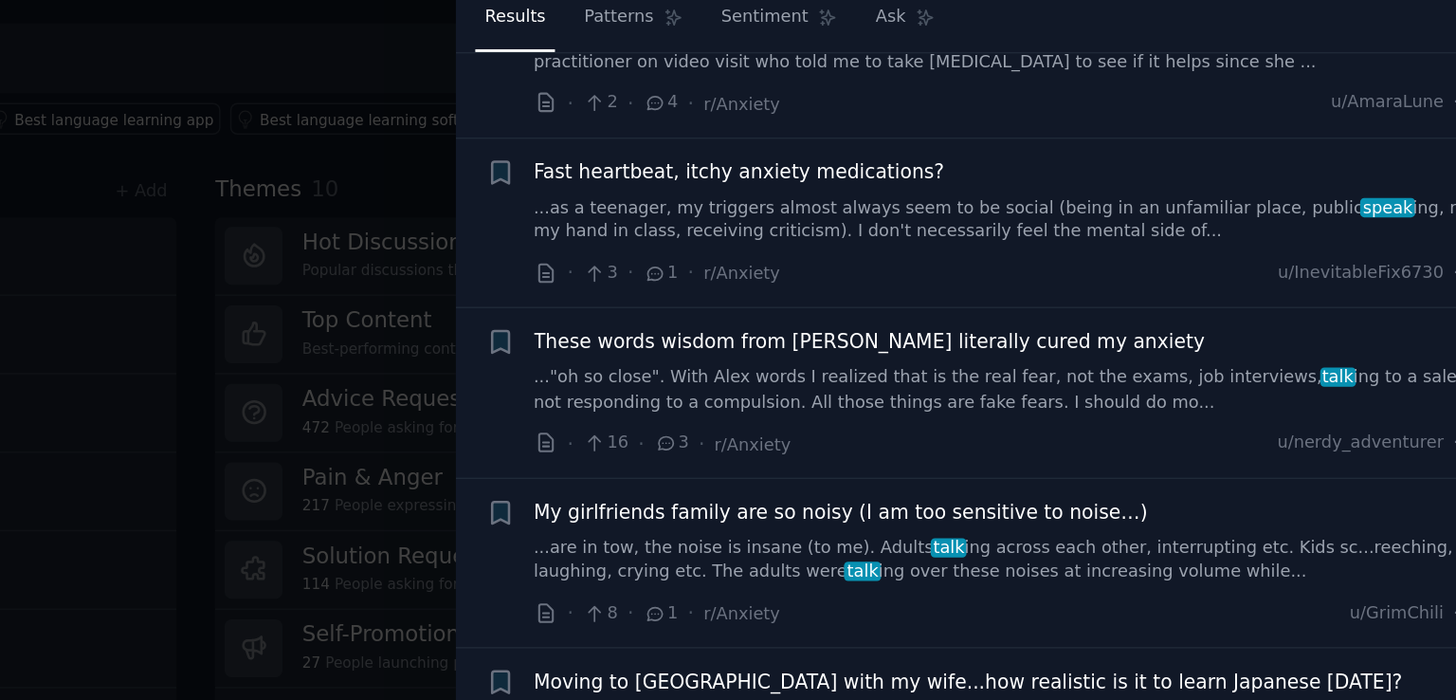
scroll to position [10907, 0]
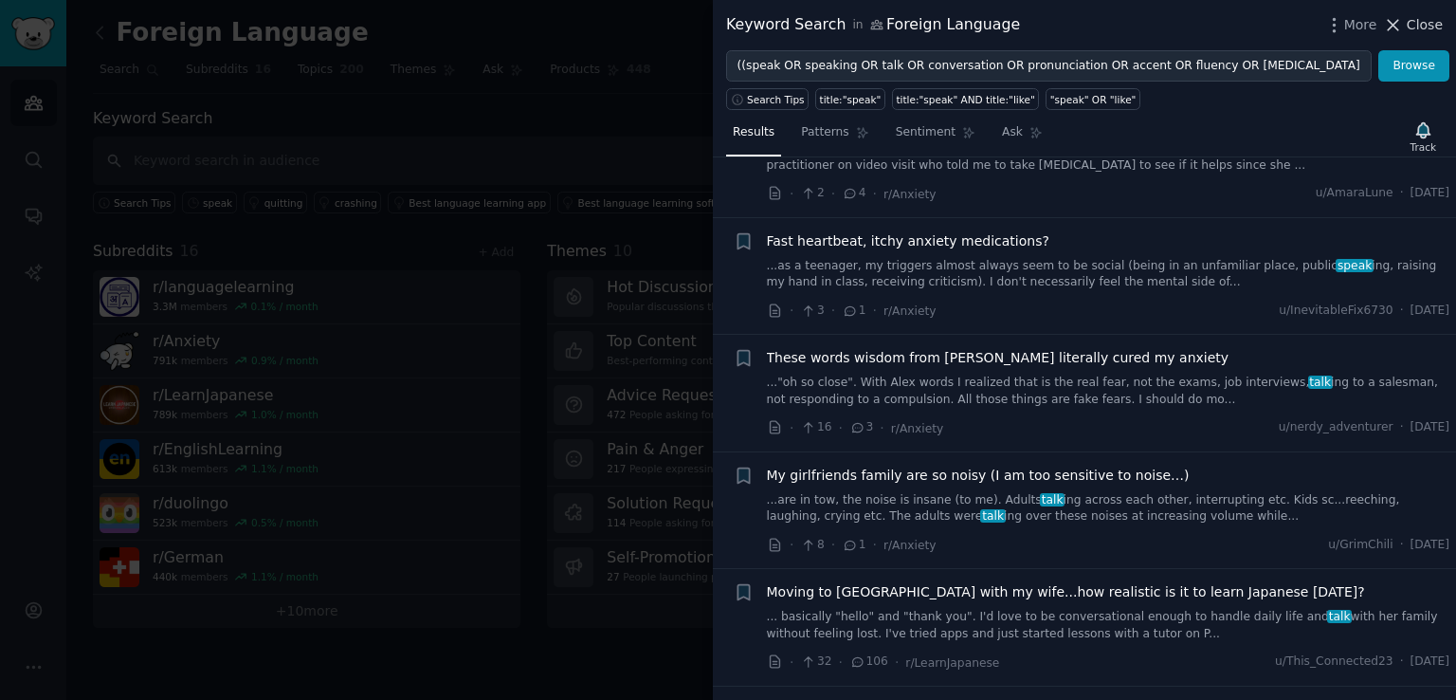
click at [1425, 33] on span "Close" at bounding box center [1425, 25] width 36 height 20
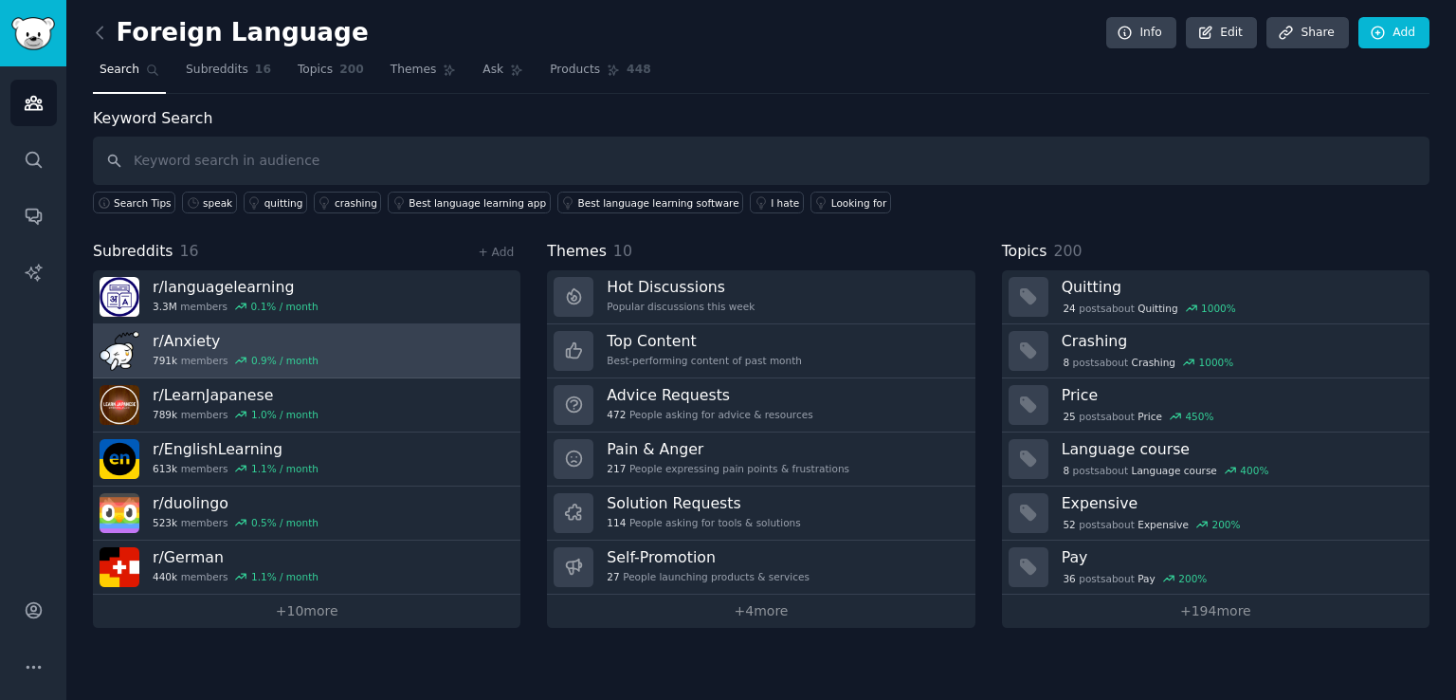
drag, startPoint x: 465, startPoint y: 344, endPoint x: 419, endPoint y: 350, distance: 46.8
click at [419, 350] on link "r/ Anxiety 791k members 0.9 % / month" at bounding box center [307, 351] width 428 height 54
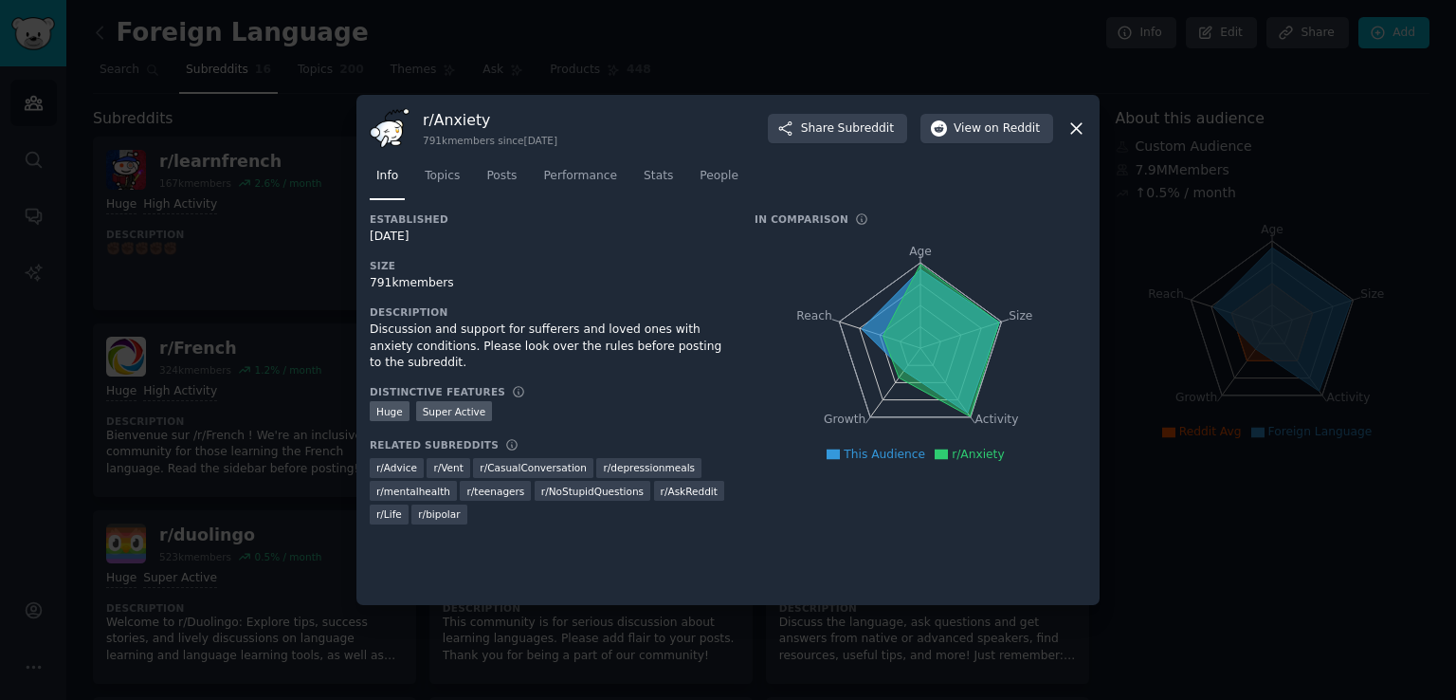
click at [1069, 133] on icon at bounding box center [1076, 128] width 20 height 20
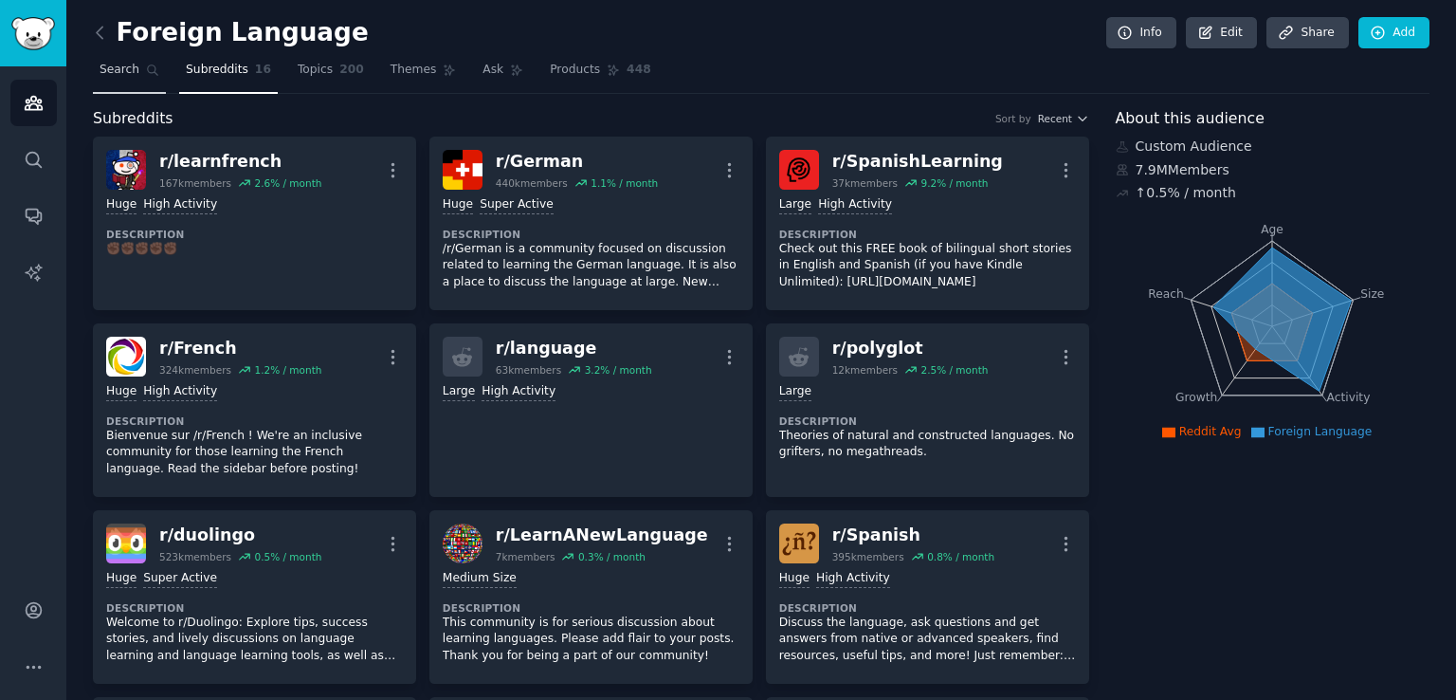
click at [138, 78] on link "Search" at bounding box center [129, 74] width 73 height 39
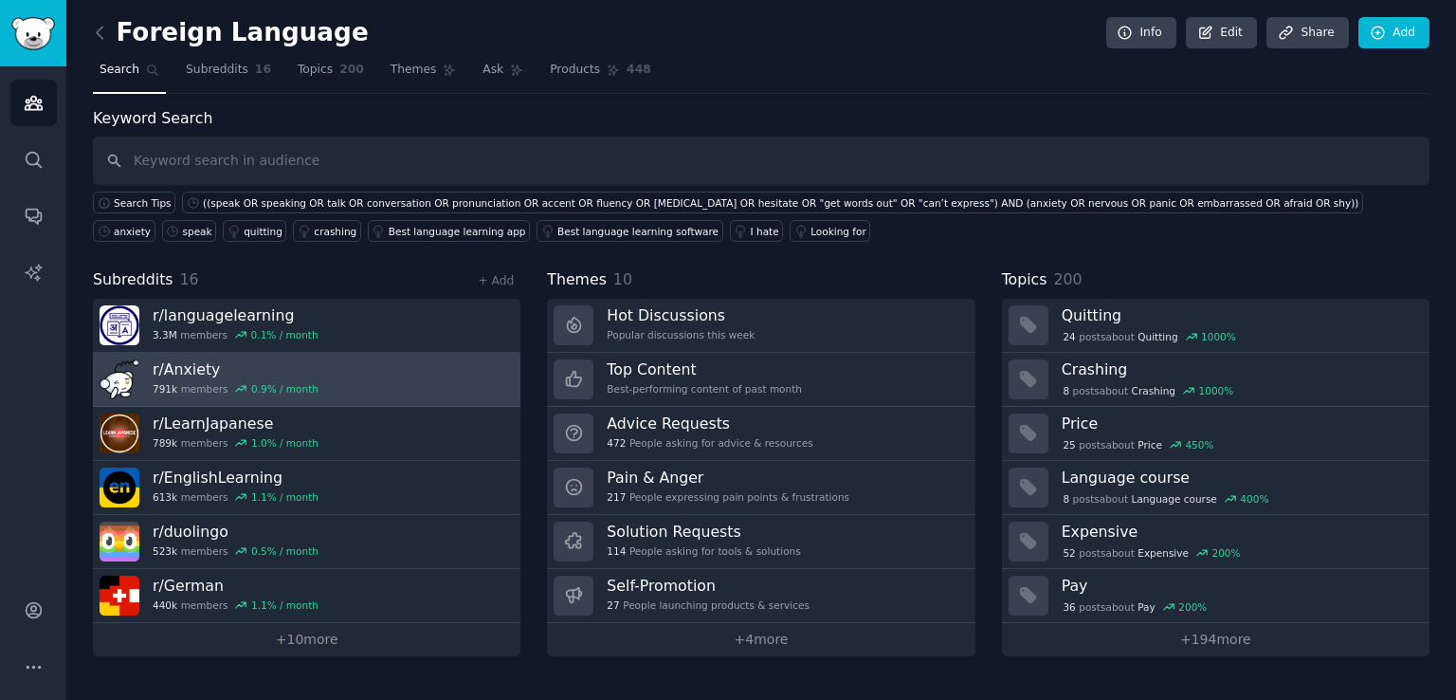
drag, startPoint x: 496, startPoint y: 365, endPoint x: 447, endPoint y: 388, distance: 53.4
click at [447, 388] on link "r/ Anxiety 791k members 0.9 % / month" at bounding box center [307, 380] width 428 height 54
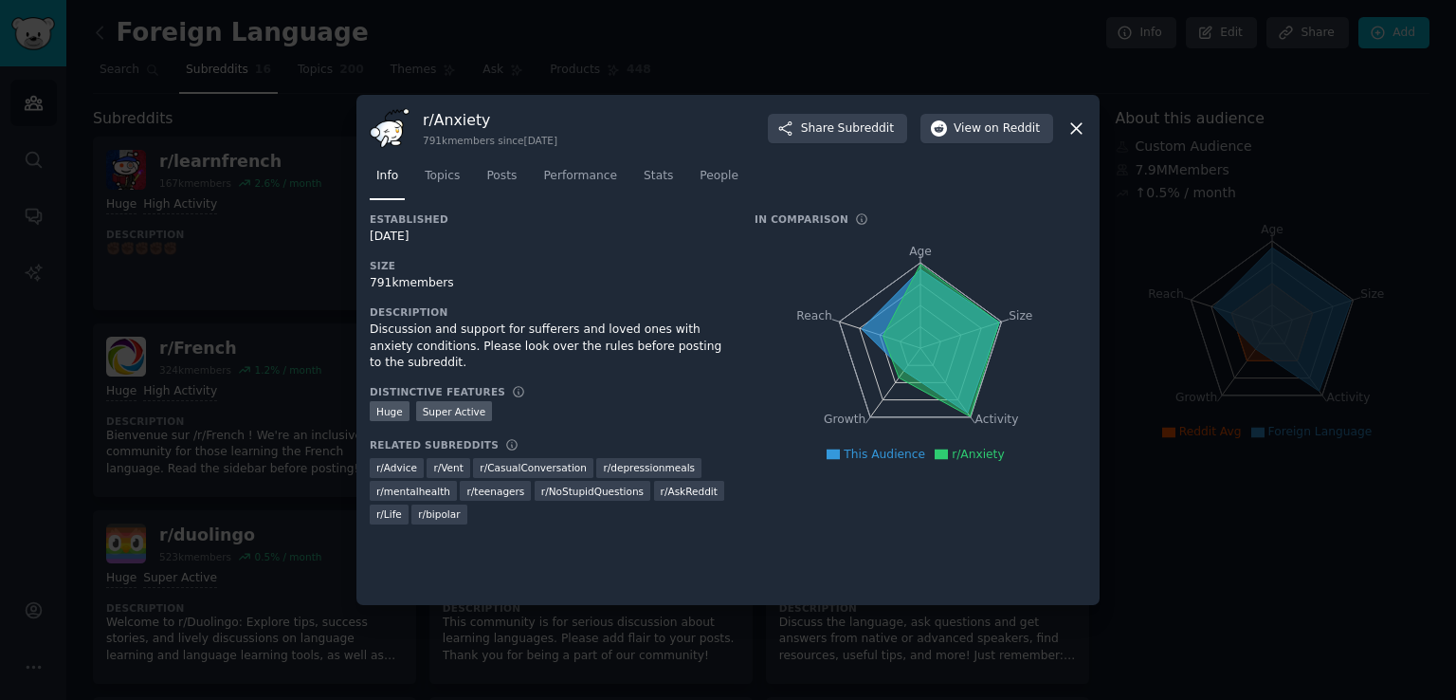
click at [1071, 133] on icon at bounding box center [1076, 128] width 10 height 10
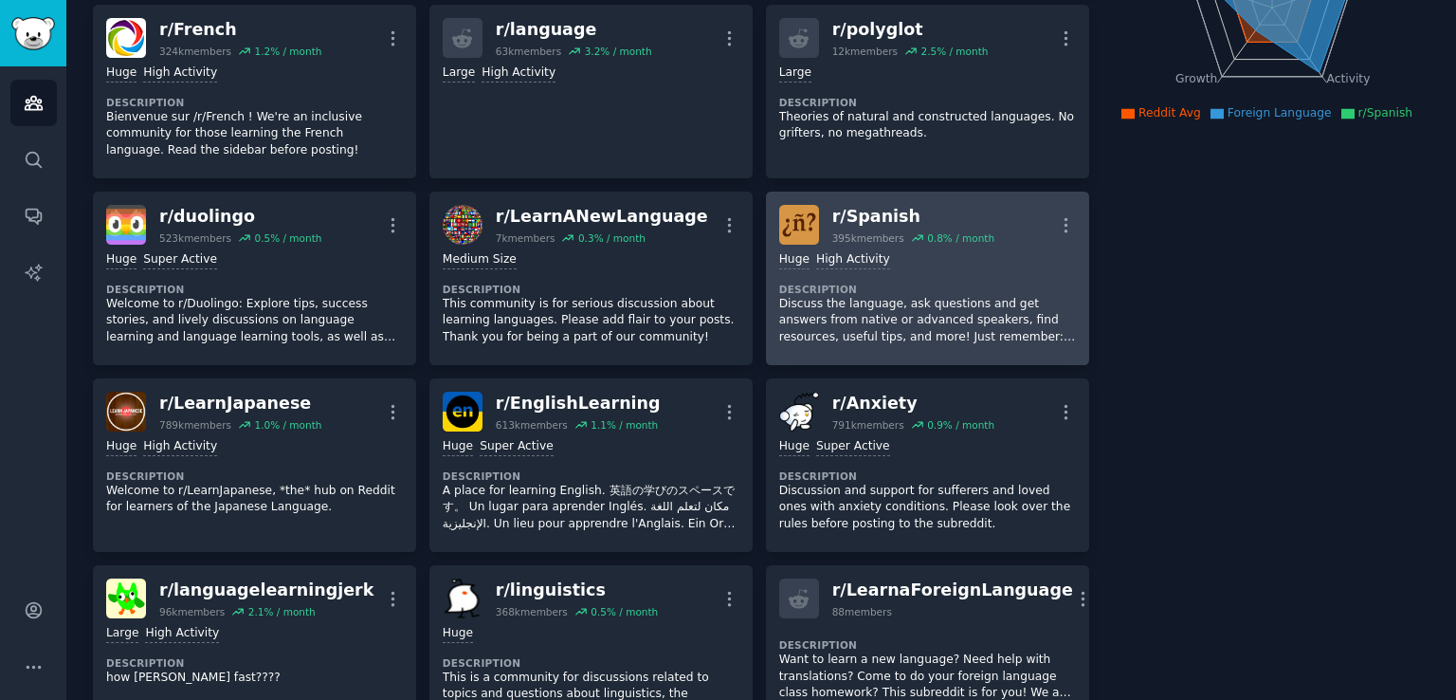
scroll to position [316, 0]
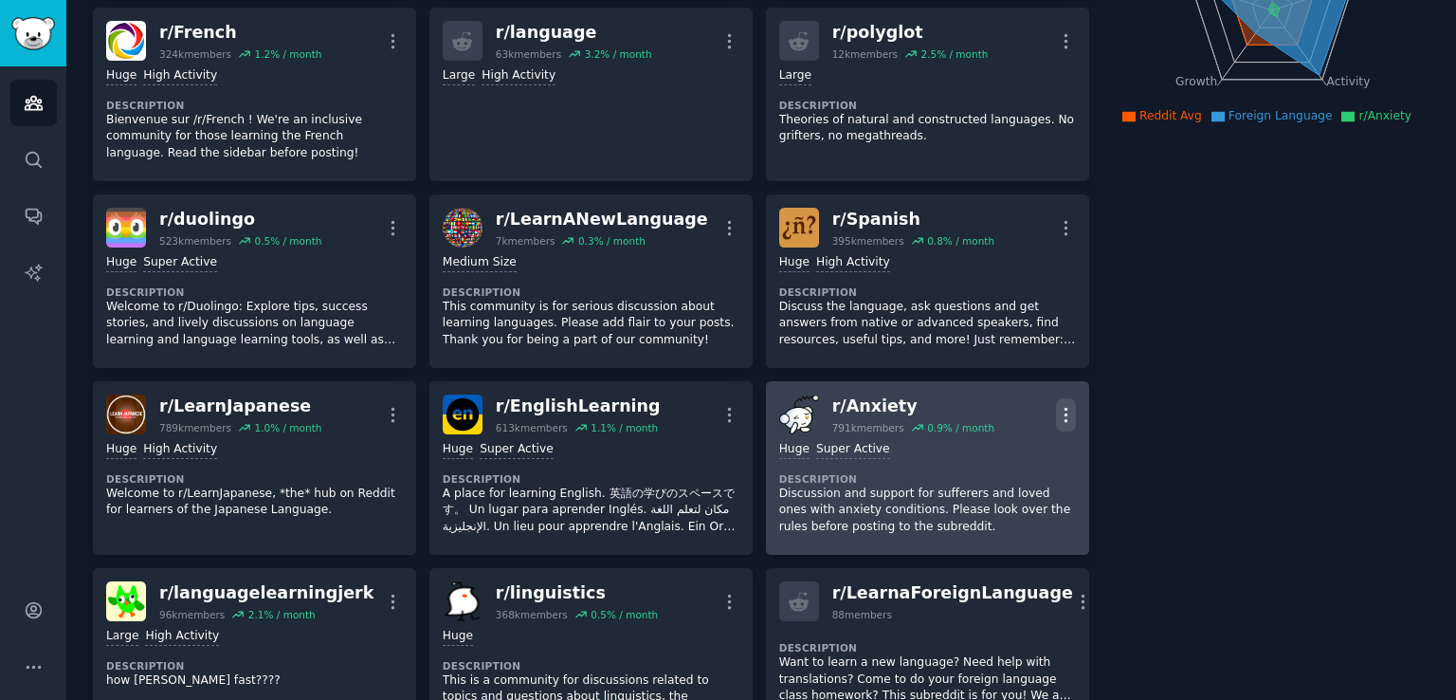
click at [1064, 401] on button "More" at bounding box center [1066, 414] width 20 height 33
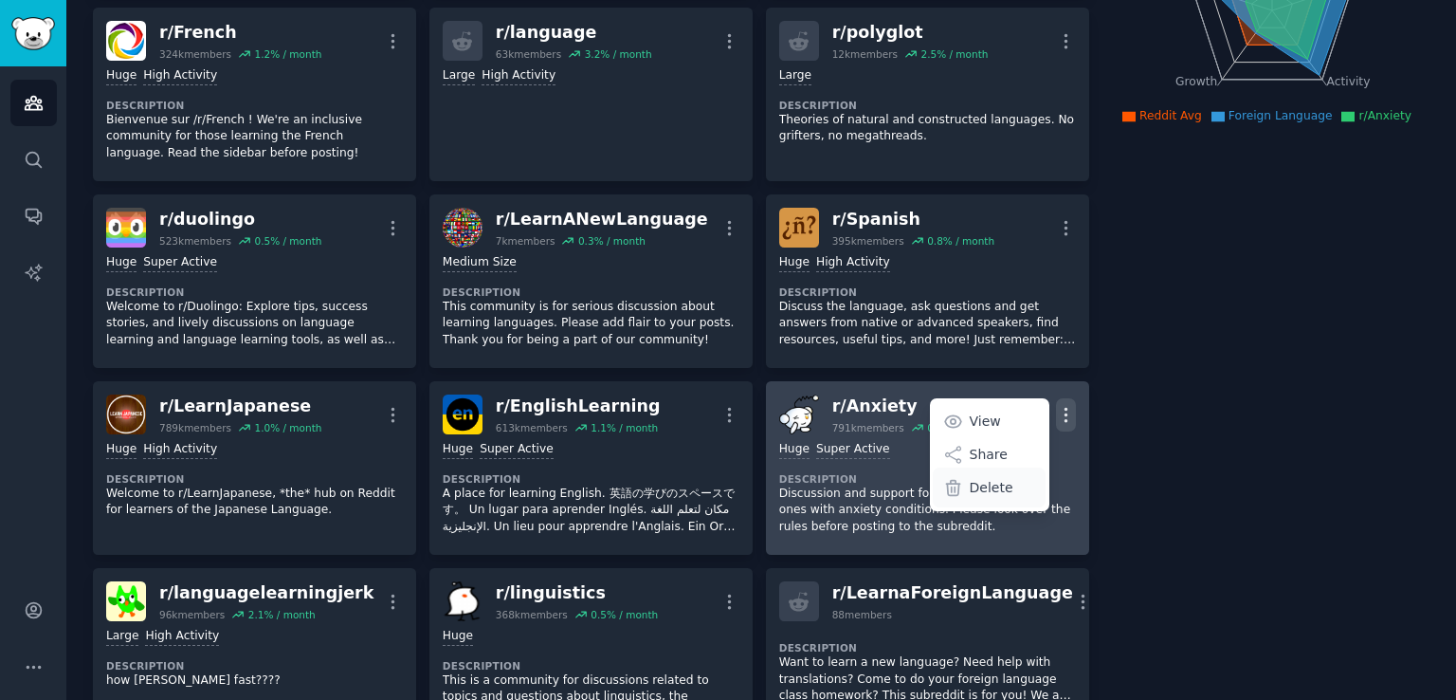
click at [992, 491] on p "Delete" at bounding box center [992, 488] width 44 height 20
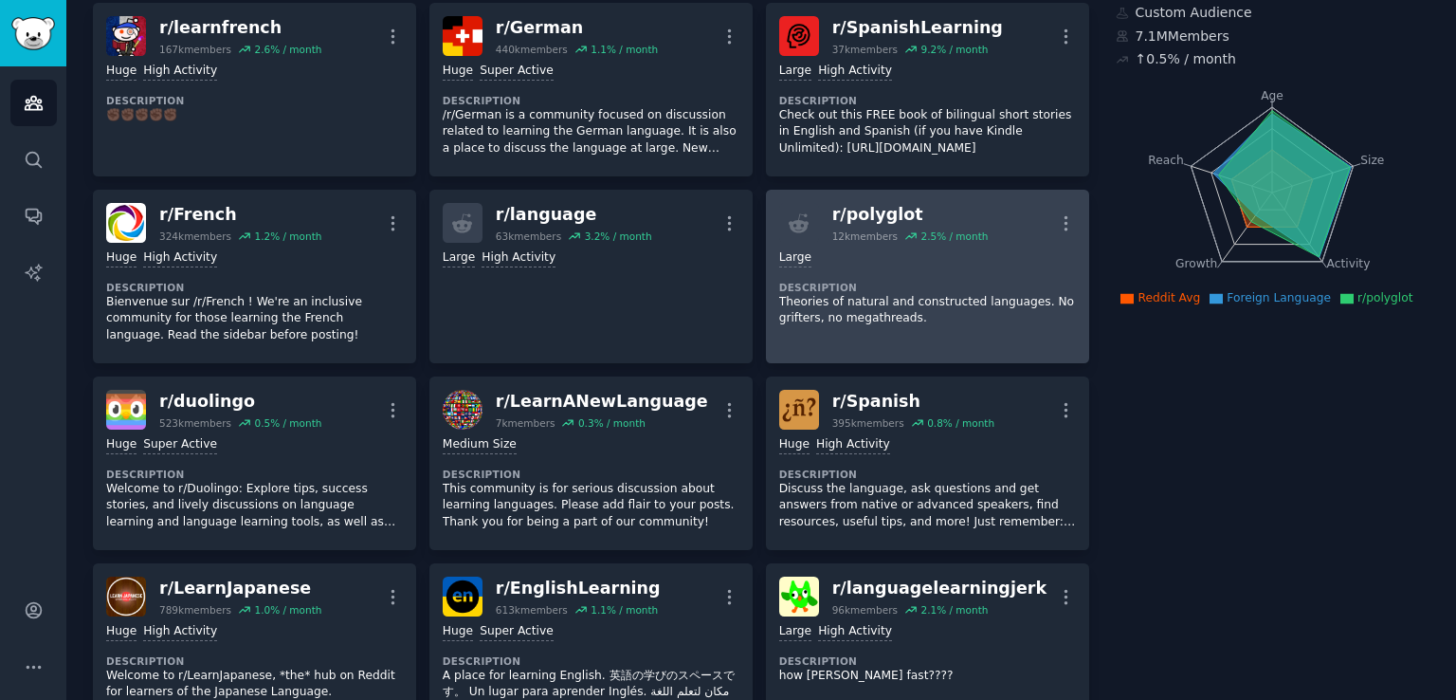
scroll to position [0, 0]
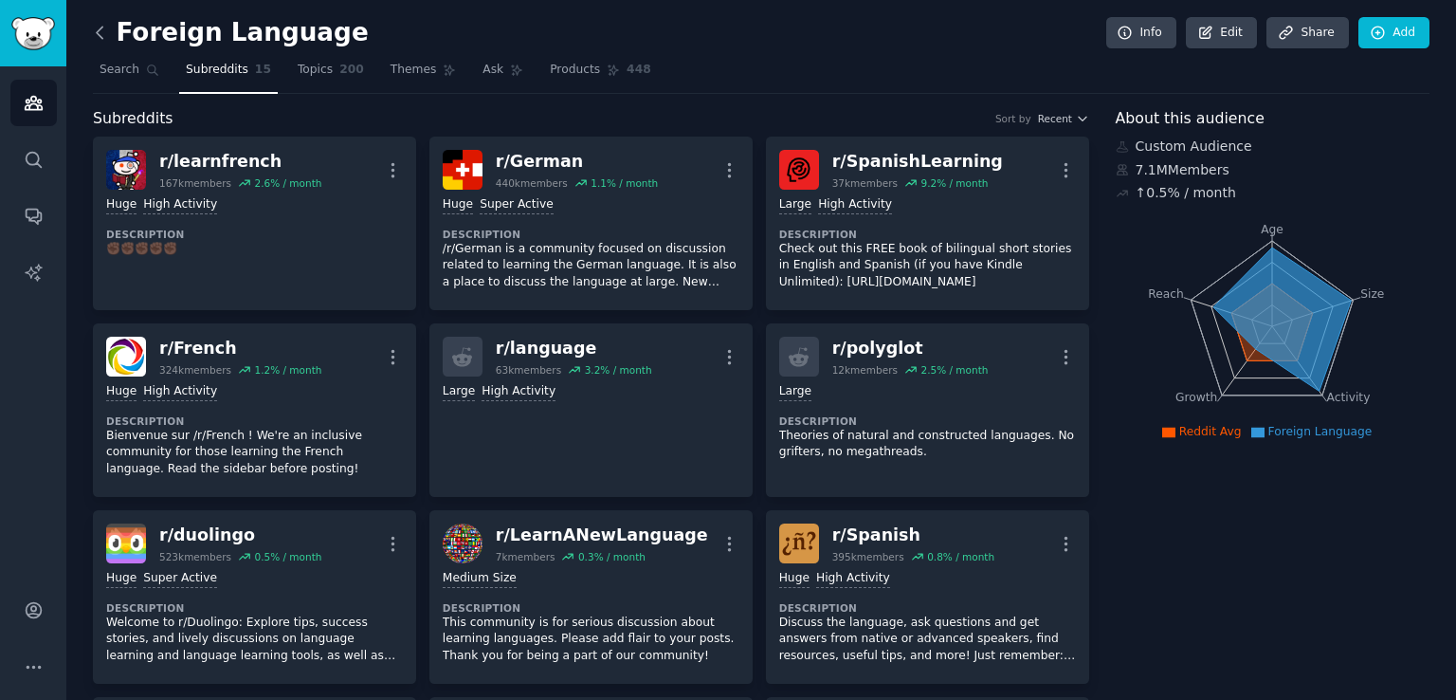
click at [95, 23] on icon at bounding box center [100, 33] width 20 height 20
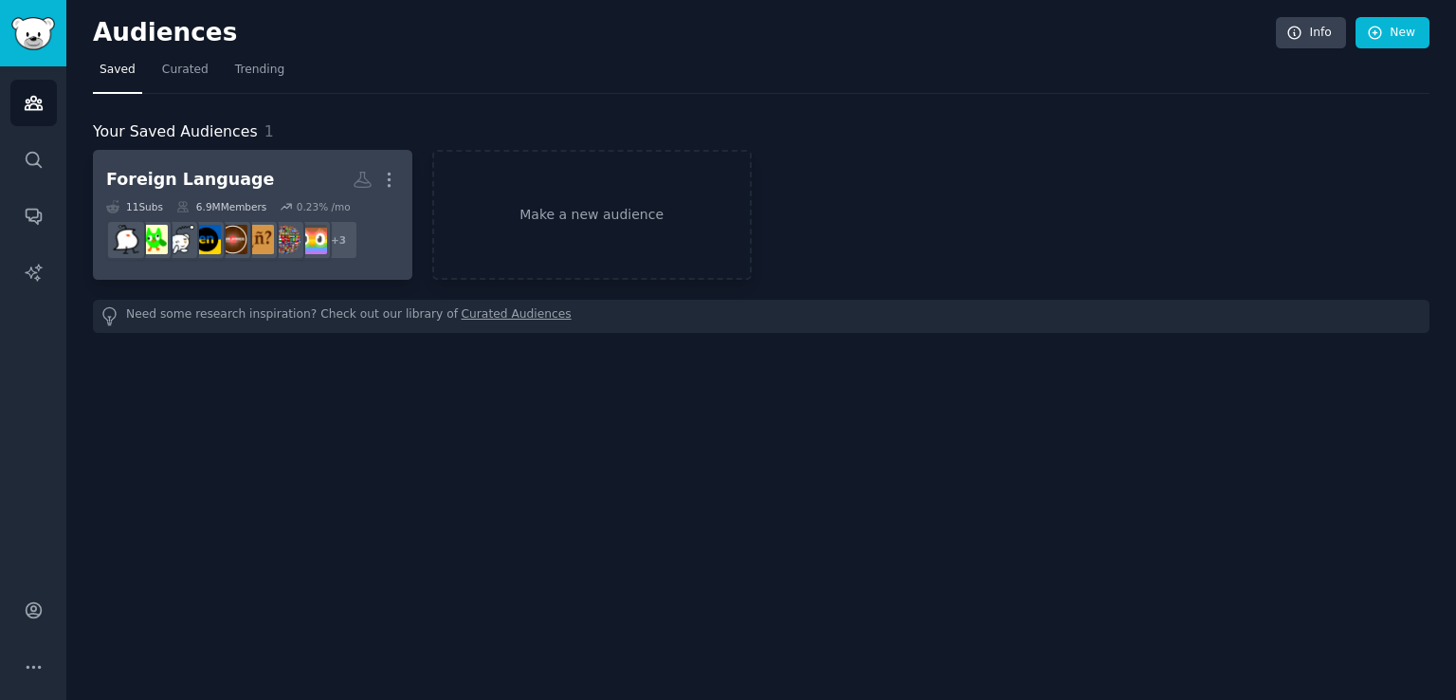
click at [283, 173] on h2 "Foreign Language More" at bounding box center [252, 179] width 293 height 33
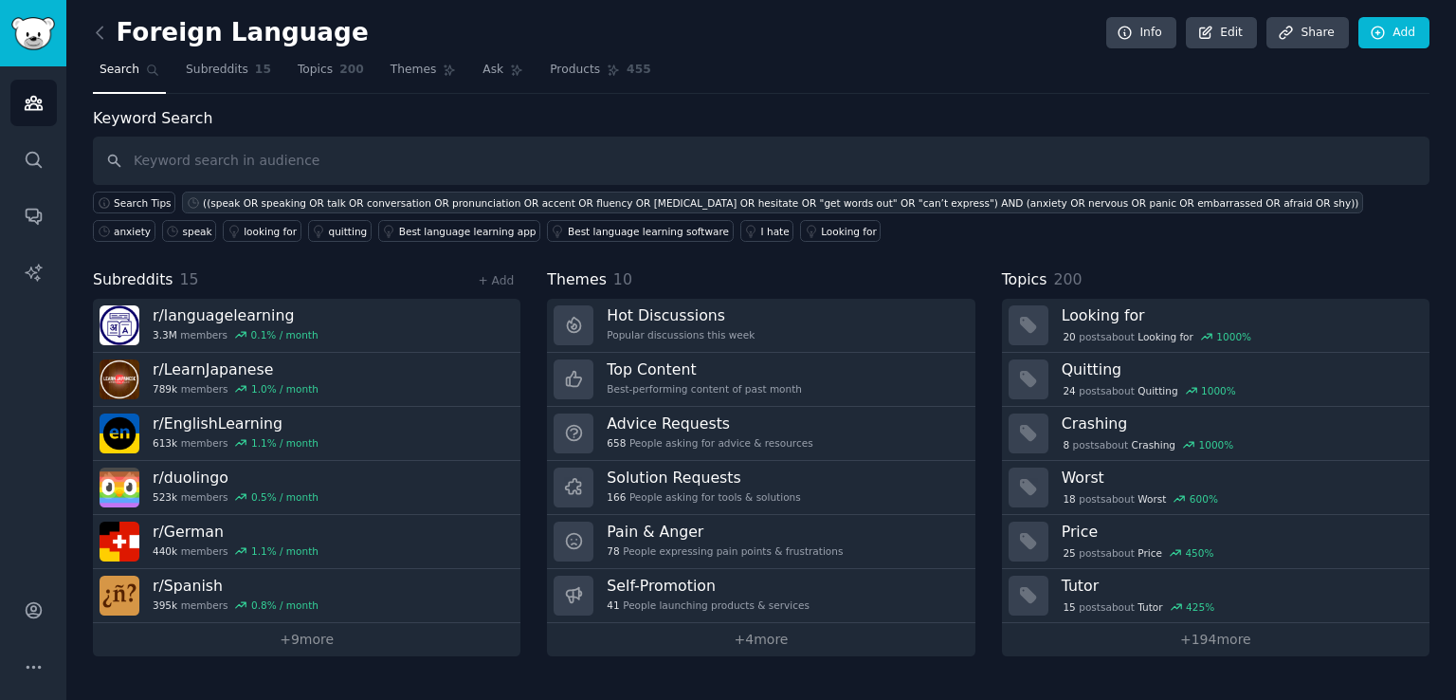
click at [397, 202] on div "((speak OR speaking OR talk OR conversation OR pronunciation OR accent OR fluen…" at bounding box center [780, 202] width 1155 height 13
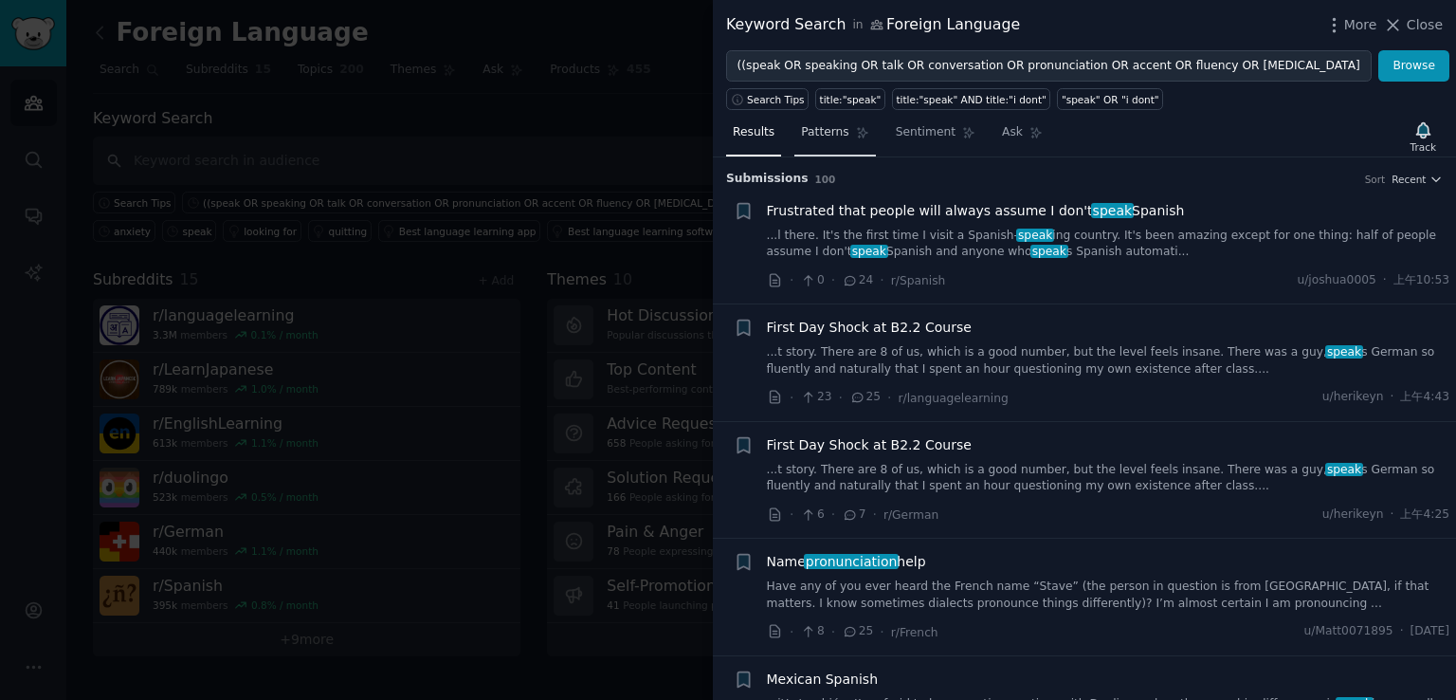
click at [834, 135] on span "Patterns" at bounding box center [824, 132] width 47 height 17
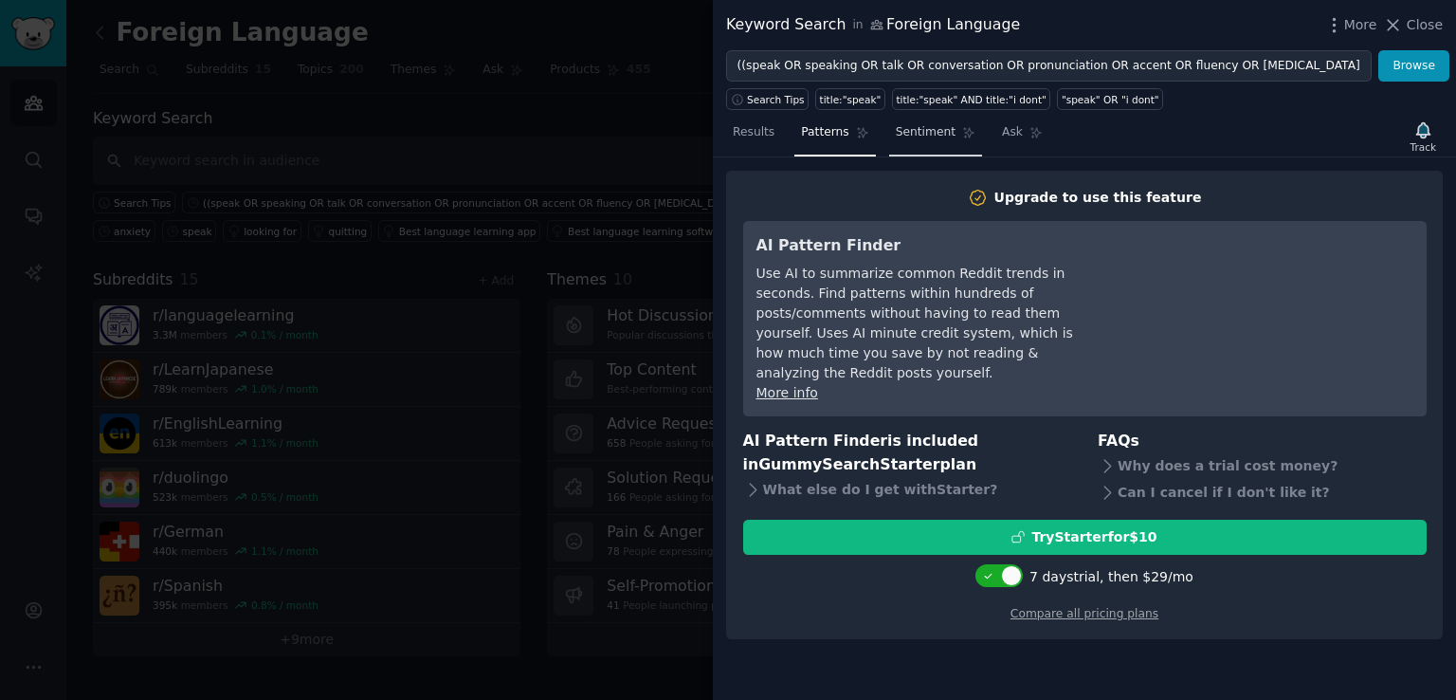
click at [928, 131] on span "Sentiment" at bounding box center [926, 132] width 60 height 17
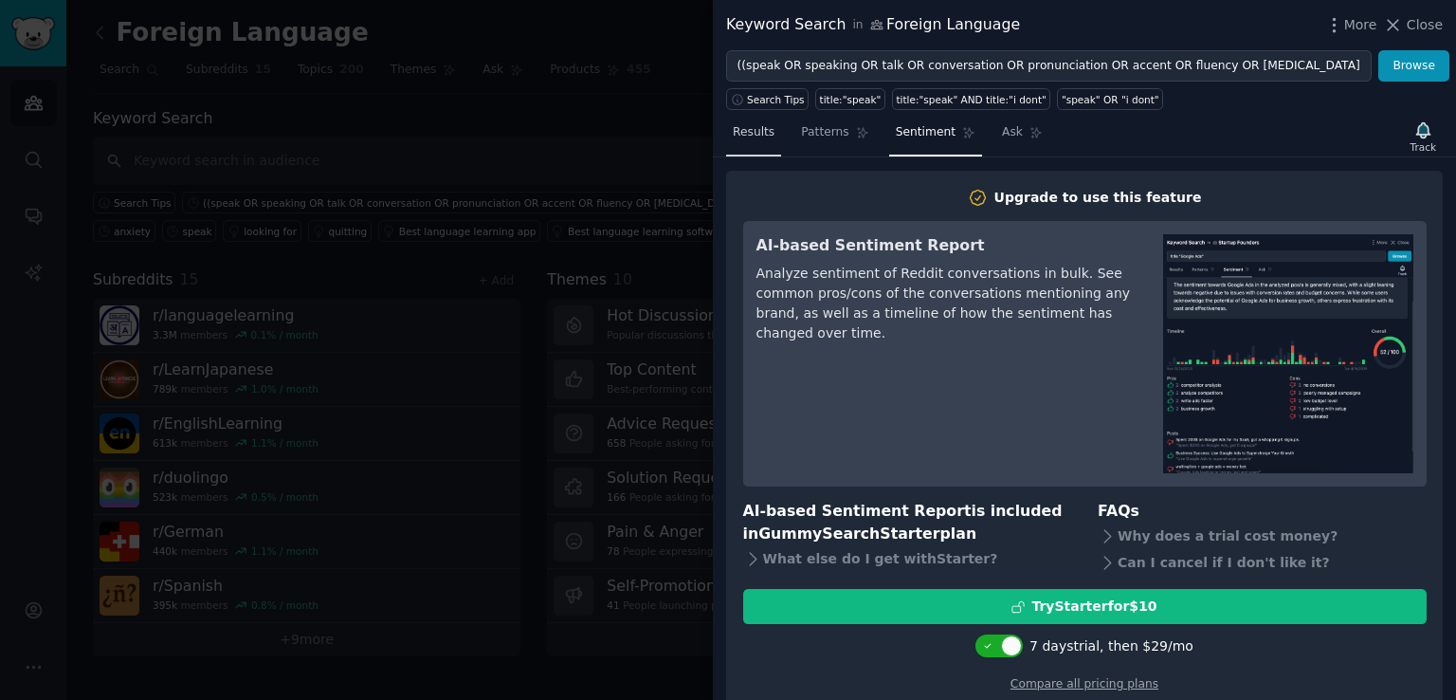
click at [755, 126] on span "Results" at bounding box center [754, 132] width 42 height 17
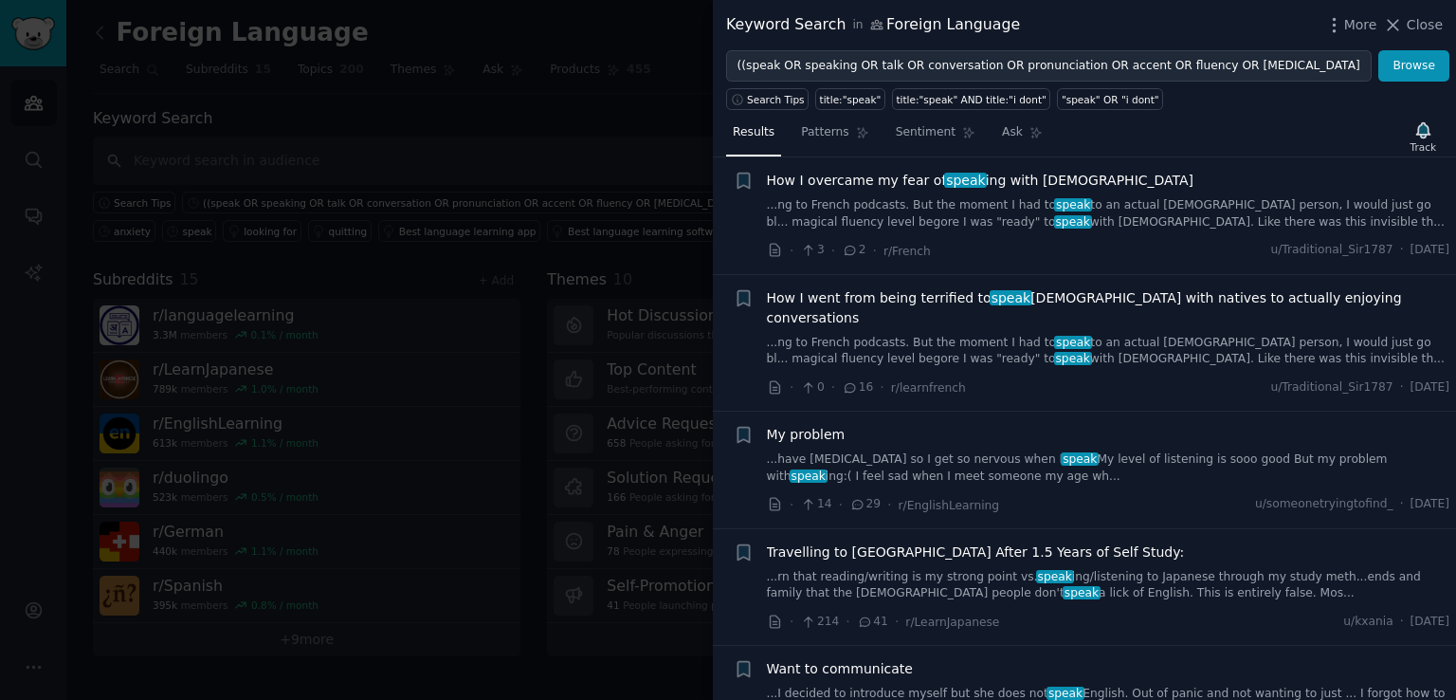
scroll to position [1418, 0]
click at [574, 460] on div at bounding box center [728, 350] width 1456 height 700
